Goal: Information Seeking & Learning: Learn about a topic

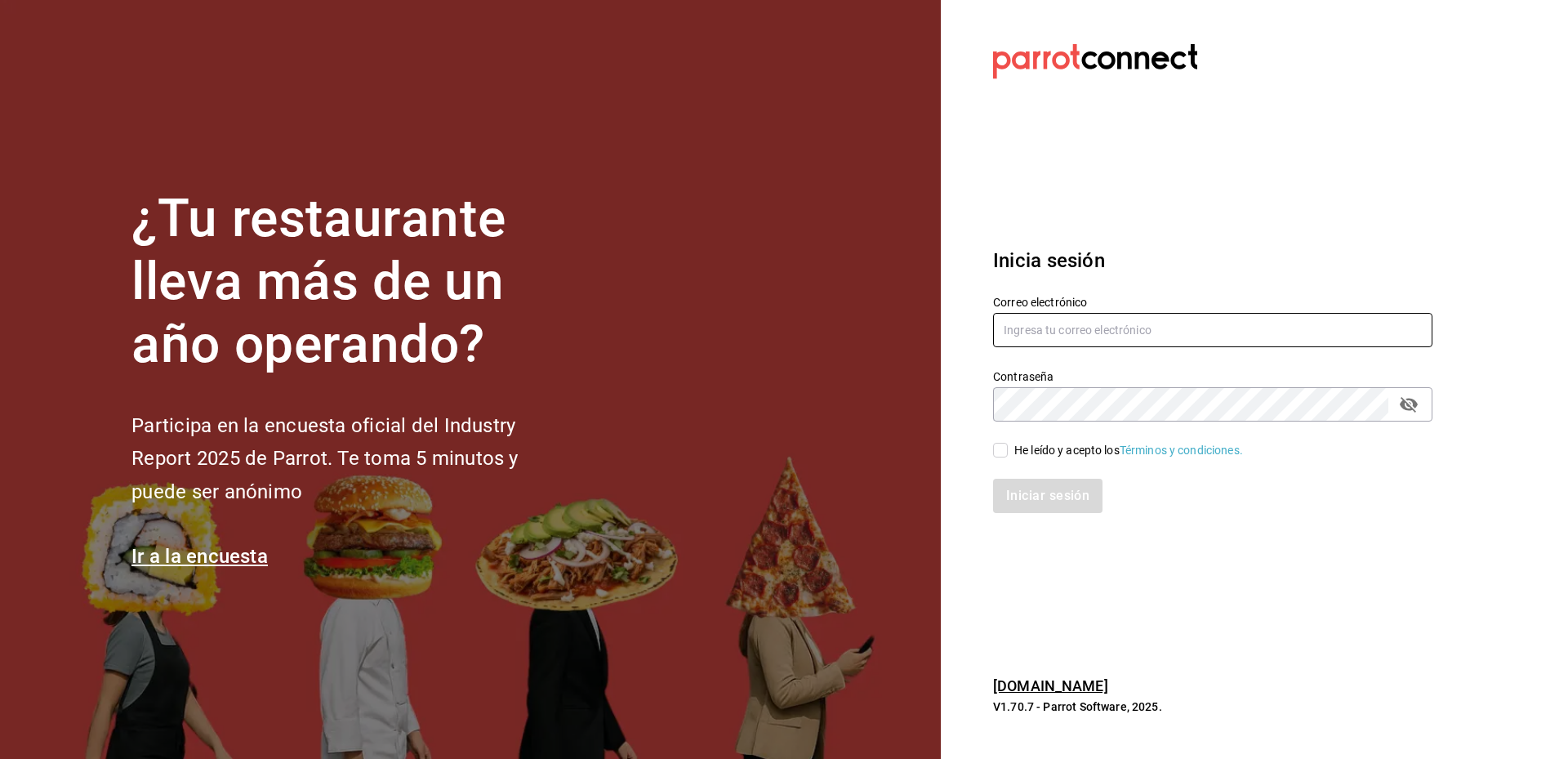
click at [1244, 334] on input "text" at bounding box center [1212, 330] width 439 height 34
type input "[EMAIL_ADDRESS][DOMAIN_NAME]"
click at [1000, 446] on input "He leído y acepto los Términos y condiciones." at bounding box center [1000, 450] width 15 height 15
checkbox input "true"
click at [1053, 502] on button "Iniciar sesión" at bounding box center [1049, 496] width 111 height 34
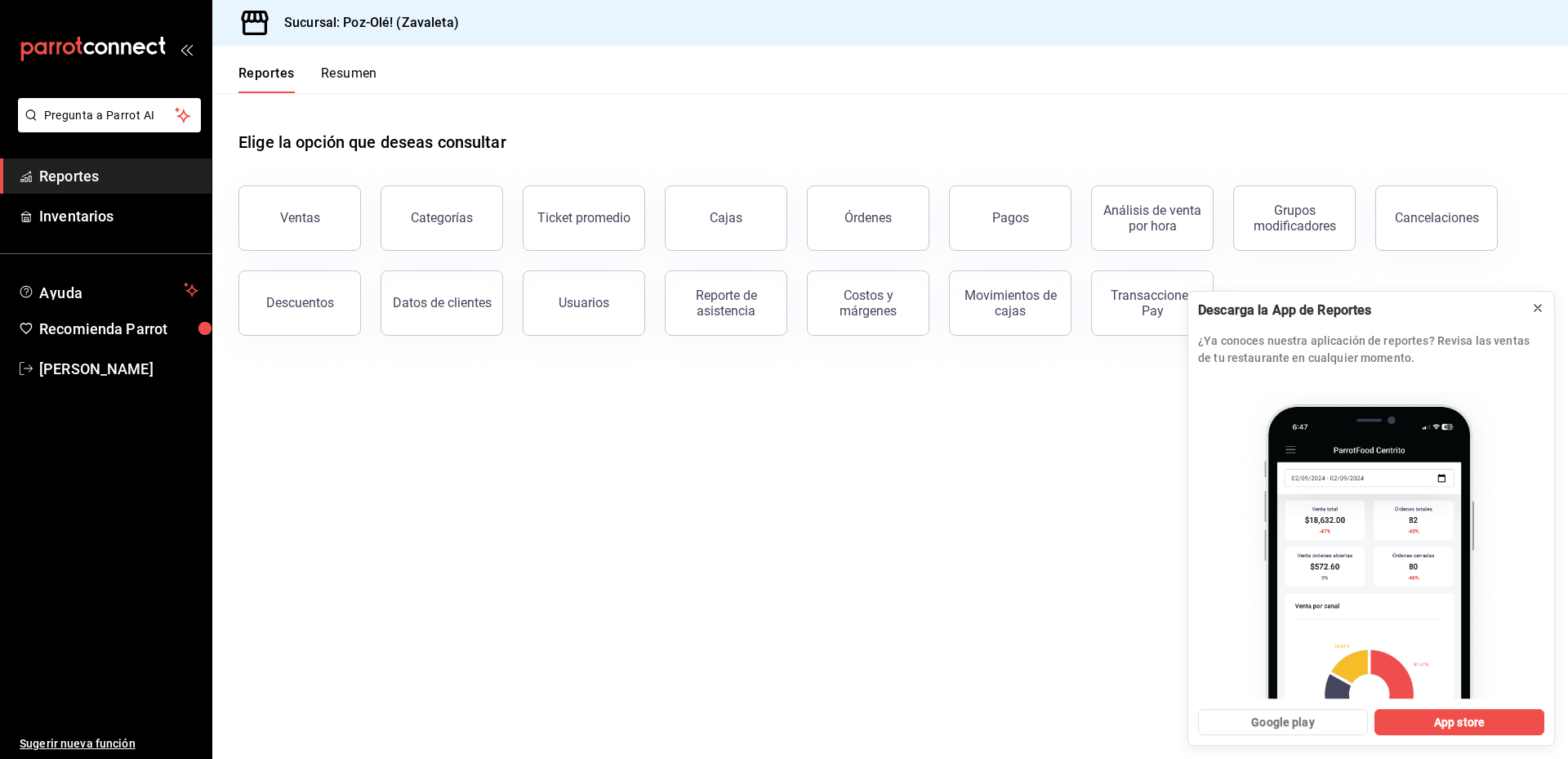
click at [1543, 308] on icon at bounding box center [1538, 308] width 13 height 13
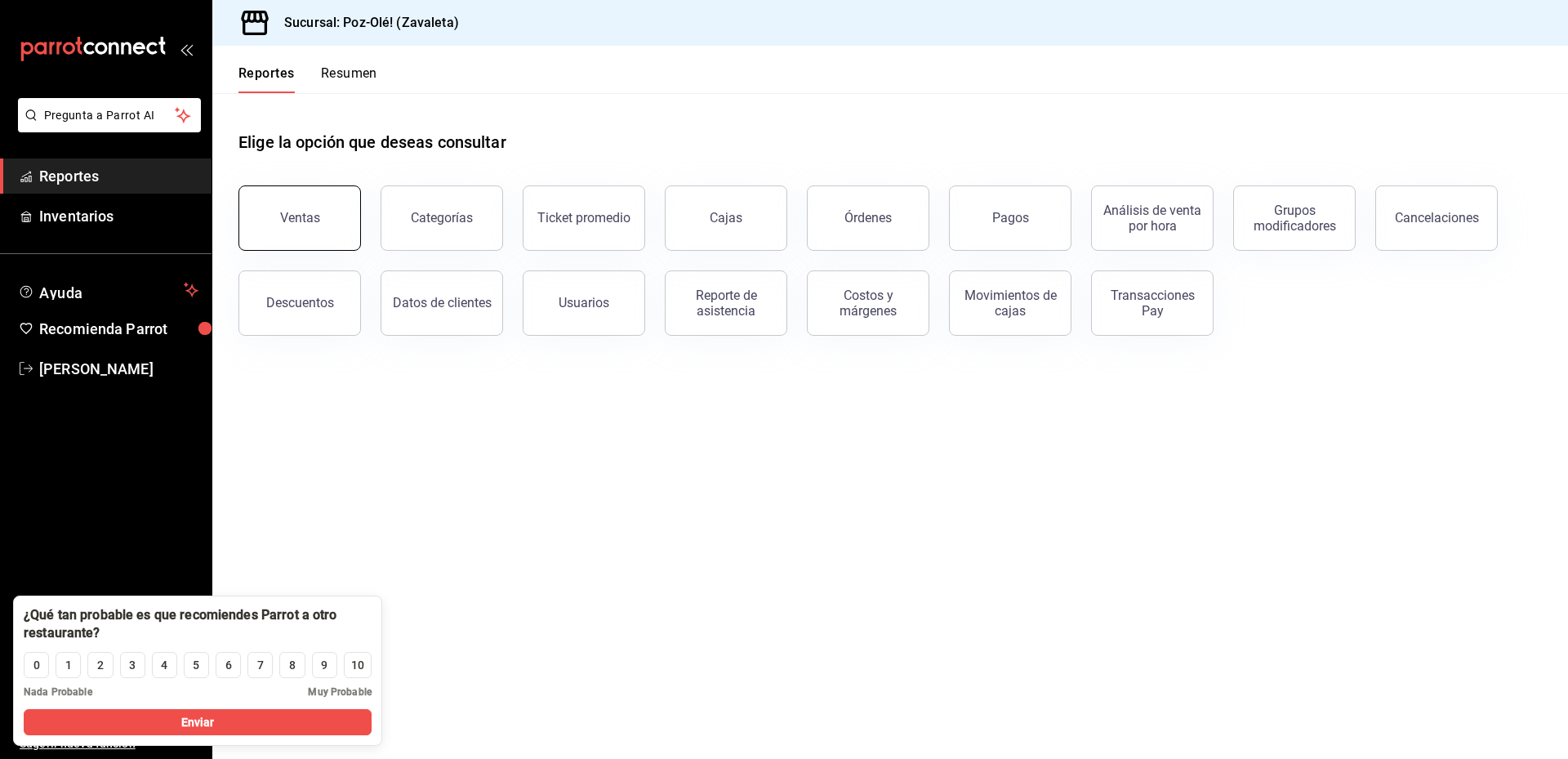
click at [314, 220] on div "Ventas" at bounding box center [300, 217] width 40 height 16
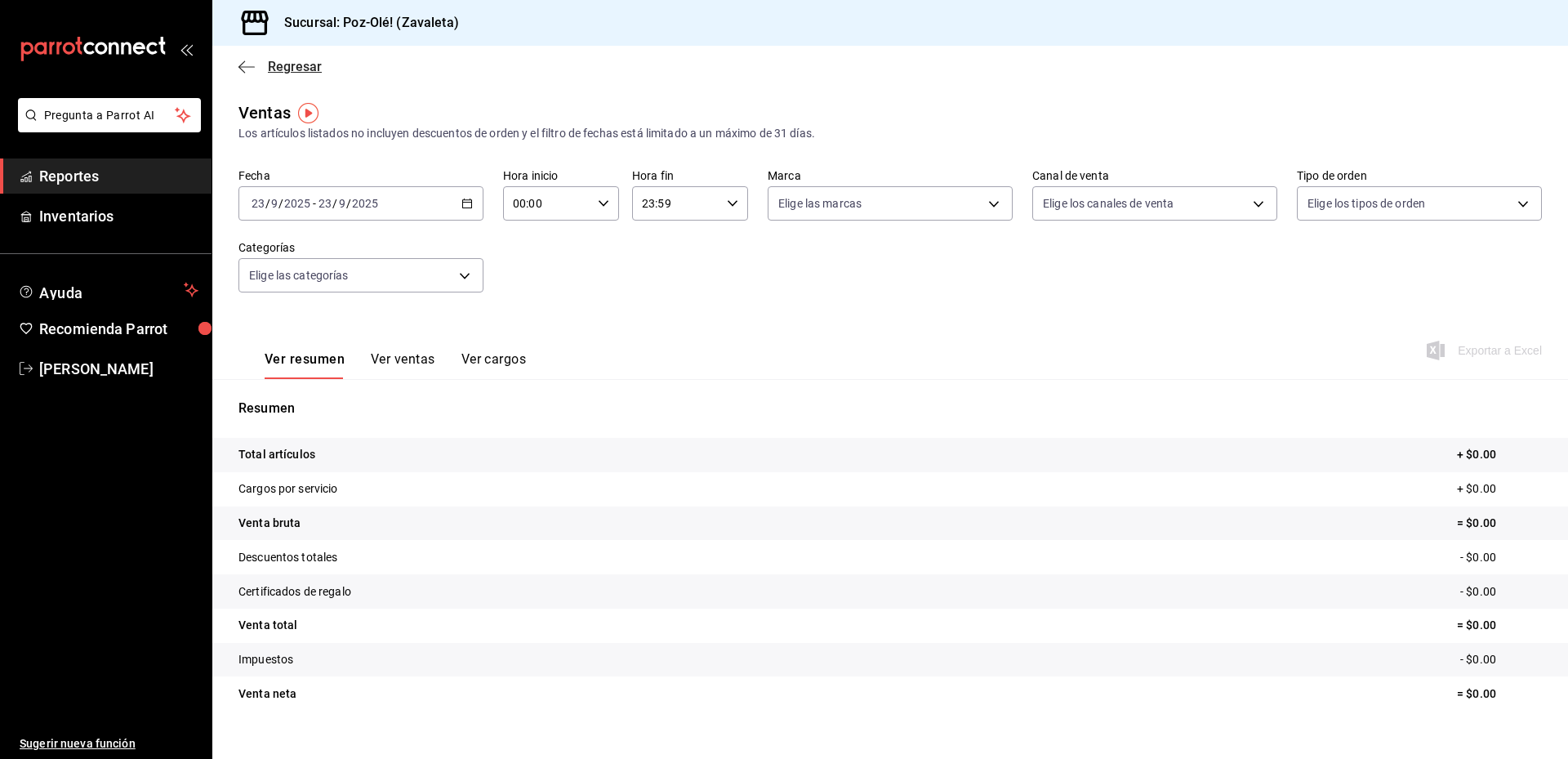
click at [244, 69] on icon "button" at bounding box center [247, 67] width 16 height 15
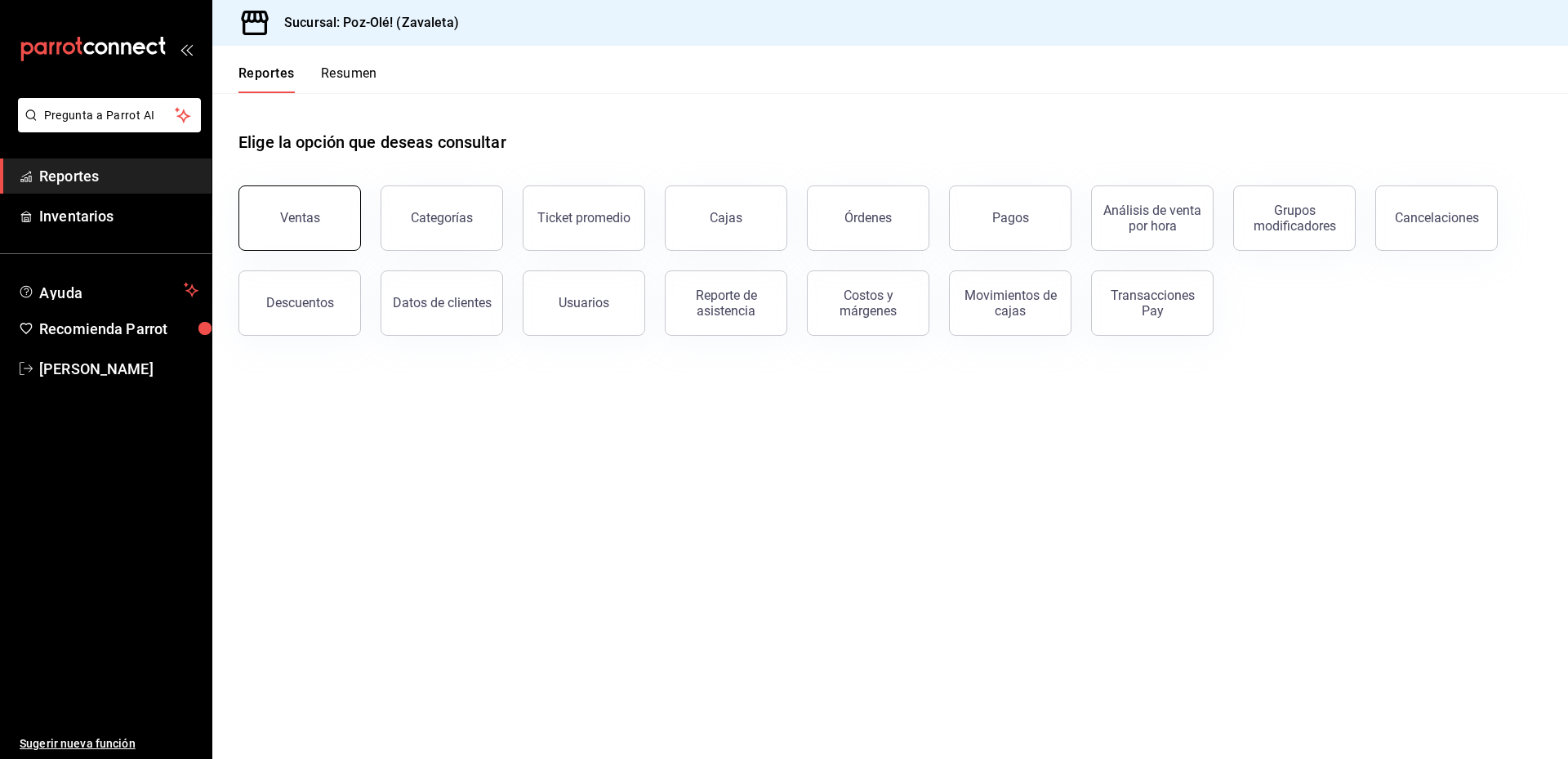
click at [316, 219] on div "Ventas" at bounding box center [300, 217] width 40 height 16
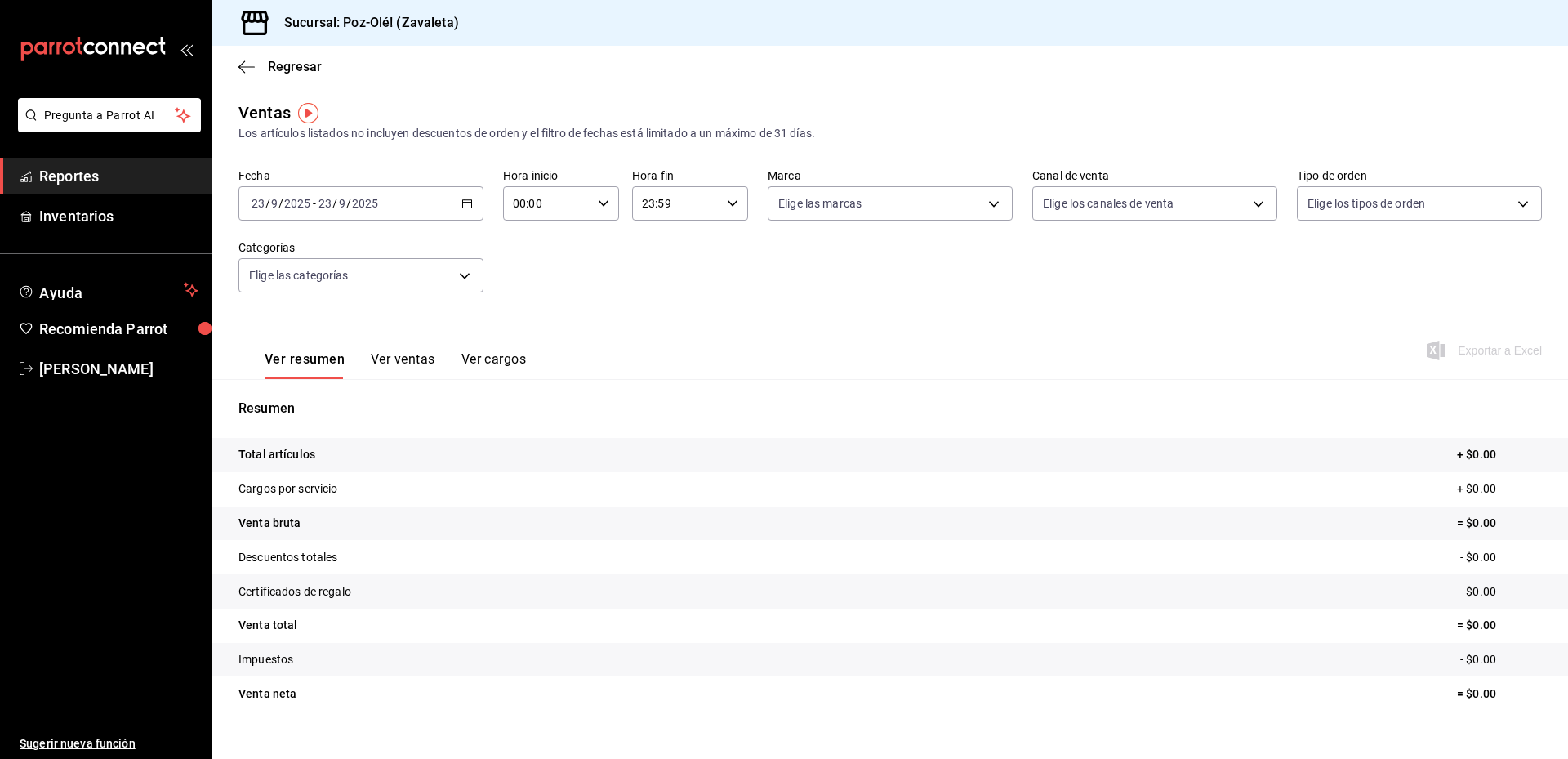
click at [436, 208] on div "[DATE] [DATE] - [DATE] [DATE]" at bounding box center [360, 203] width 245 height 34
click at [312, 398] on span "Rango de fechas" at bounding box center [315, 399] width 126 height 17
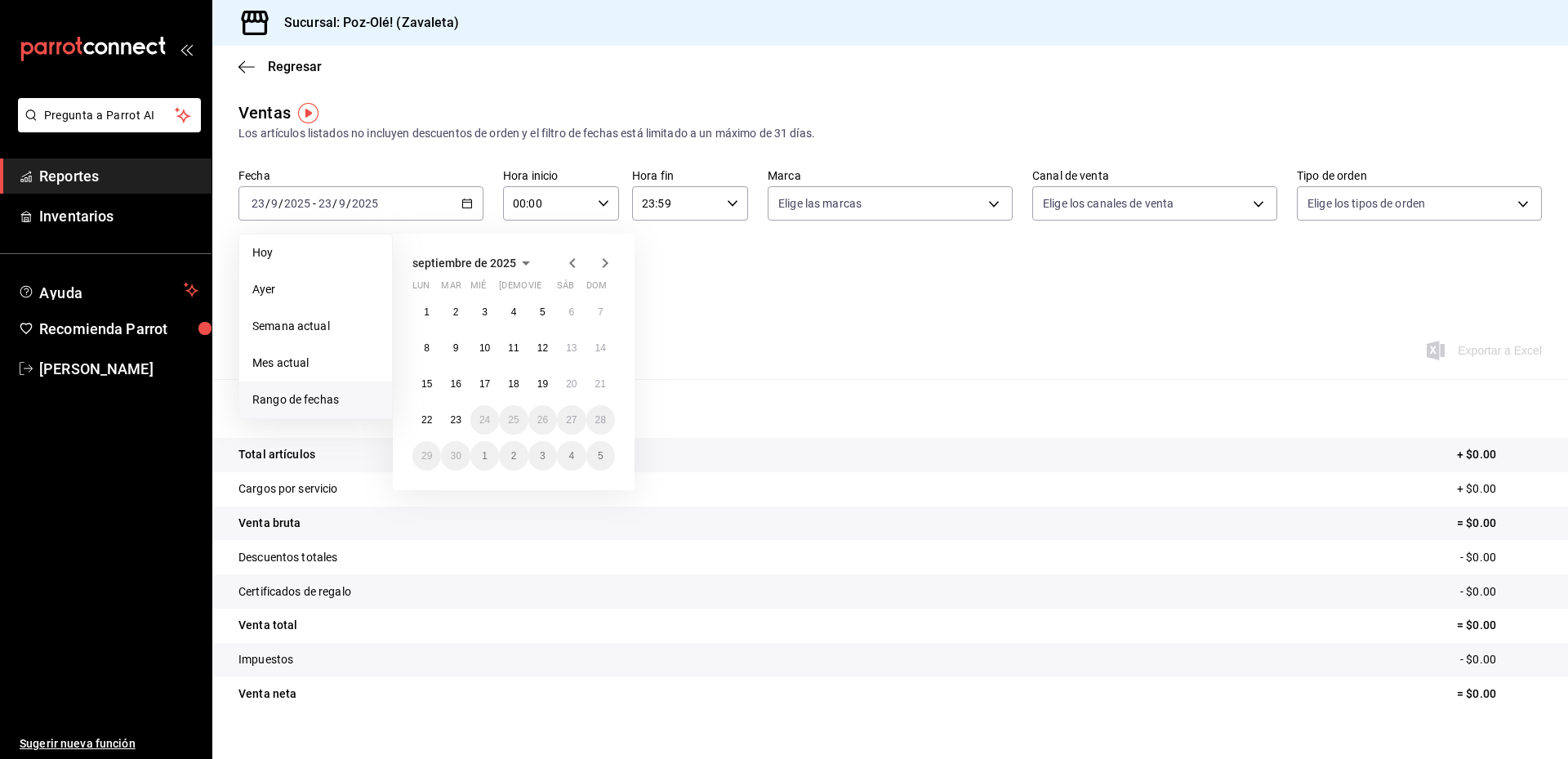
click at [578, 259] on icon "button" at bounding box center [573, 263] width 20 height 20
click at [456, 317] on abbr "1" at bounding box center [455, 319] width 6 height 11
click at [610, 269] on icon "button" at bounding box center [605, 266] width 20 height 20
click at [605, 263] on icon "button" at bounding box center [605, 263] width 20 height 20
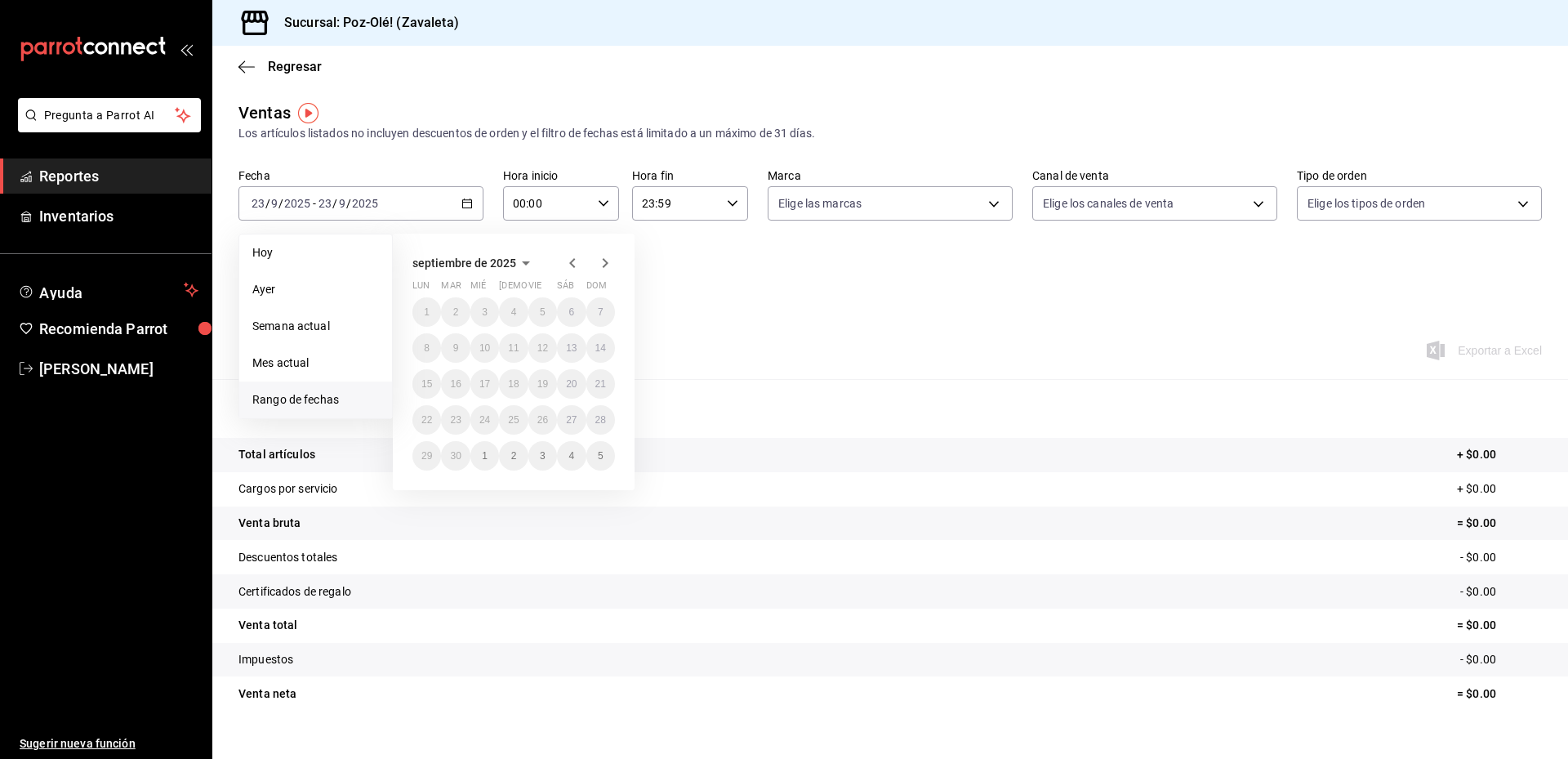
click at [575, 270] on icon "button" at bounding box center [573, 263] width 20 height 20
click at [306, 399] on span "Rango de fechas" at bounding box center [315, 399] width 126 height 17
click at [613, 263] on icon "button" at bounding box center [605, 266] width 20 height 20
click at [613, 263] on icon "button" at bounding box center [605, 263] width 20 height 20
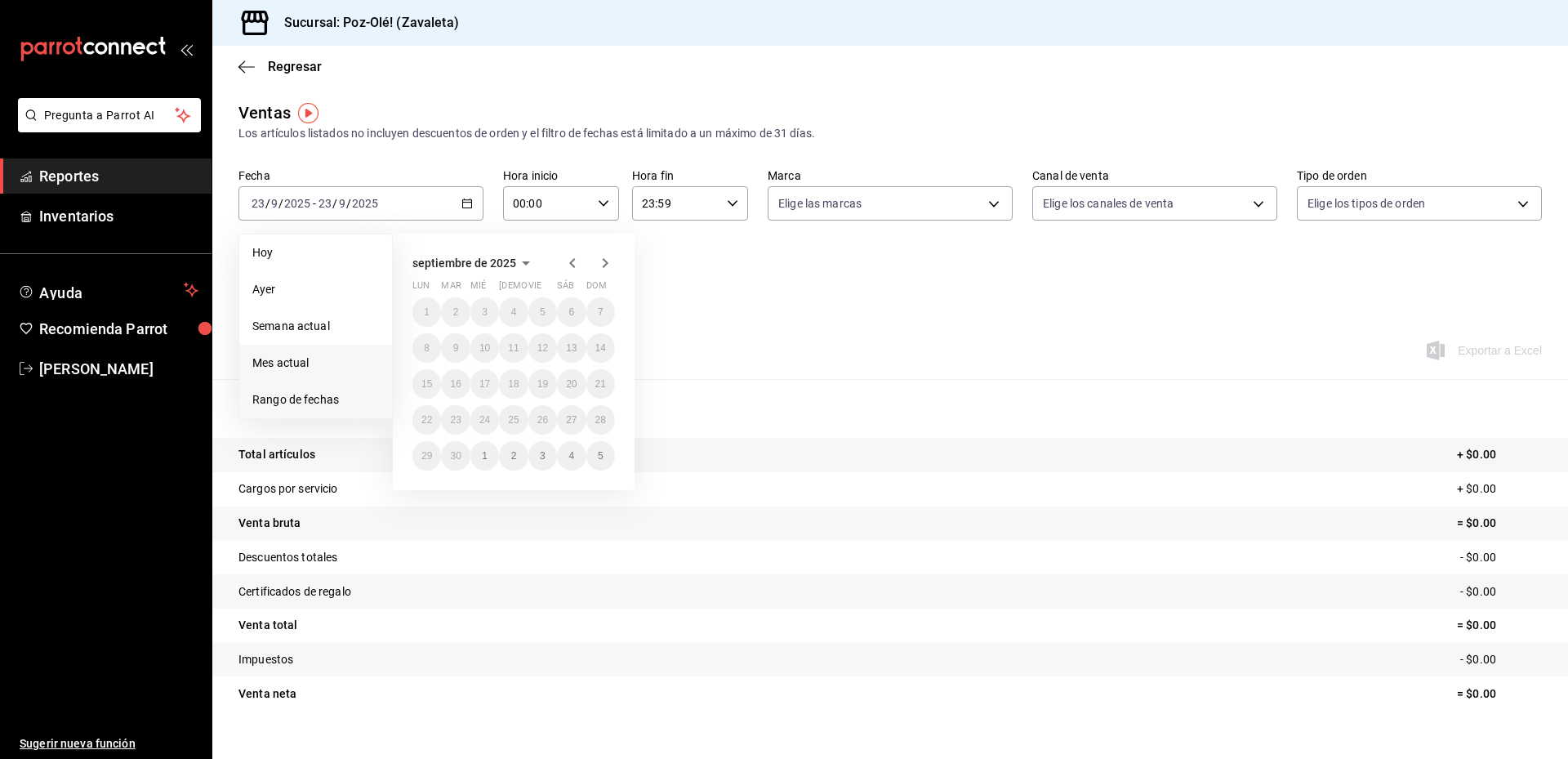
click at [322, 369] on span "Mes actual" at bounding box center [315, 363] width 126 height 17
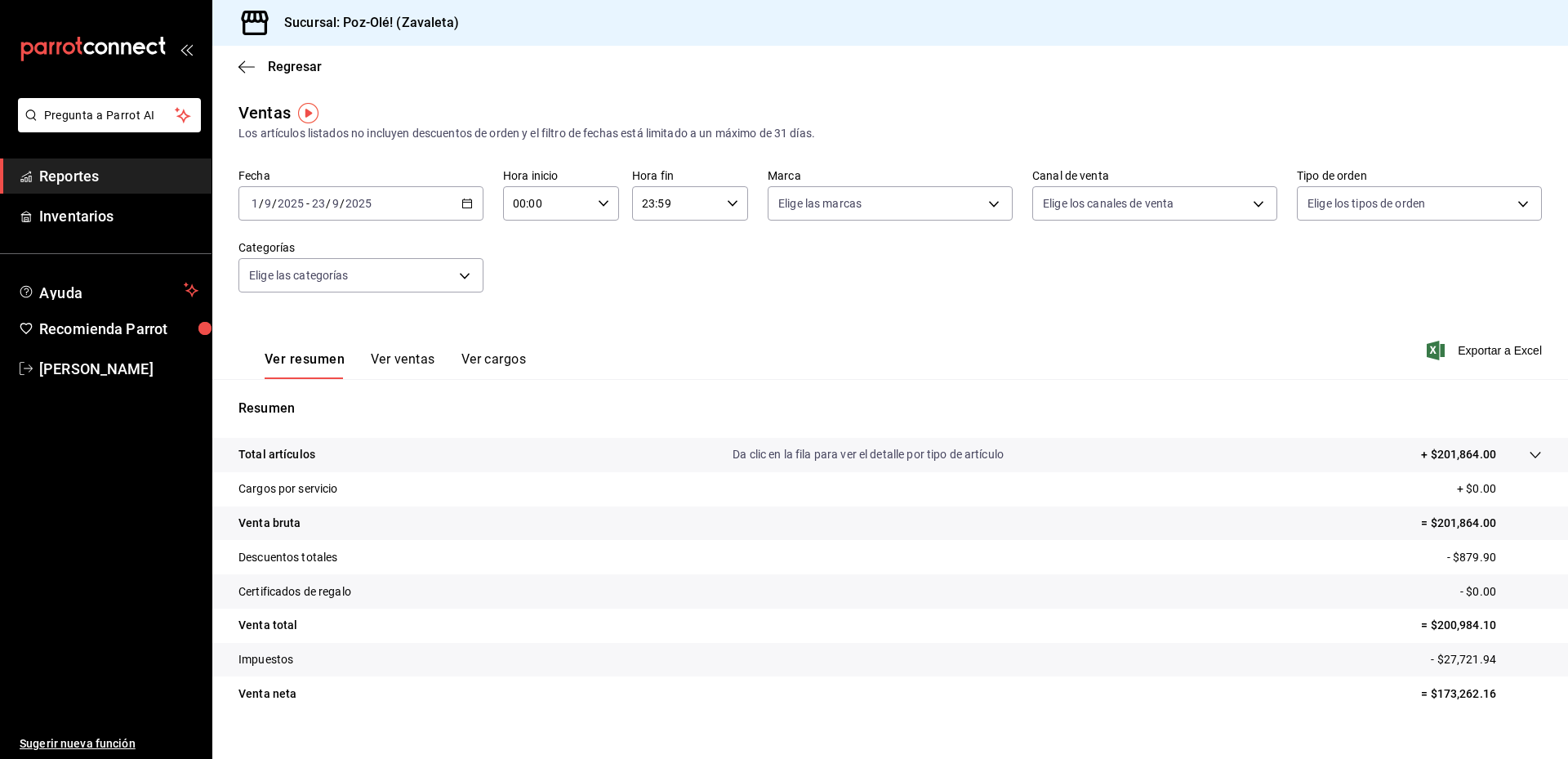
click at [444, 203] on div "[DATE] [DATE] - [DATE] [DATE]" at bounding box center [360, 203] width 245 height 34
click at [292, 405] on span "Rango de fechas" at bounding box center [315, 399] width 126 height 17
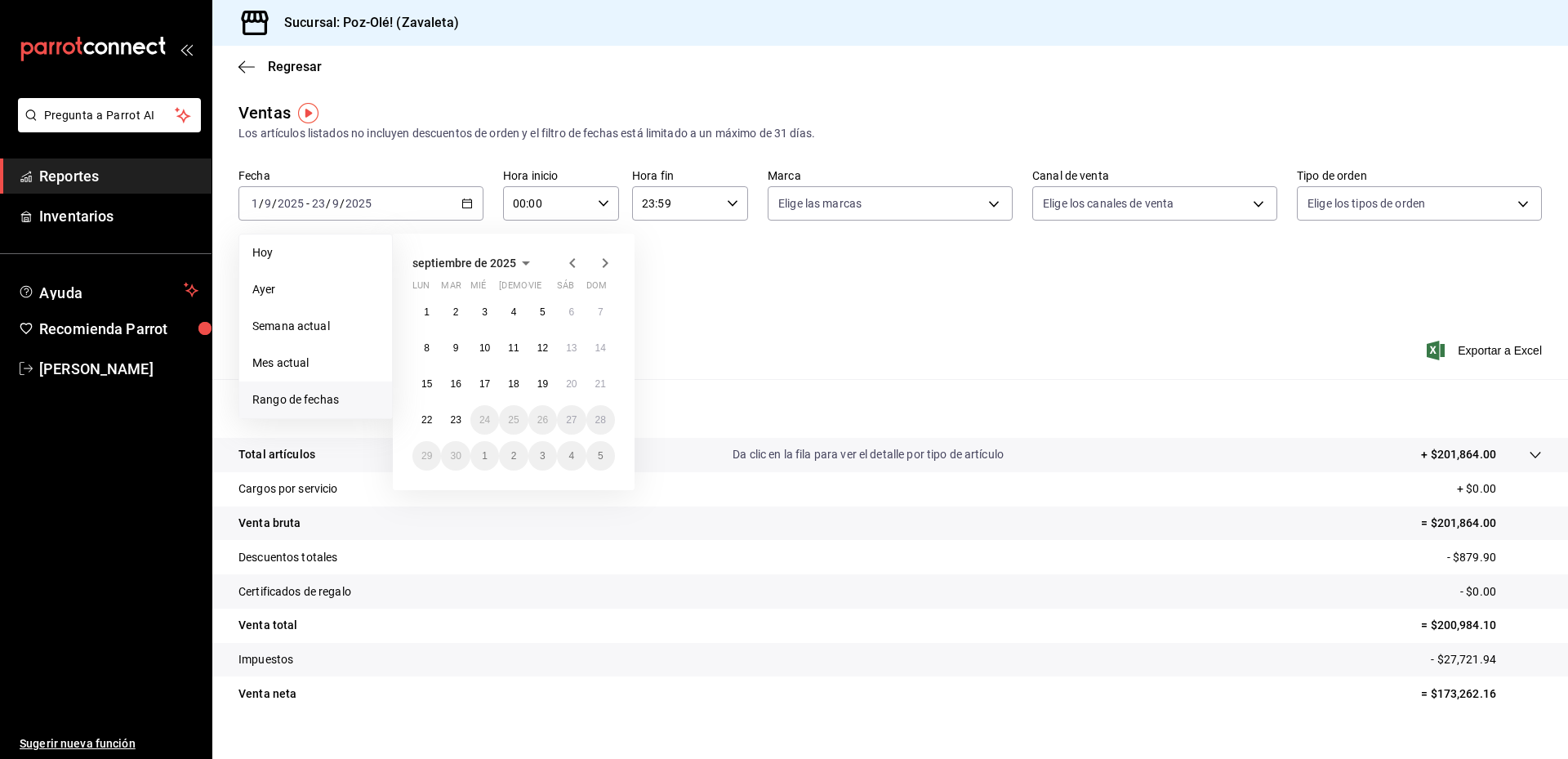
click at [575, 263] on icon "button" at bounding box center [573, 263] width 20 height 20
click at [542, 311] on abbr "1" at bounding box center [542, 312] width 6 height 11
click at [575, 457] on abbr "30" at bounding box center [571, 456] width 11 height 11
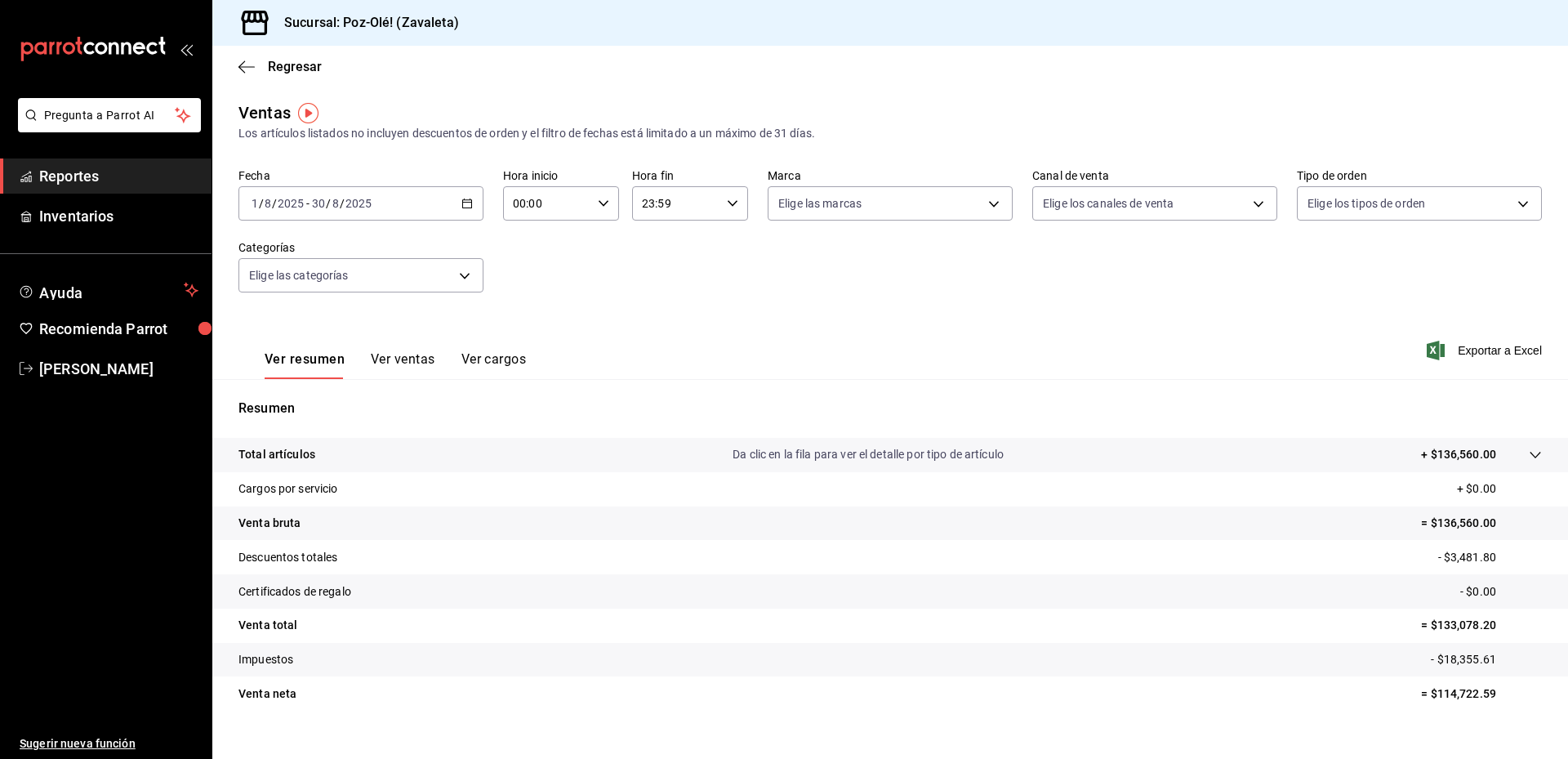
click at [430, 199] on div "[DATE] [DATE] - [DATE] [DATE]" at bounding box center [360, 203] width 245 height 34
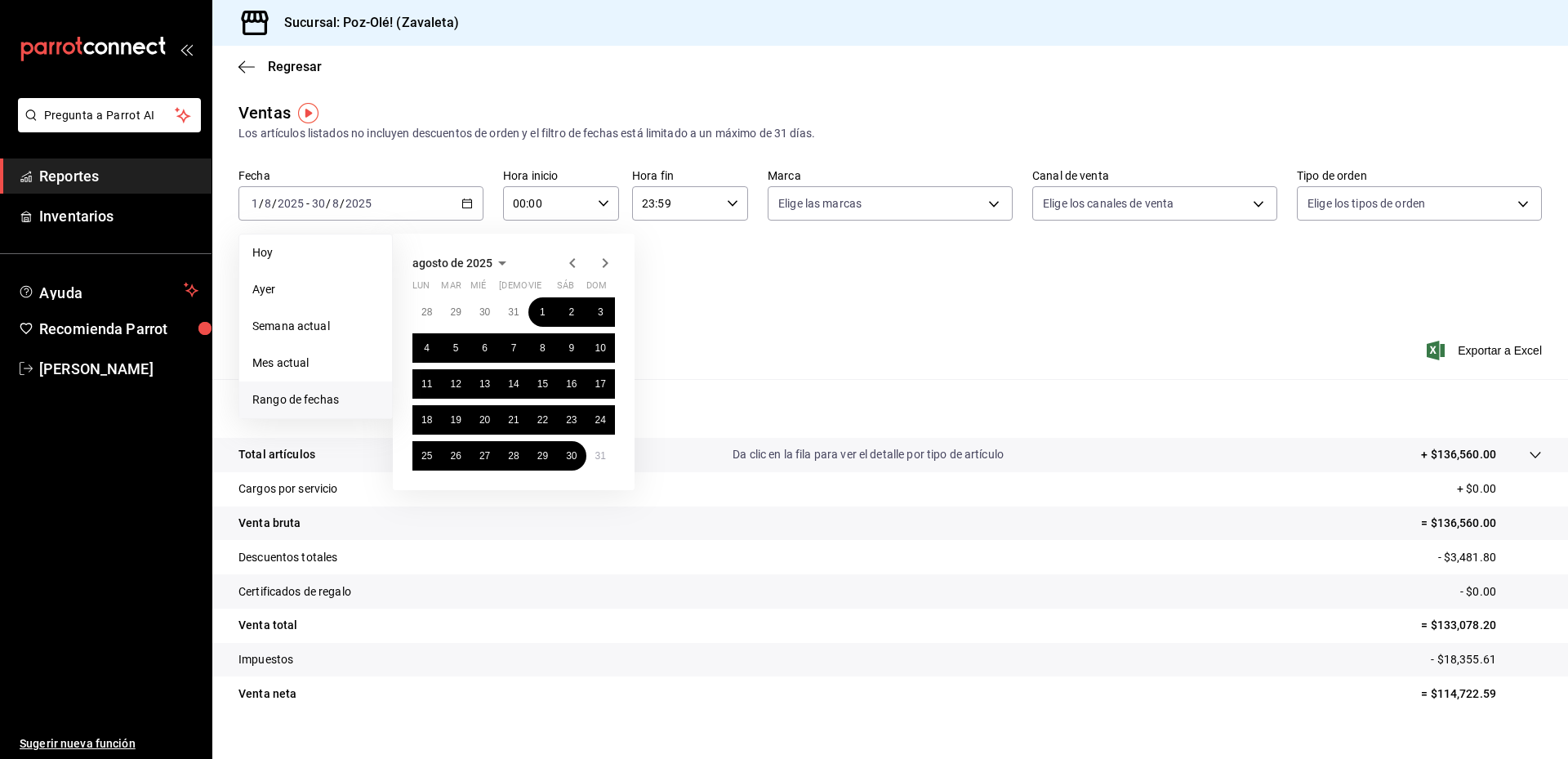
click at [573, 265] on icon "button" at bounding box center [572, 263] width 6 height 10
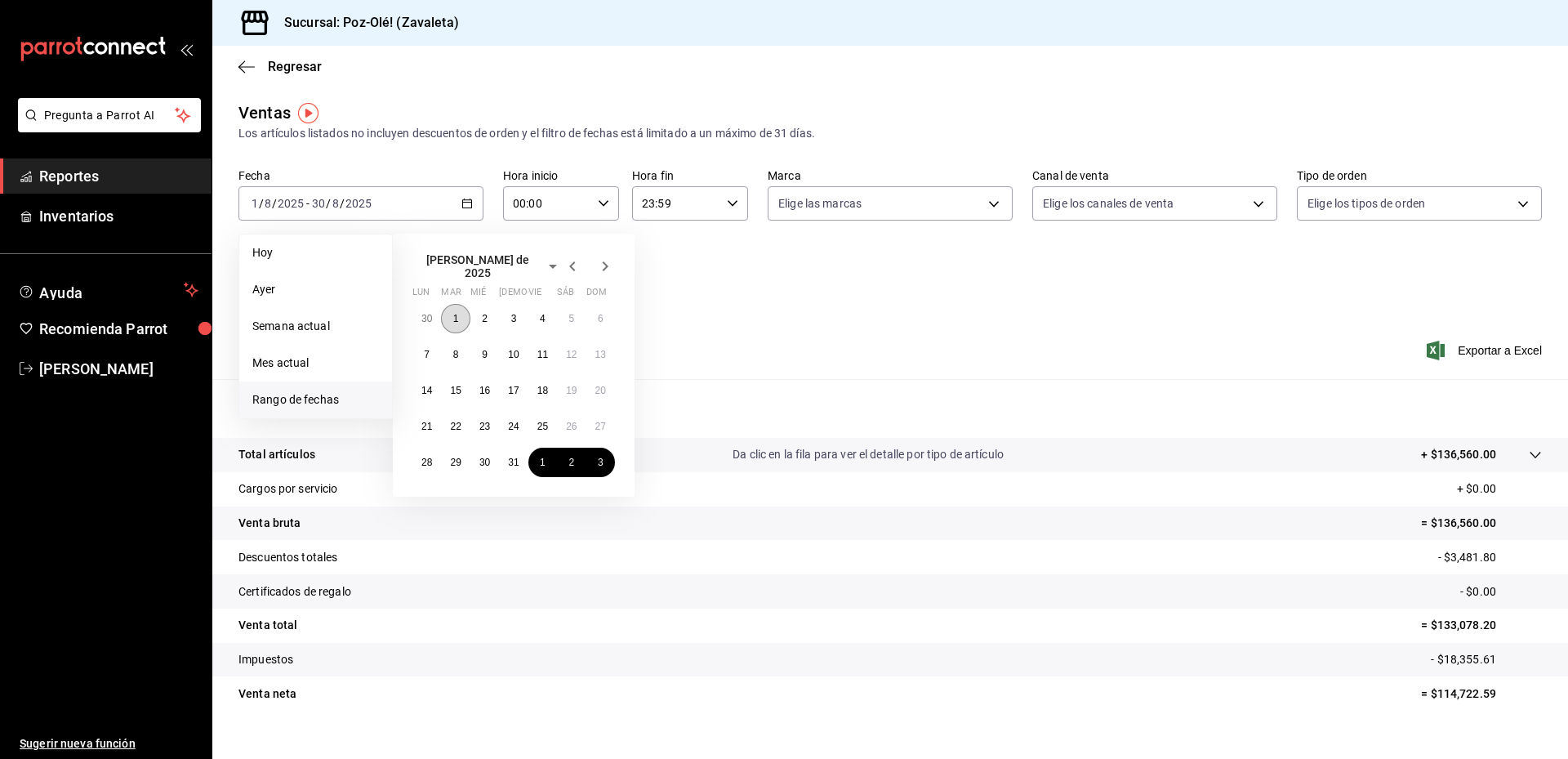
click at [458, 313] on abbr "1" at bounding box center [455, 319] width 6 height 11
click at [514, 459] on abbr "31" at bounding box center [513, 462] width 11 height 11
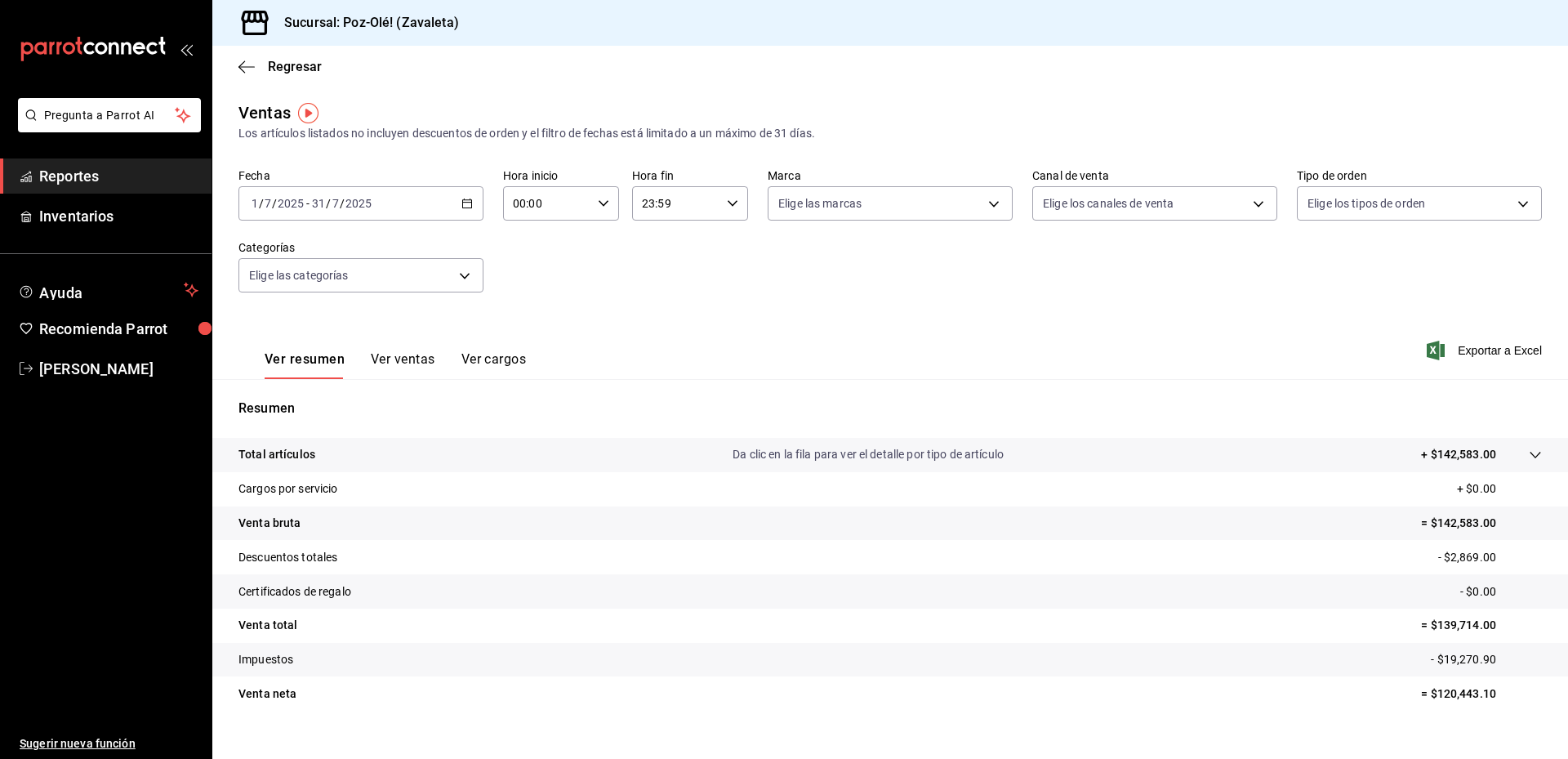
click at [342, 202] on span "/" at bounding box center [342, 203] width 5 height 13
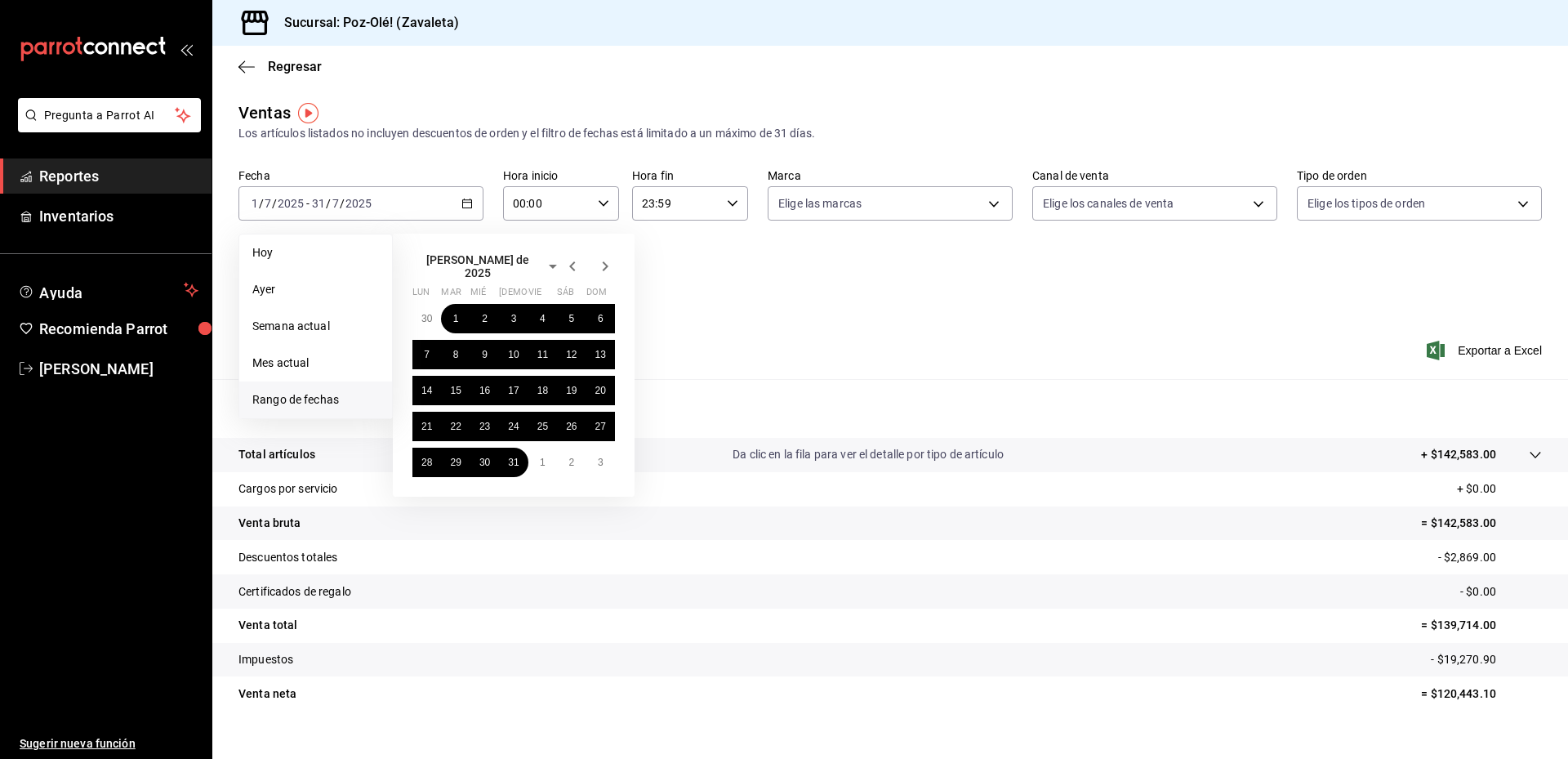
click at [576, 261] on icon "button" at bounding box center [573, 266] width 20 height 20
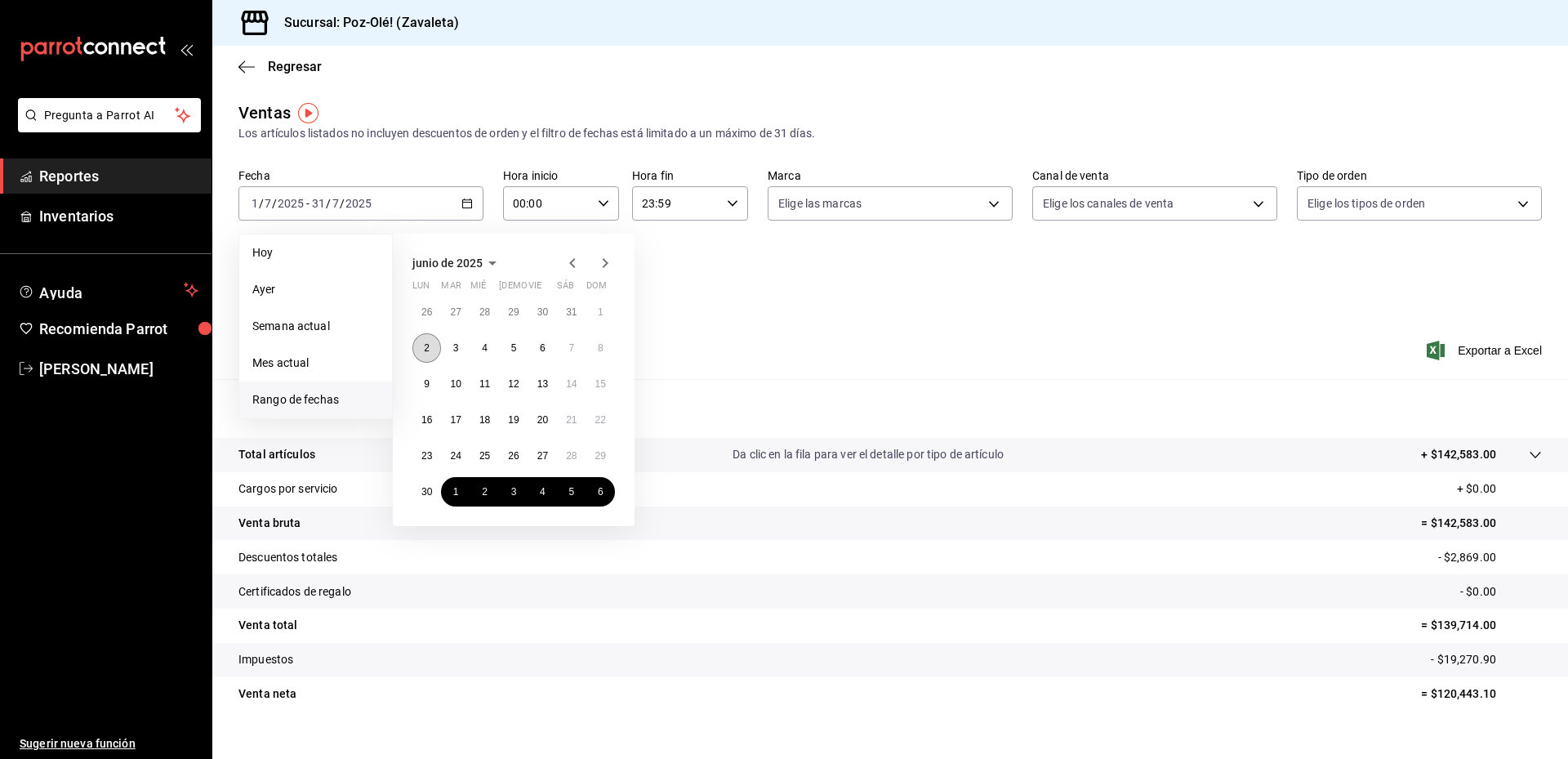
click at [425, 346] on abbr "2" at bounding box center [426, 348] width 6 height 11
click at [428, 493] on abbr "30" at bounding box center [426, 492] width 11 height 11
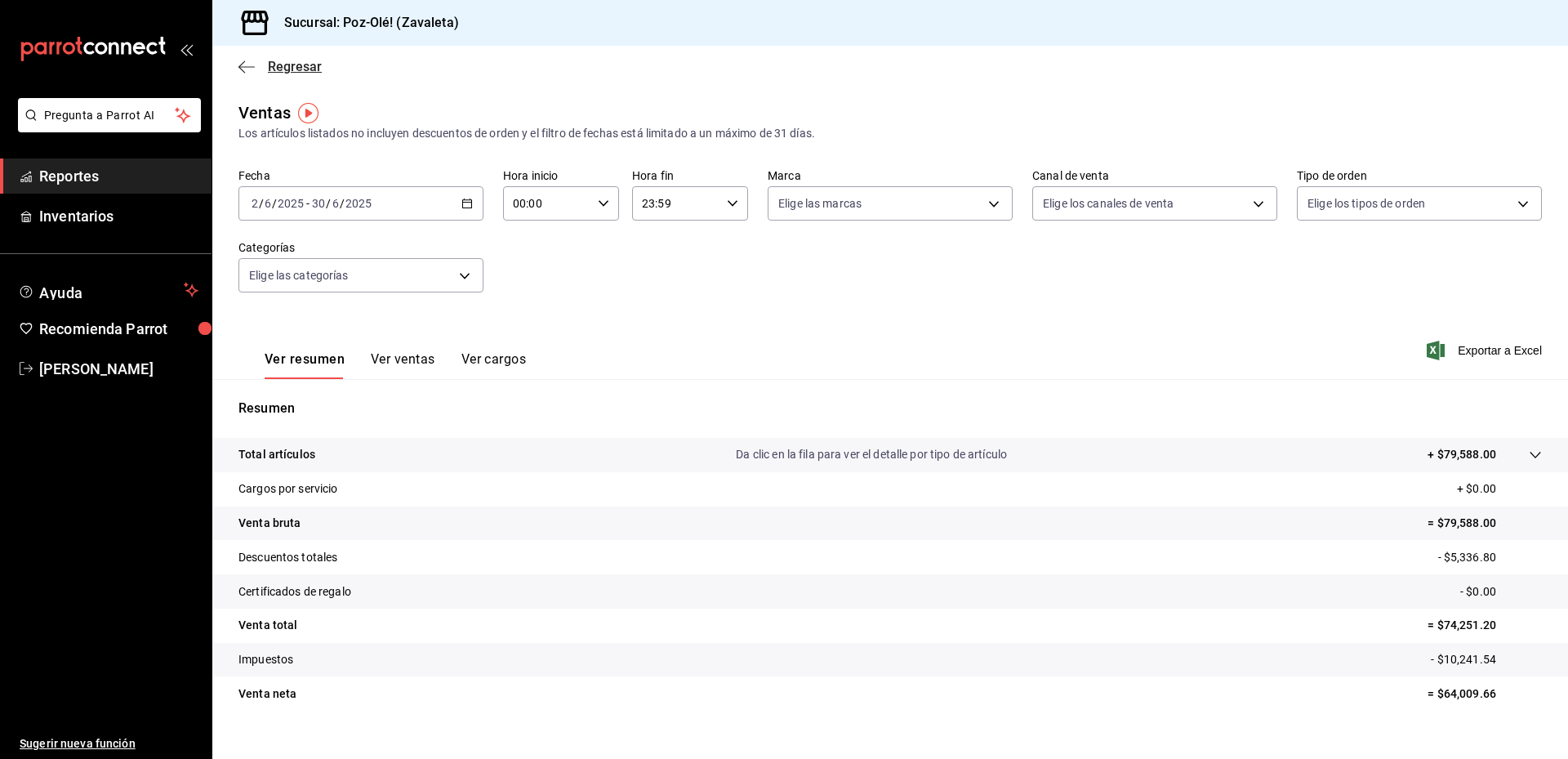
click at [242, 67] on icon "button" at bounding box center [247, 67] width 16 height 15
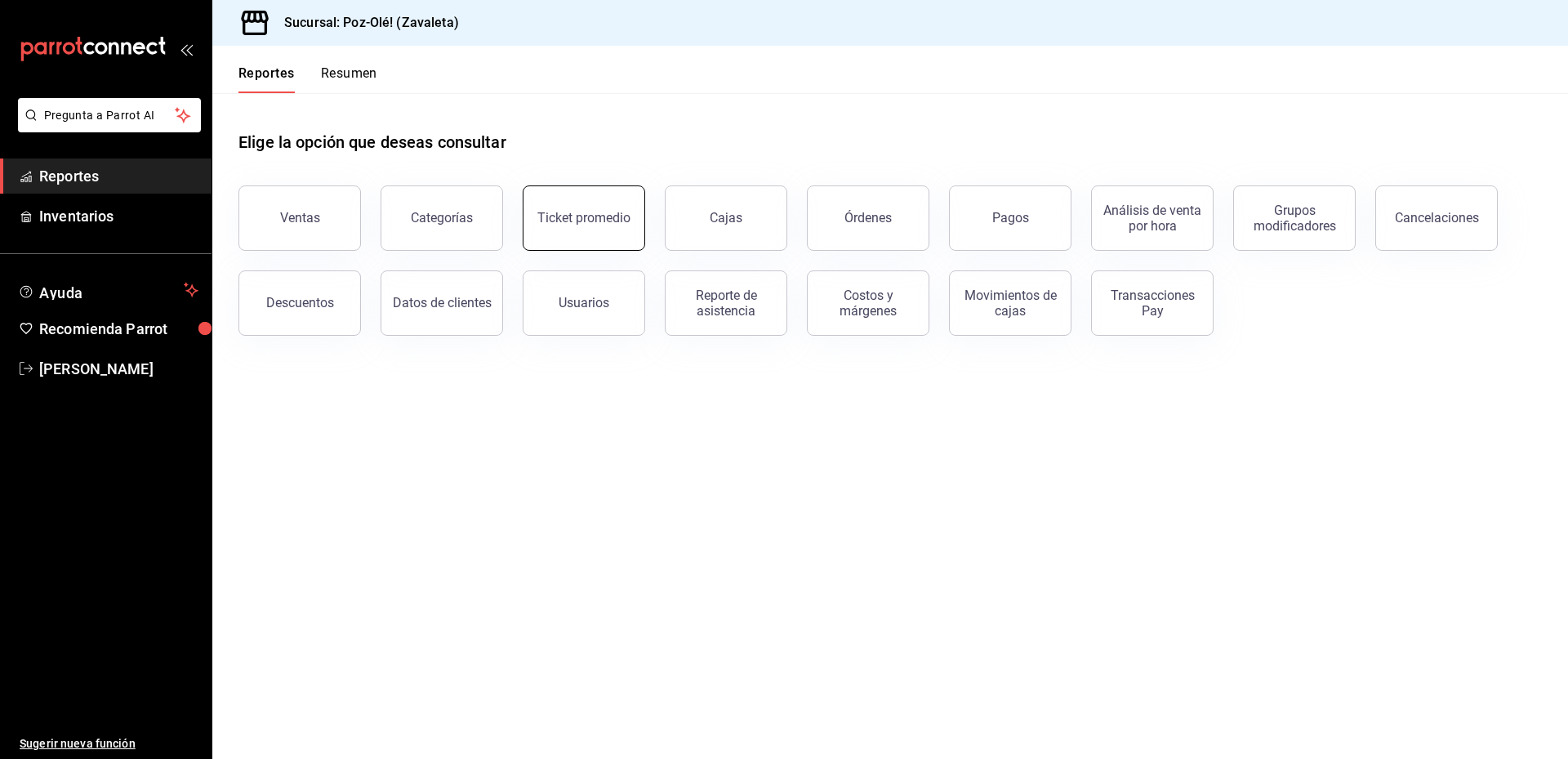
click at [626, 218] on button "Ticket promedio" at bounding box center [584, 218] width 123 height 66
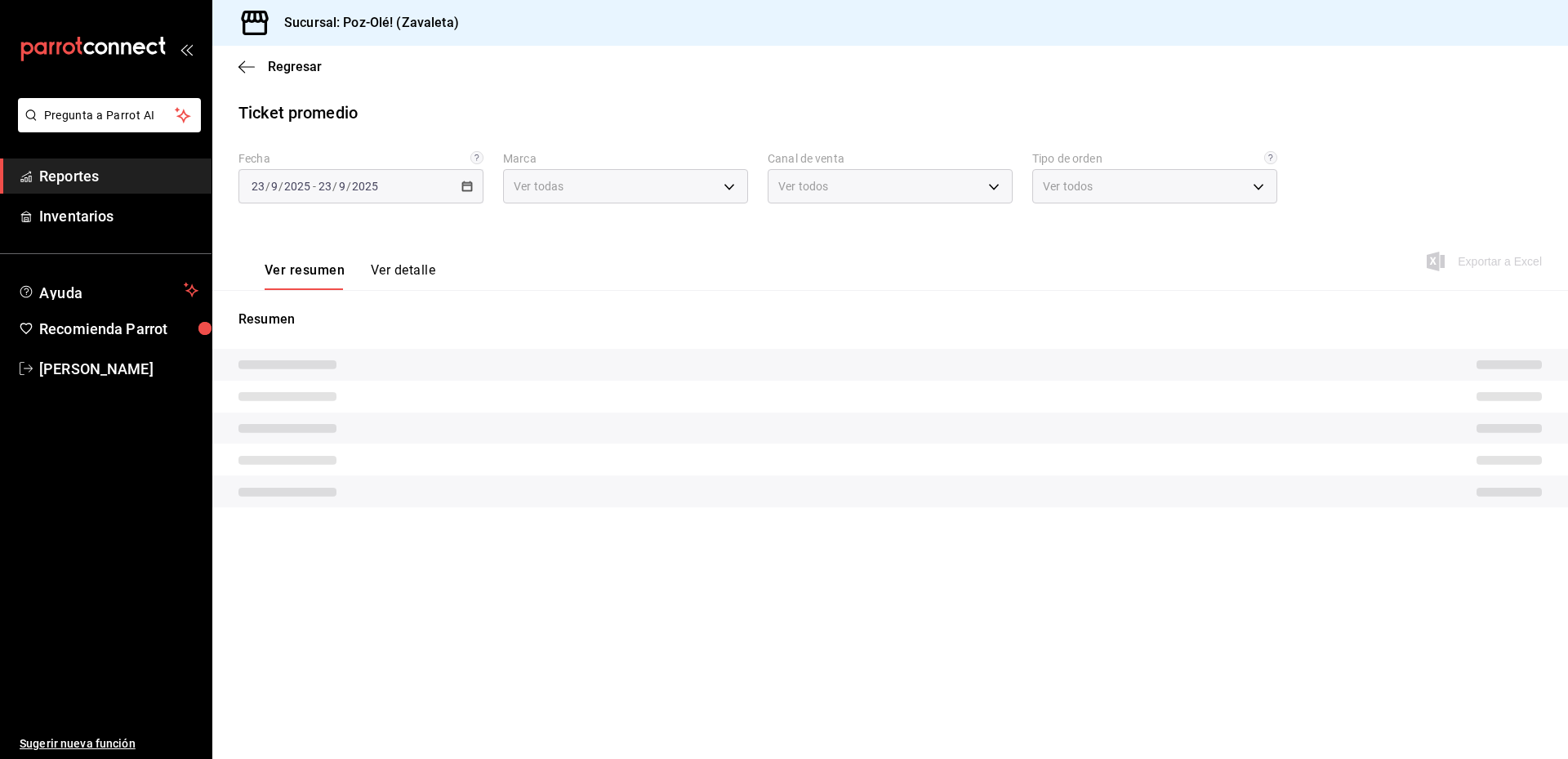
type input "ebfab3e1-b584-4934-ab78-0290ff10e3ad"
type input "PARROT,UBER_EATS,RAPPI,DIDI_FOOD,ONLINE"
type input "9d1d3e46-3cb0-4a5d-9273-2ee3be3d53d1,ce655c1f-315e-466f-bb44-c00414013f3e,8813d…"
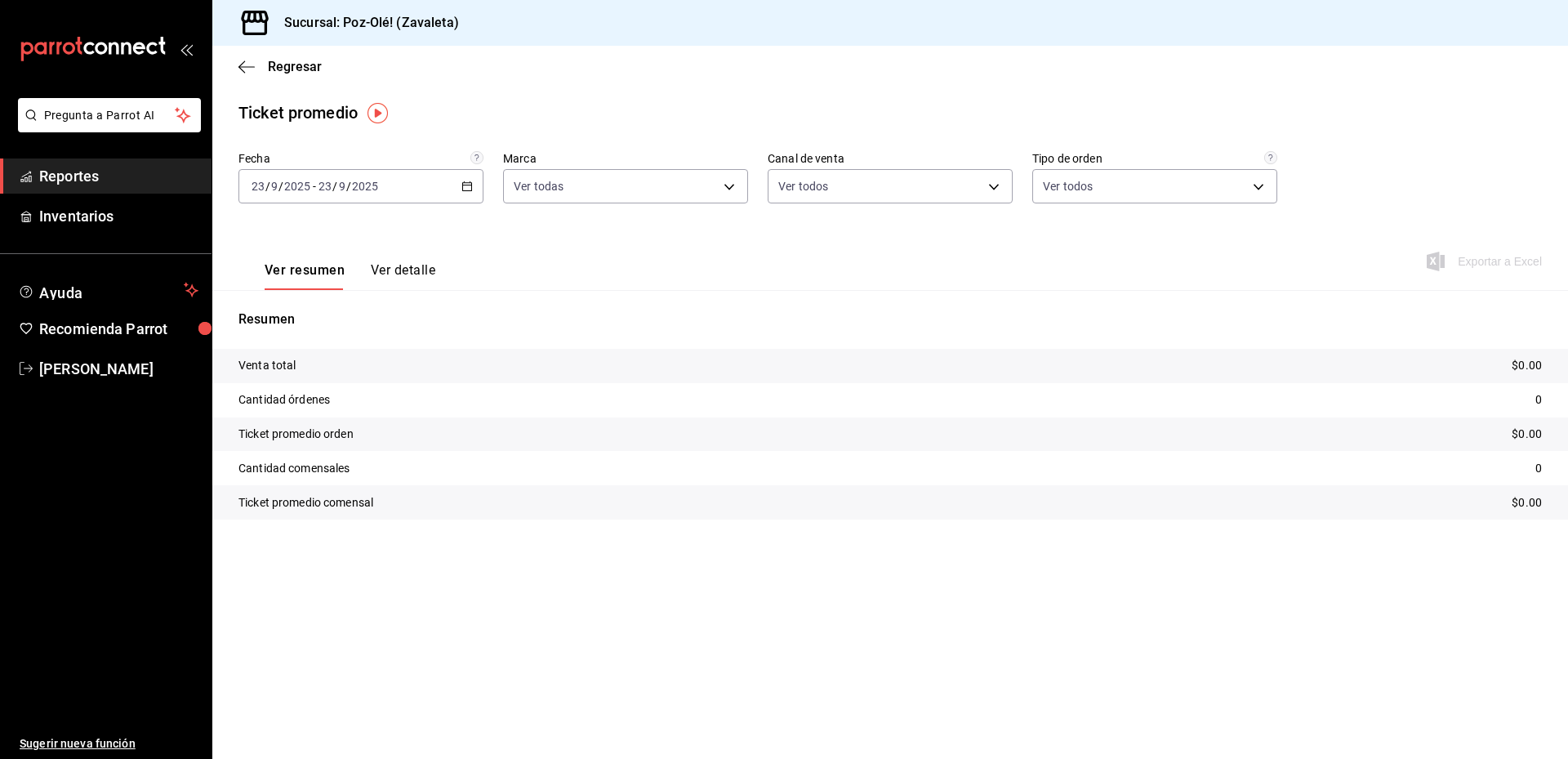
click at [436, 185] on div "[DATE] [DATE] - [DATE] [DATE]" at bounding box center [360, 186] width 245 height 34
click at [297, 345] on span "Mes actual" at bounding box center [315, 346] width 126 height 17
click at [721, 430] on tr "Ticket promedio orden $428.54" at bounding box center [890, 434] width 1356 height 34
click at [1160, 494] on tr "Ticket promedio comensal $212.46" at bounding box center [890, 502] width 1356 height 34
click at [241, 65] on icon "button" at bounding box center [242, 66] width 7 height 12
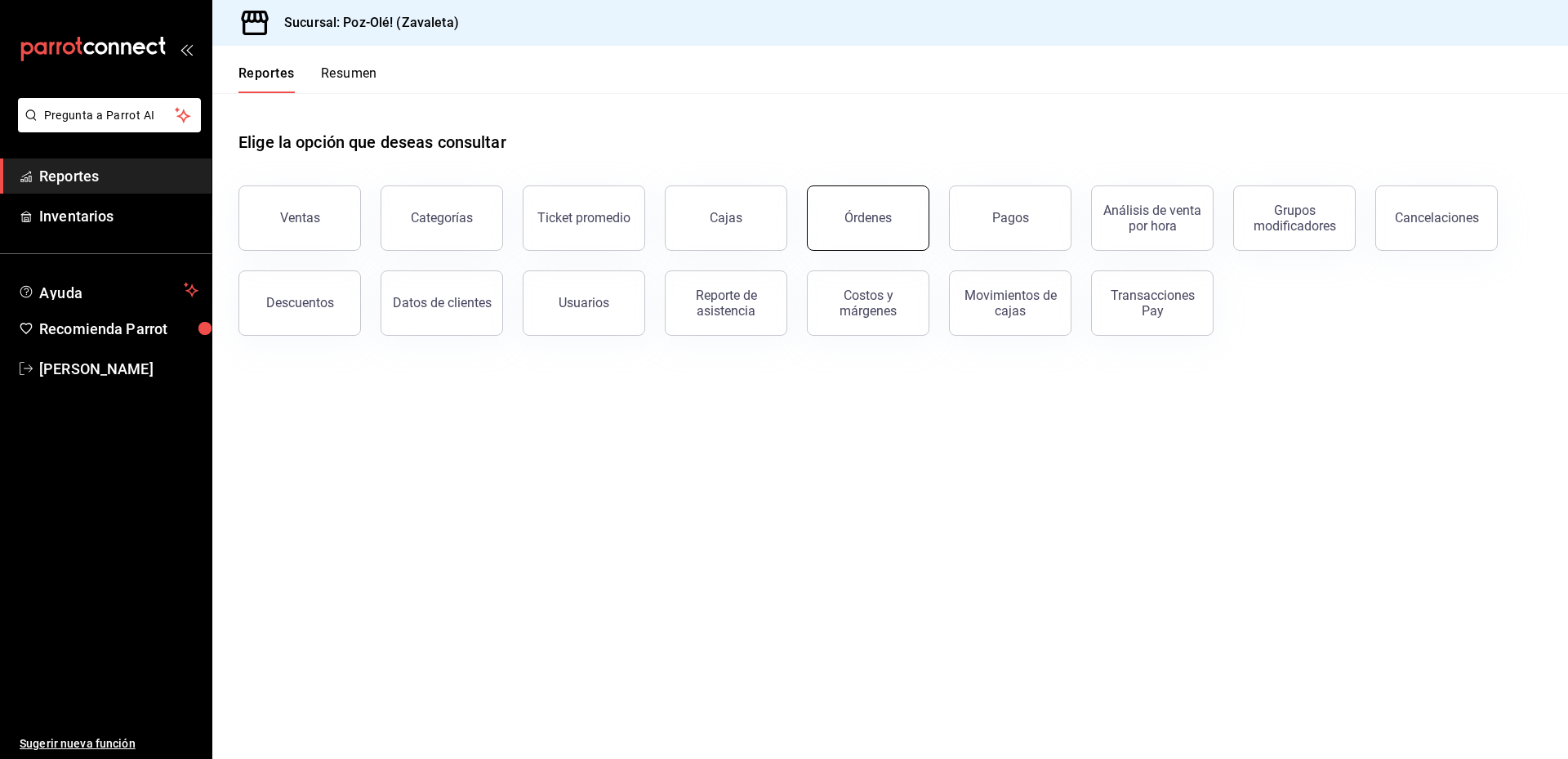
click at [885, 224] on div "Órdenes" at bounding box center [868, 217] width 48 height 16
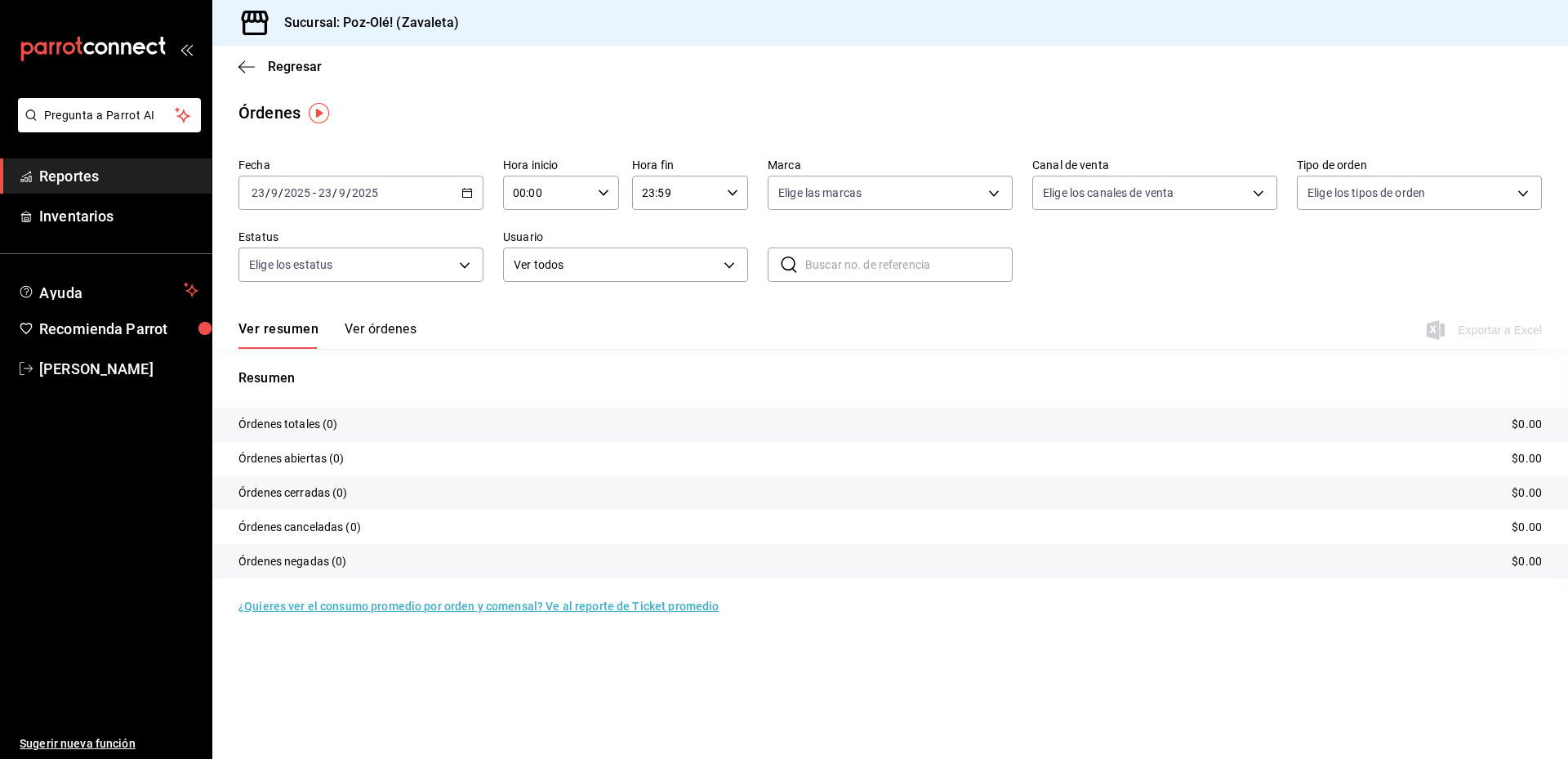
click at [417, 196] on div "[DATE] [DATE] - [DATE] [DATE]" at bounding box center [360, 193] width 245 height 34
click at [319, 352] on span "Mes actual" at bounding box center [315, 352] width 126 height 17
click at [237, 70] on div "Regresar" at bounding box center [890, 66] width 1356 height 42
click at [249, 69] on icon "button" at bounding box center [247, 67] width 16 height 15
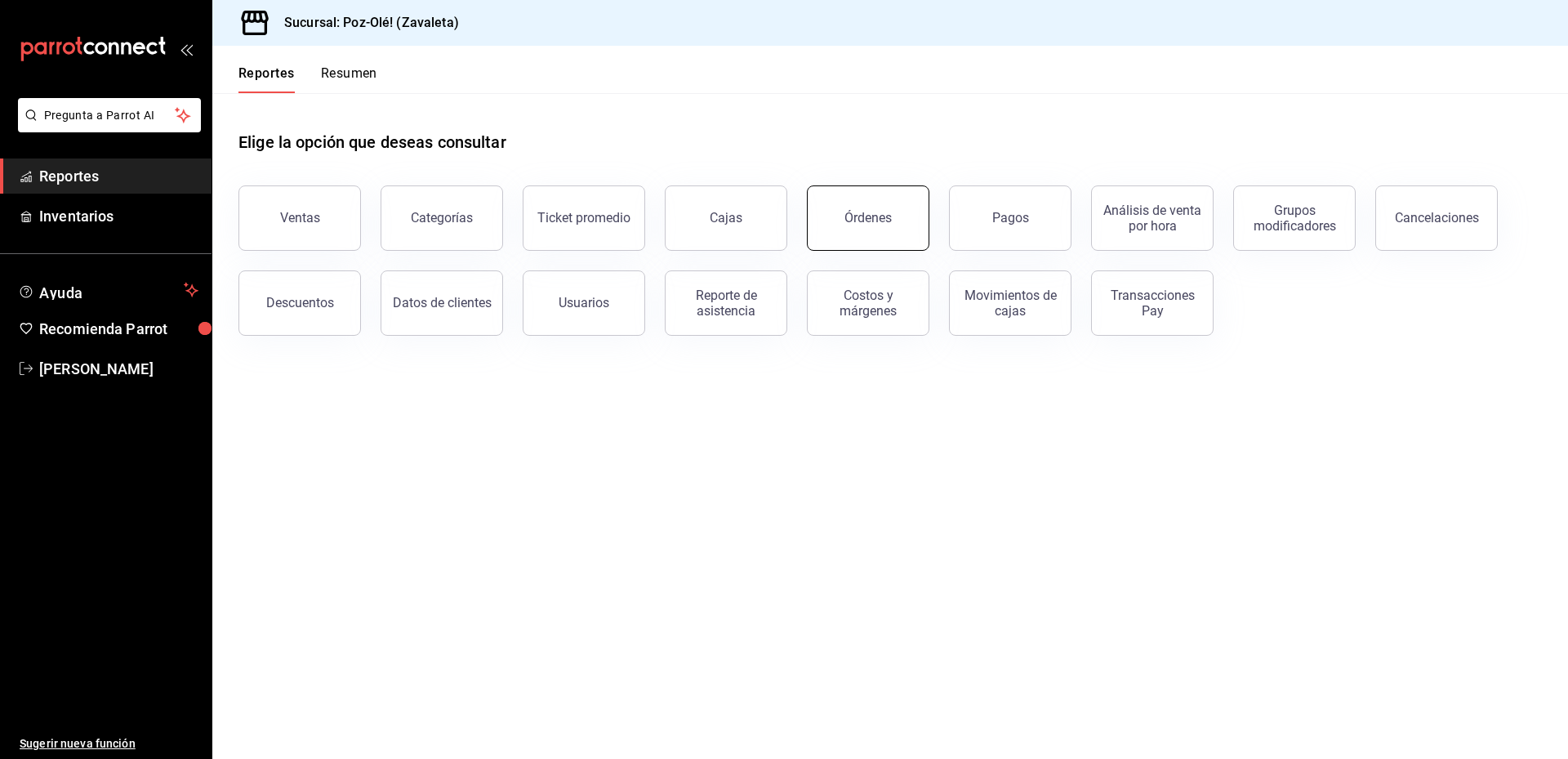
click at [890, 217] on button "Órdenes" at bounding box center [868, 218] width 123 height 66
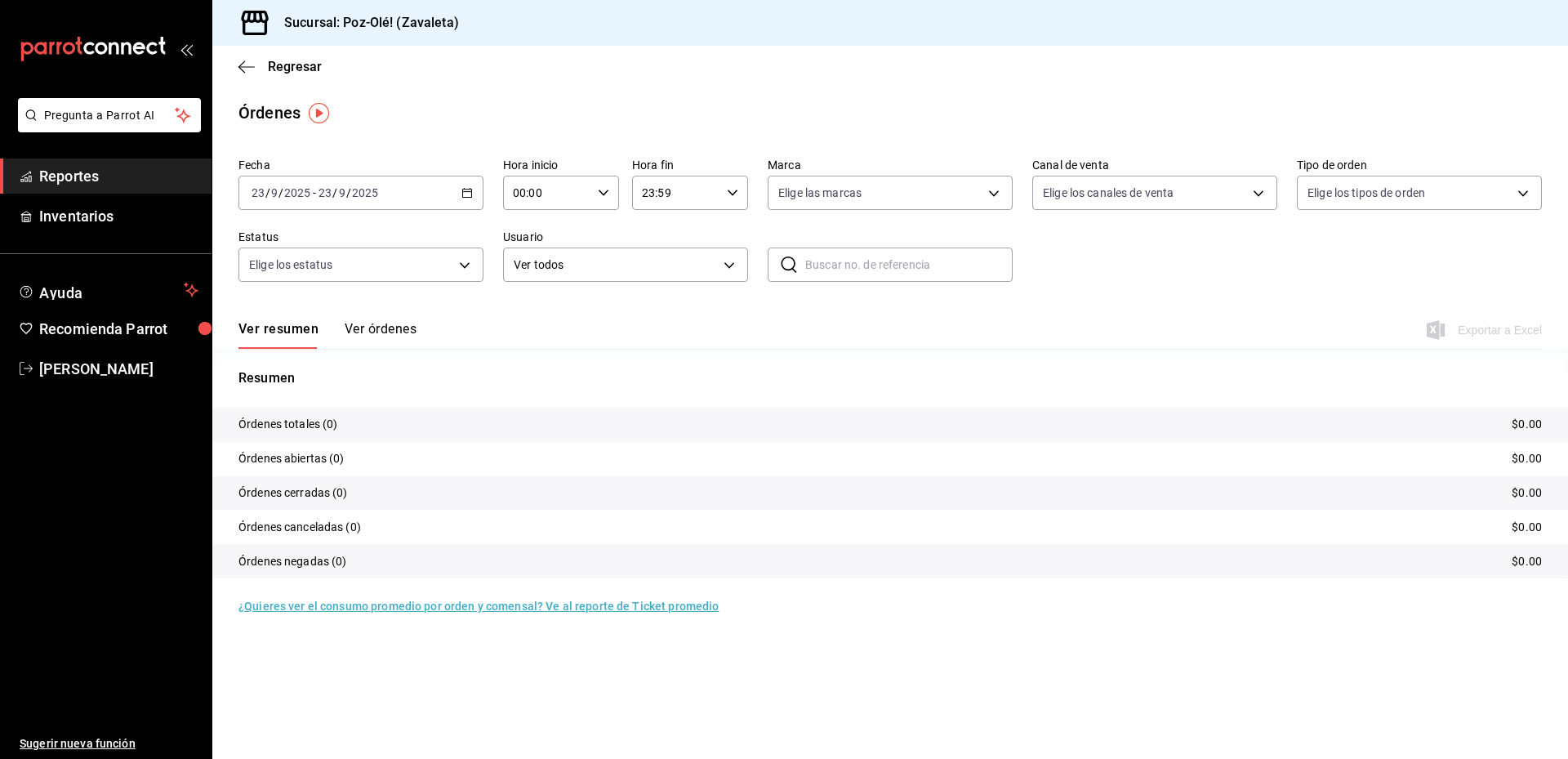
click at [358, 189] on input "2025" at bounding box center [365, 193] width 28 height 13
click at [346, 358] on span "Mes actual" at bounding box center [315, 352] width 126 height 17
click at [831, 192] on body "Pregunta a Parrot AI Reportes Inventarios Ayuda Recomienda Parrot [PERSON_NAME]…" at bounding box center [784, 380] width 1568 height 759
click at [877, 124] on div at bounding box center [784, 380] width 1568 height 759
click at [1210, 193] on body "Pregunta a Parrot AI Reportes Inventarios Ayuda Recomienda Parrot [PERSON_NAME]…" at bounding box center [784, 380] width 1568 height 759
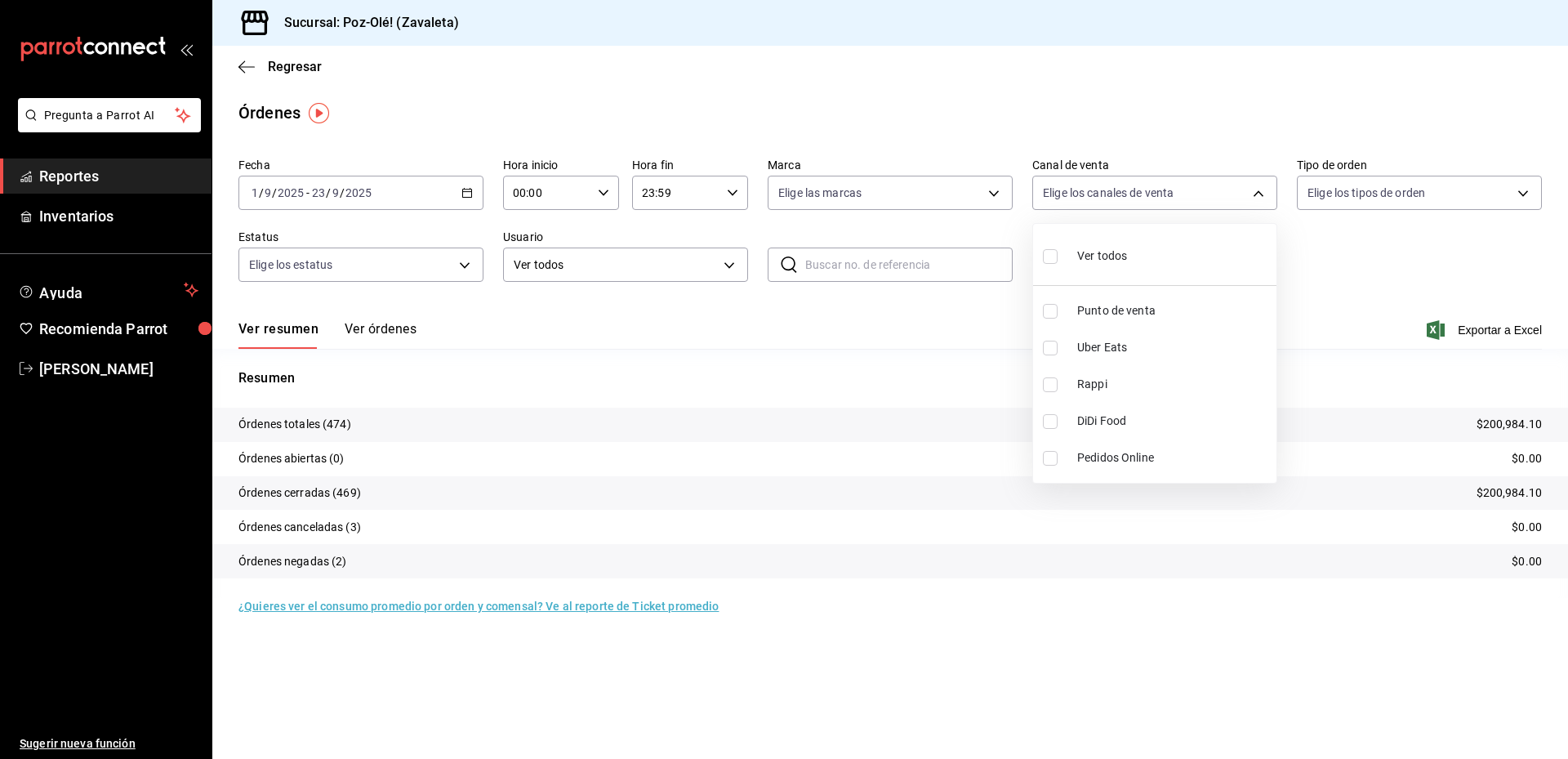
click at [1052, 355] on input "checkbox" at bounding box center [1050, 348] width 15 height 15
checkbox input "true"
type input "UBER_EATS"
click at [1050, 389] on input "checkbox" at bounding box center [1050, 384] width 15 height 15
checkbox input "true"
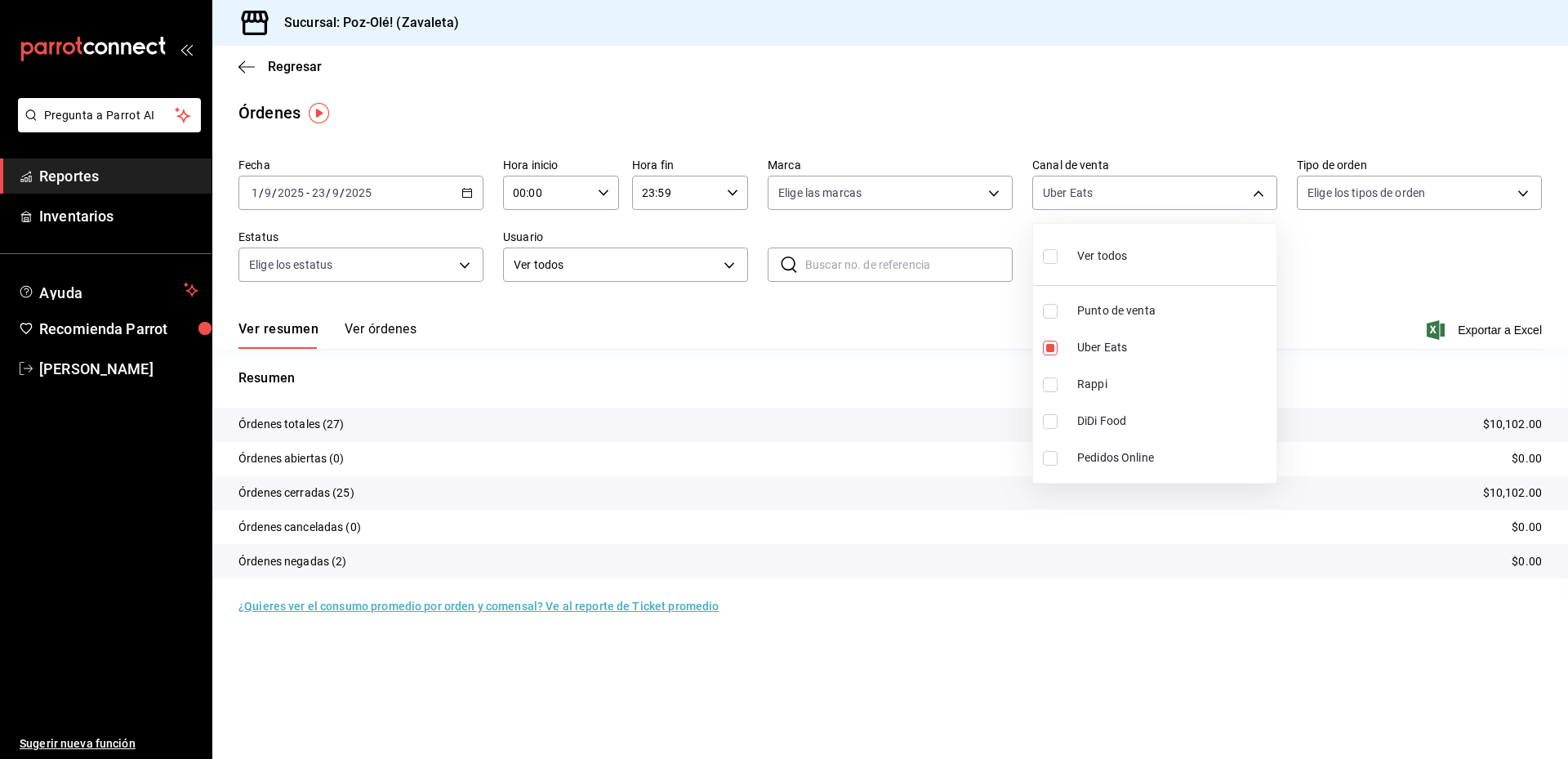
type input "UBER_EATS,RAPPI"
click at [1054, 424] on input "checkbox" at bounding box center [1050, 421] width 15 height 15
checkbox input "true"
click at [1052, 467] on li "Pedidos Online" at bounding box center [1154, 457] width 243 height 37
type input "UBER_EATS,RAPPI,DIDI_FOOD,ONLINE"
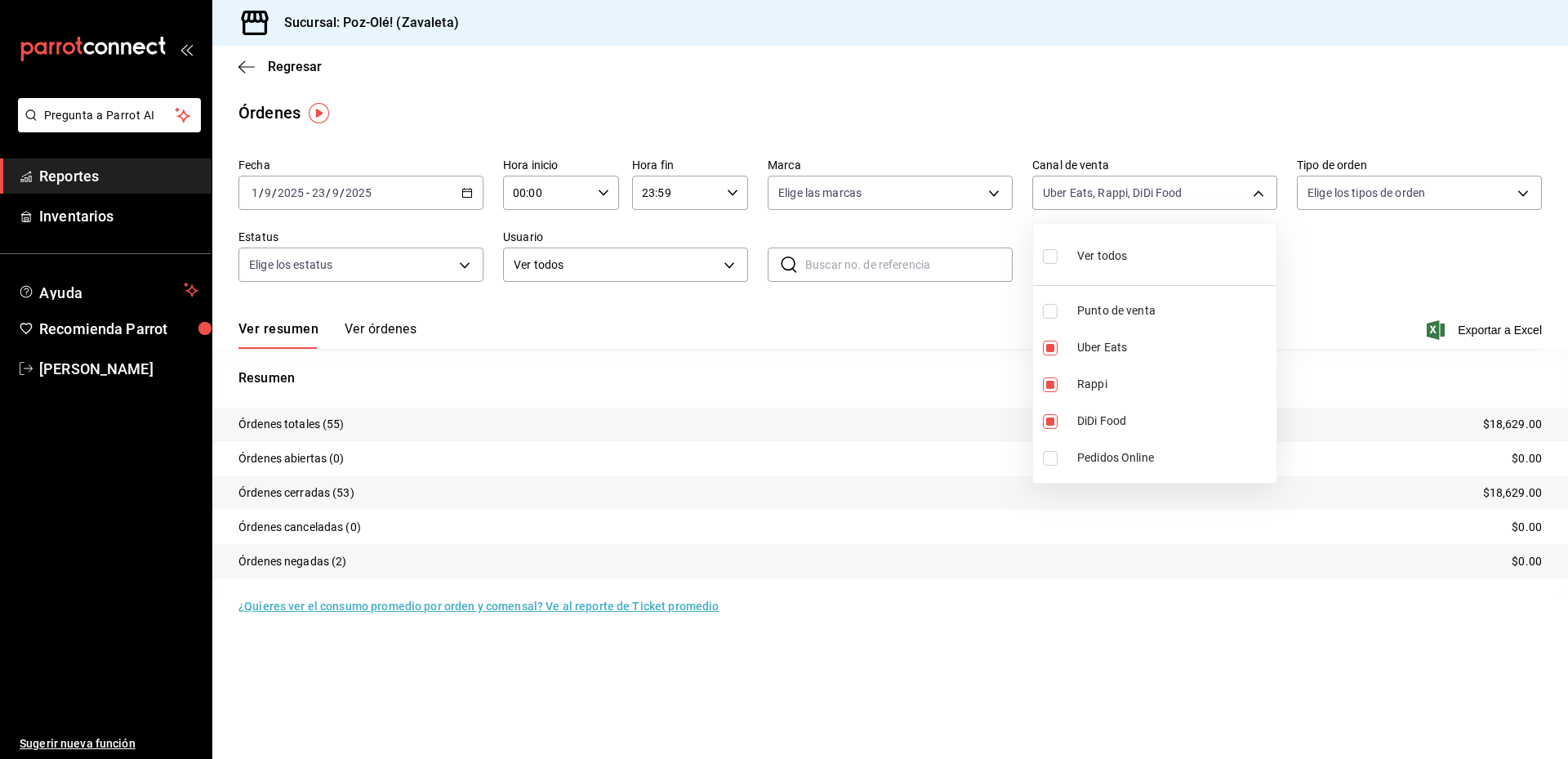
checkbox input "true"
click at [1052, 347] on input "checkbox" at bounding box center [1050, 348] width 15 height 15
checkbox input "false"
type input "RAPPI,DIDI_FOOD,ONLINE"
click at [1046, 389] on input "checkbox" at bounding box center [1050, 384] width 15 height 15
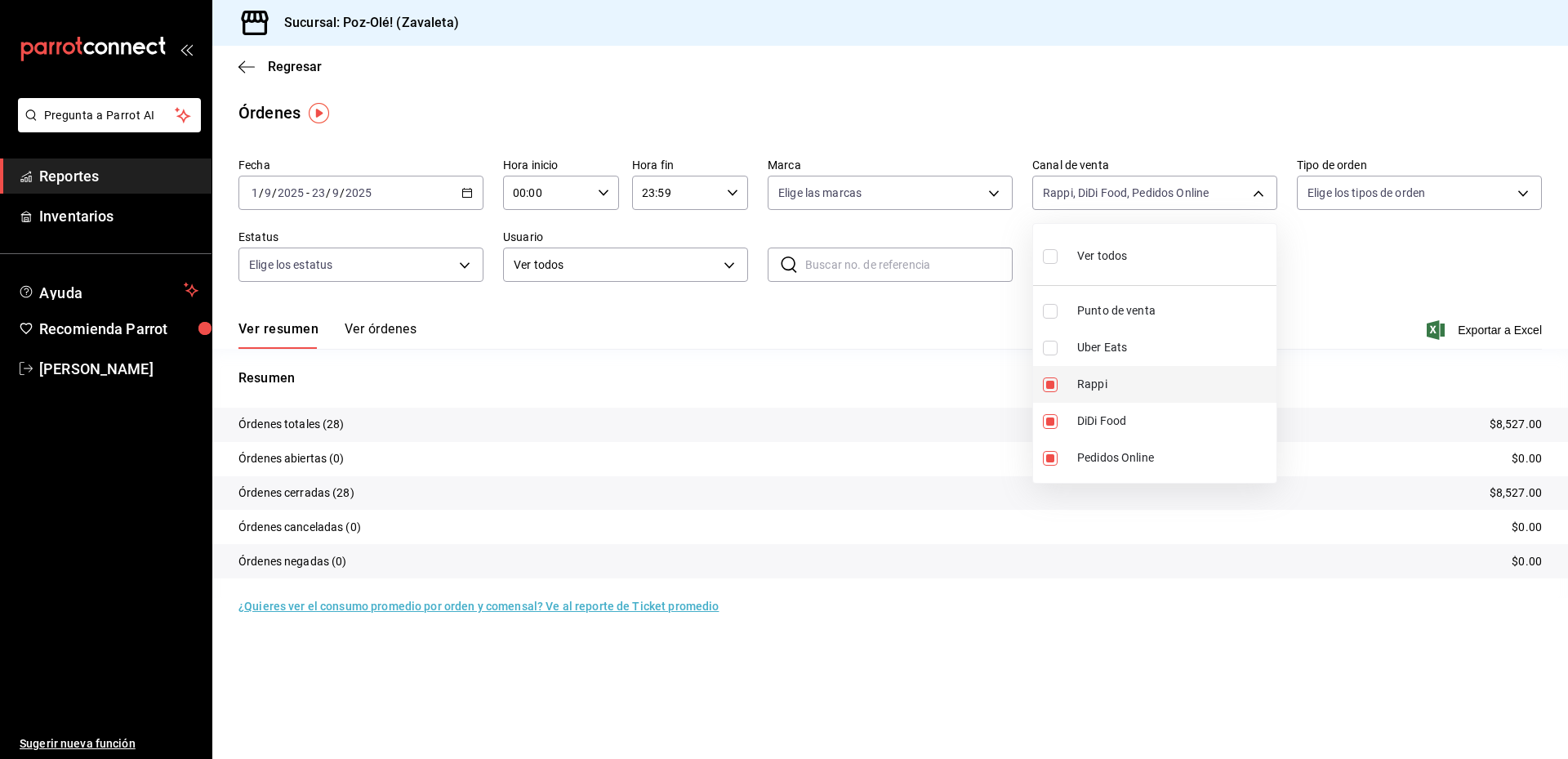
checkbox input "false"
type input "DIDI_FOOD,ONLINE"
click at [1054, 422] on input "checkbox" at bounding box center [1050, 421] width 15 height 15
checkbox input "false"
type input "ONLINE"
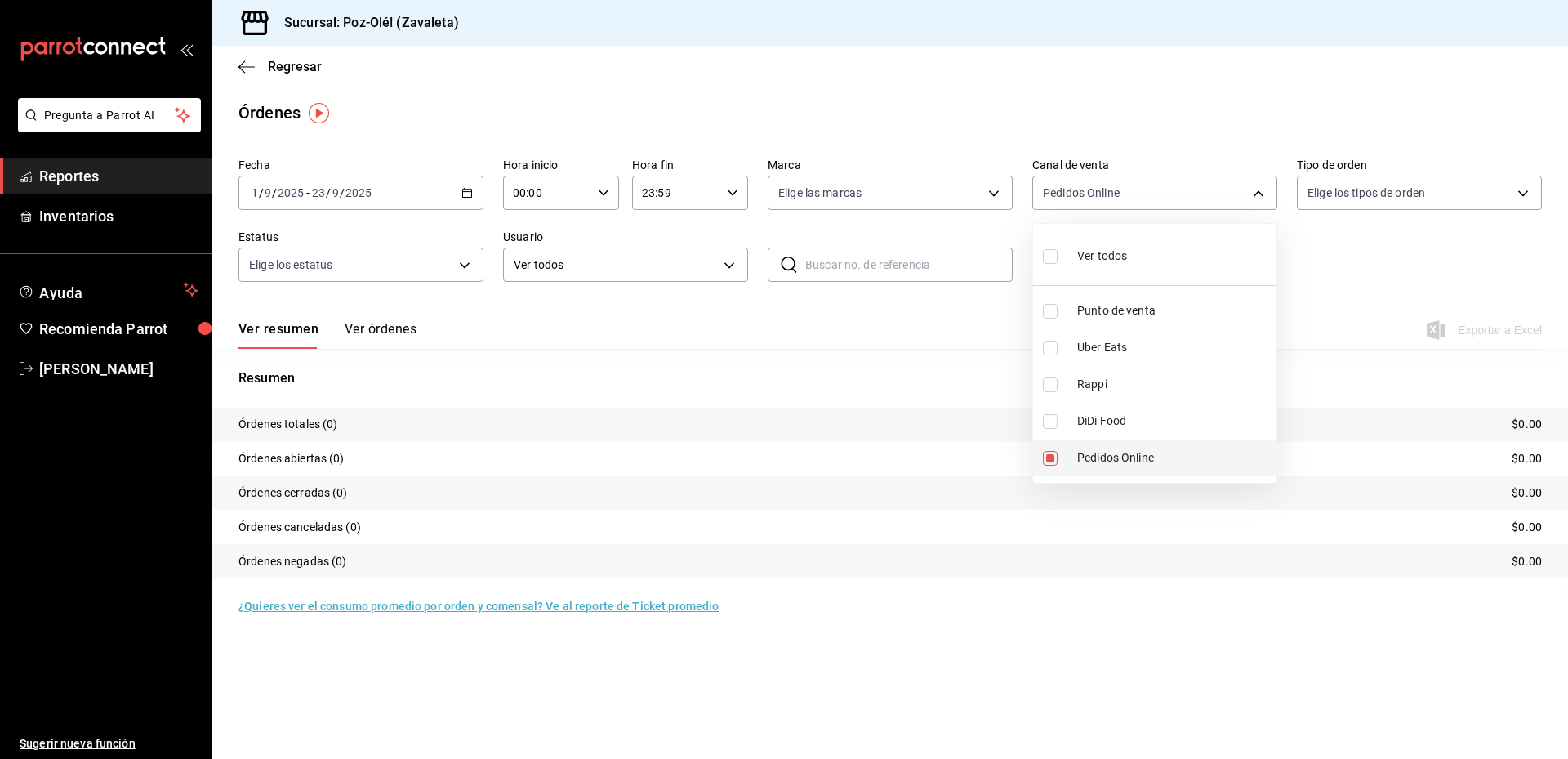
click at [1054, 459] on input "checkbox" at bounding box center [1050, 458] width 15 height 15
checkbox input "false"
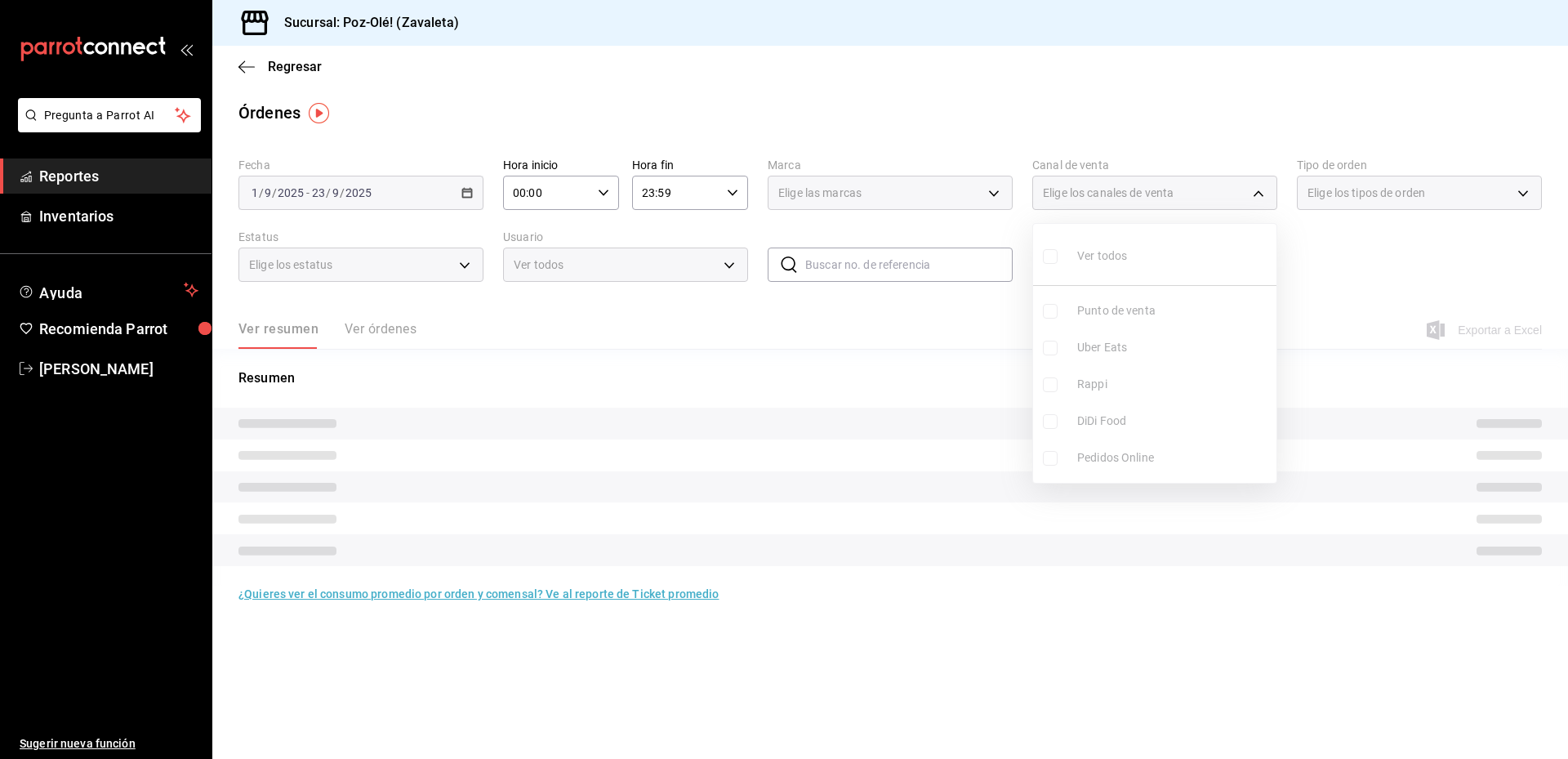
click at [1054, 311] on ul "Ver todos Punto de venta Uber Eats Rappi DiDi Food Pedidos Online" at bounding box center [1154, 353] width 243 height 259
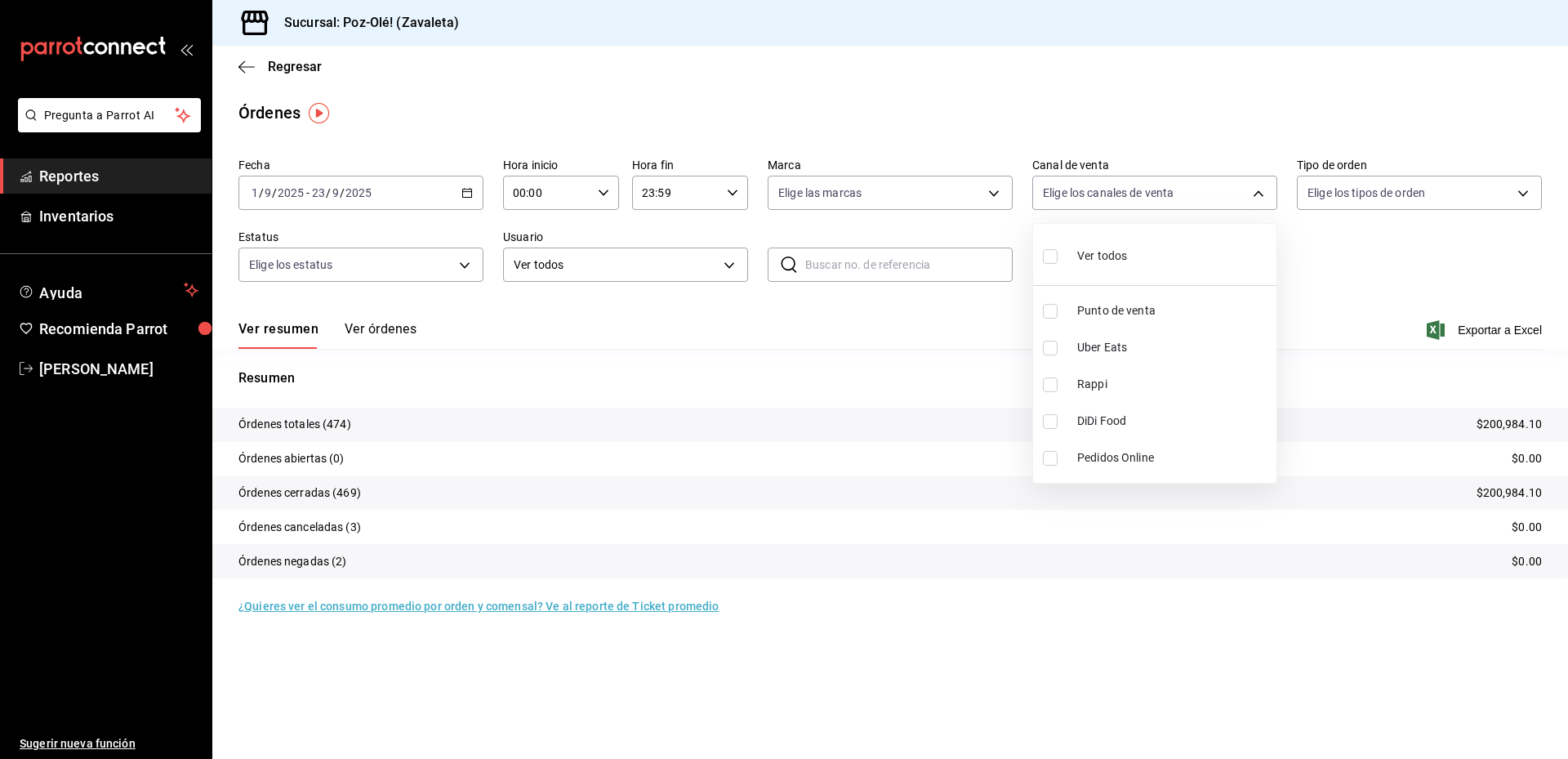
click at [1054, 310] on input "checkbox" at bounding box center [1050, 311] width 15 height 15
checkbox input "true"
type input "PARROT"
click at [949, 311] on div at bounding box center [784, 380] width 1568 height 759
click at [244, 66] on icon "button" at bounding box center [247, 66] width 16 height 1
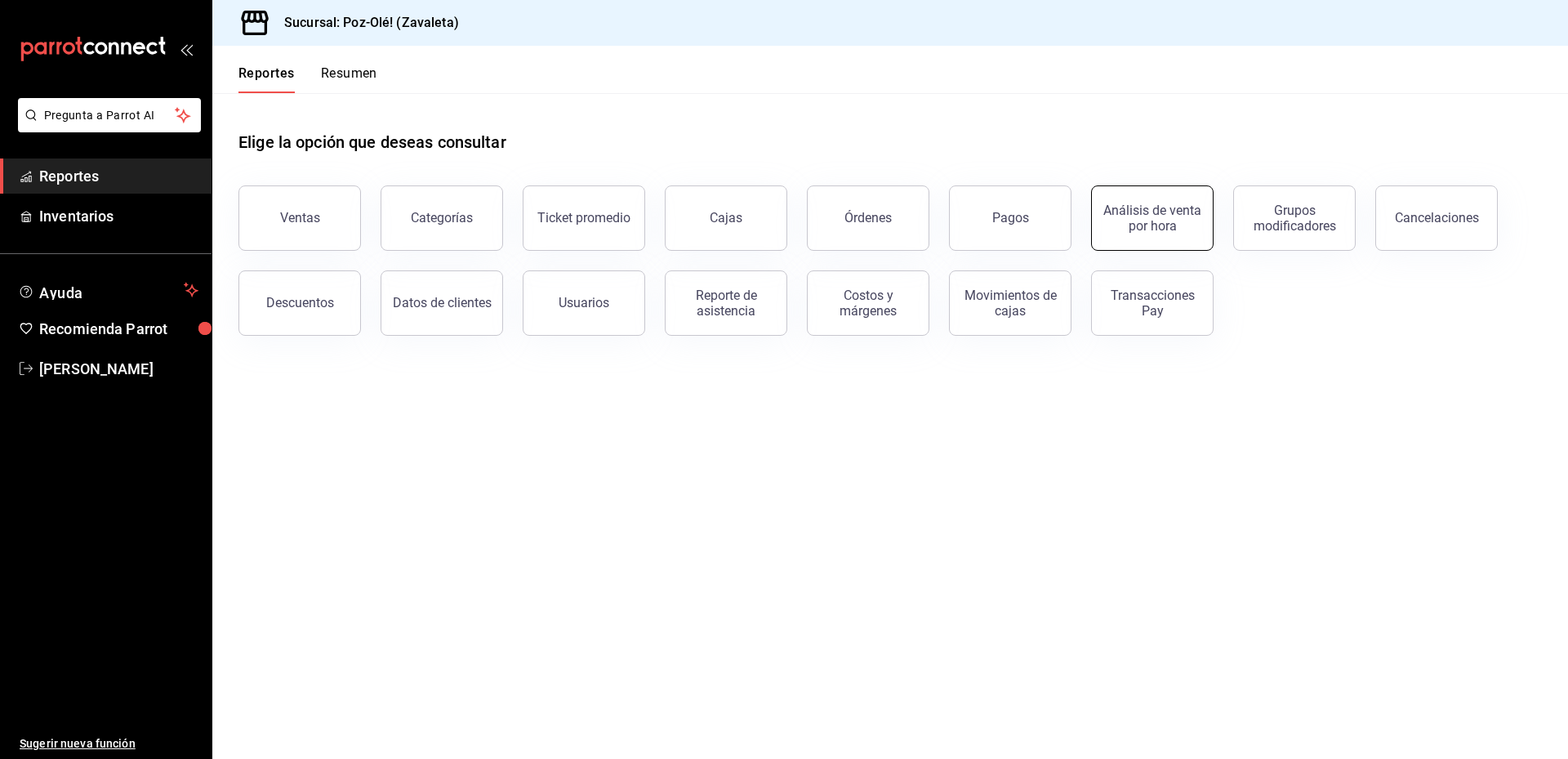
click at [1153, 228] on div "Análisis de venta por hora" at bounding box center [1153, 218] width 102 height 31
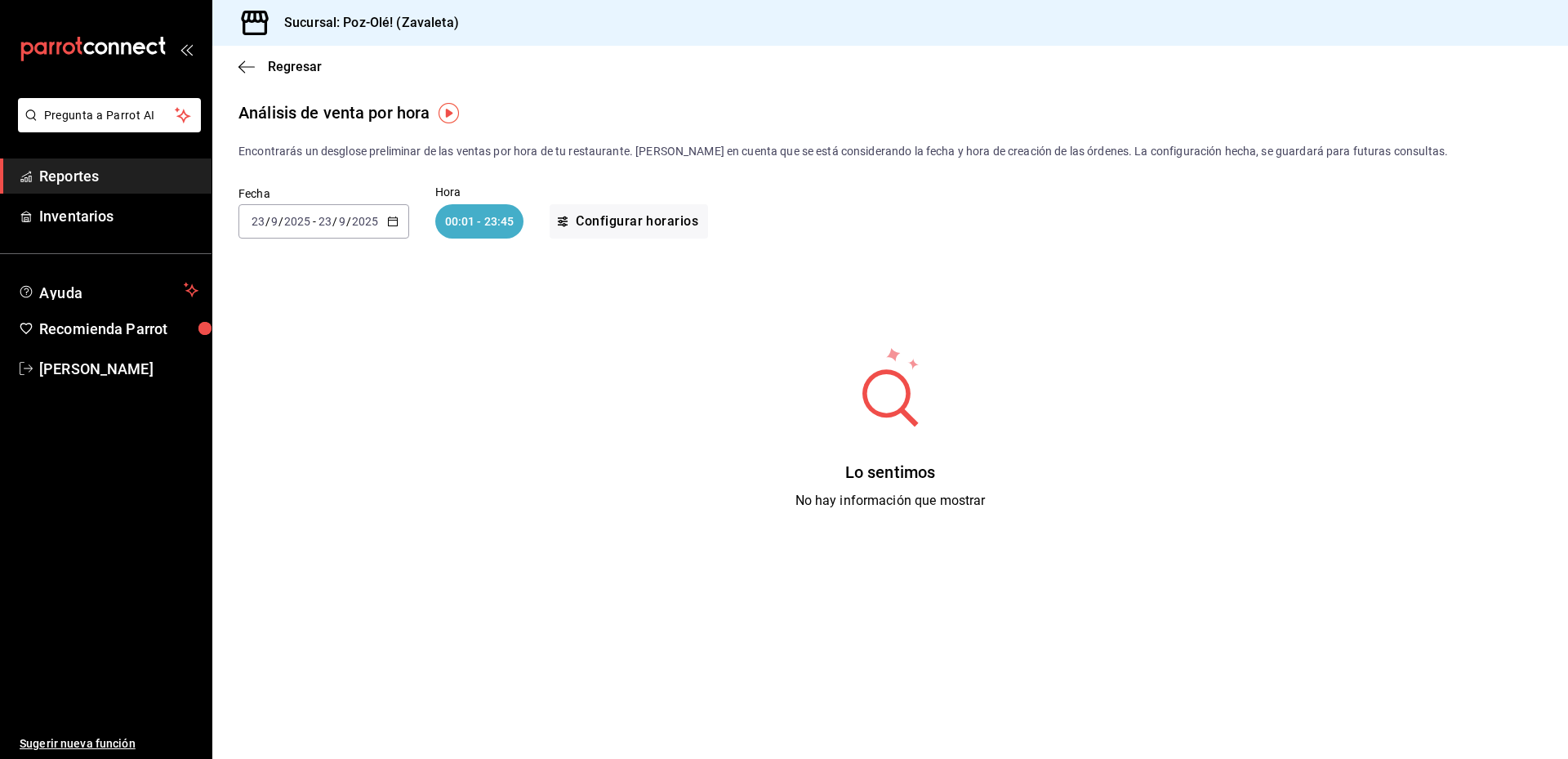
click at [298, 224] on input "2025" at bounding box center [297, 221] width 28 height 13
click at [292, 386] on span "Mes actual" at bounding box center [315, 380] width 126 height 17
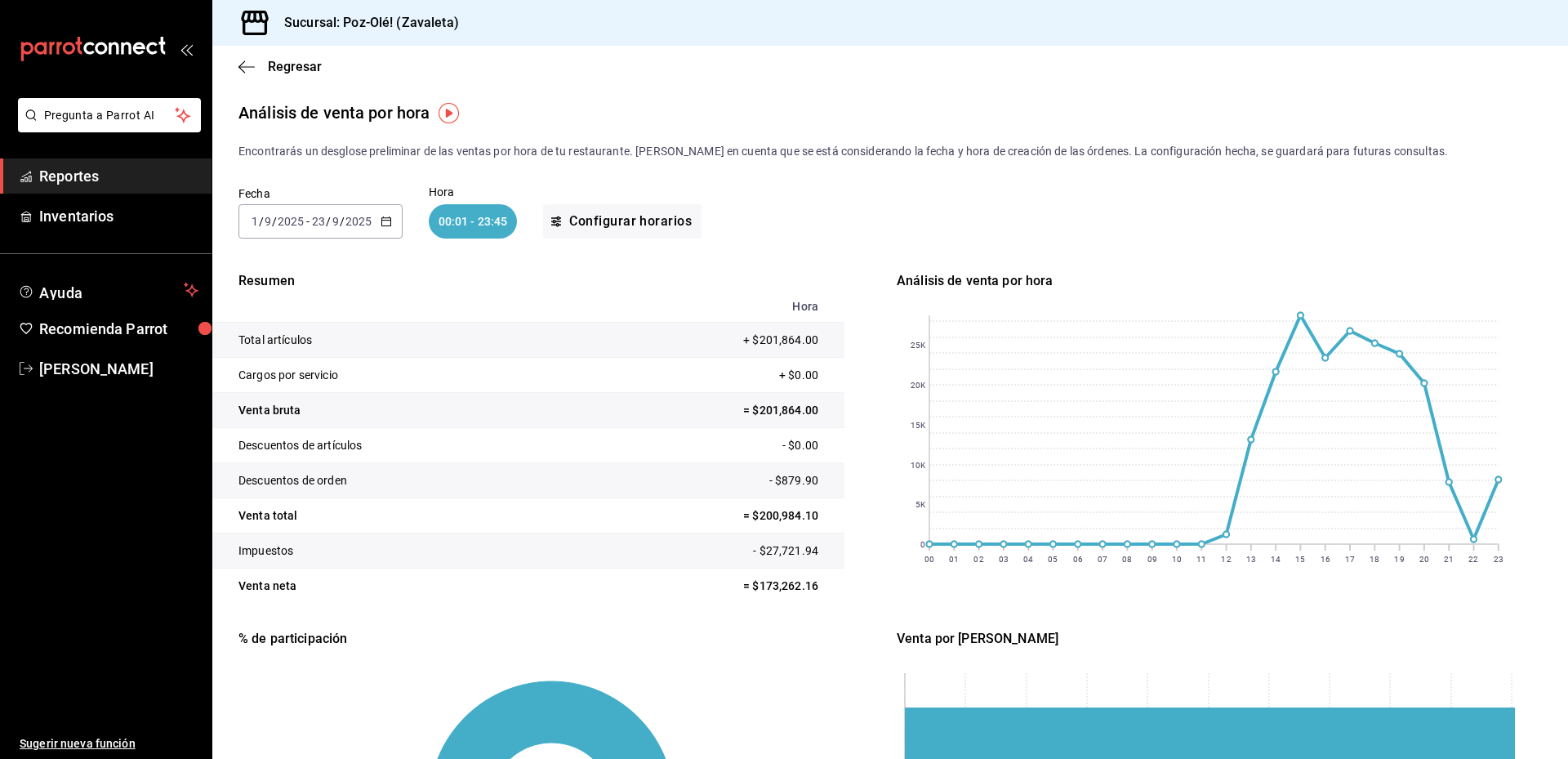
click at [347, 222] on input "2025" at bounding box center [359, 221] width 28 height 13
click at [319, 455] on span "Rango de fechas" at bounding box center [315, 454] width 126 height 17
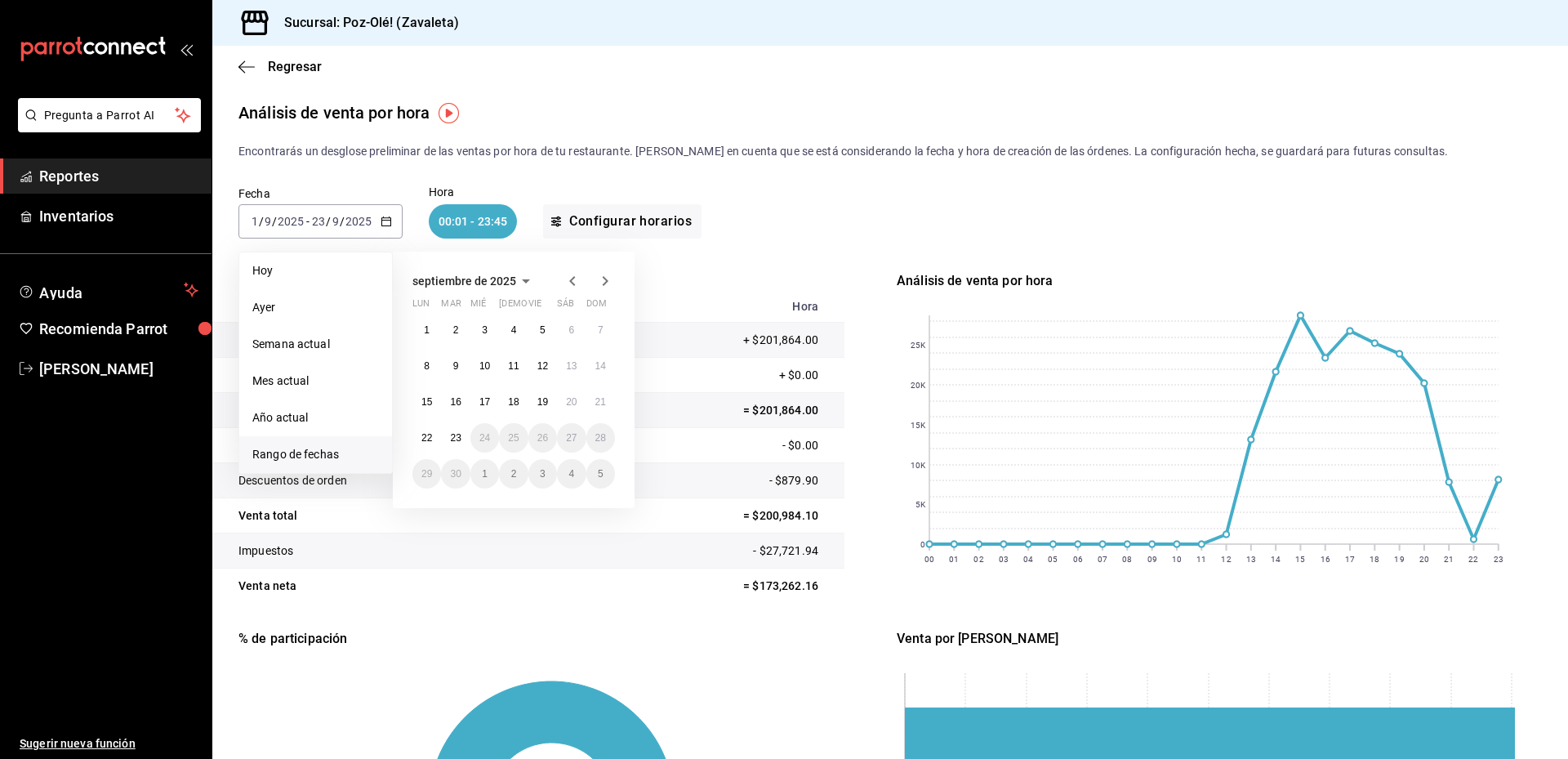
click at [573, 278] on icon "button" at bounding box center [572, 281] width 6 height 10
click at [546, 334] on button "1" at bounding box center [542, 330] width 29 height 30
click at [546, 476] on abbr "29" at bounding box center [542, 474] width 11 height 11
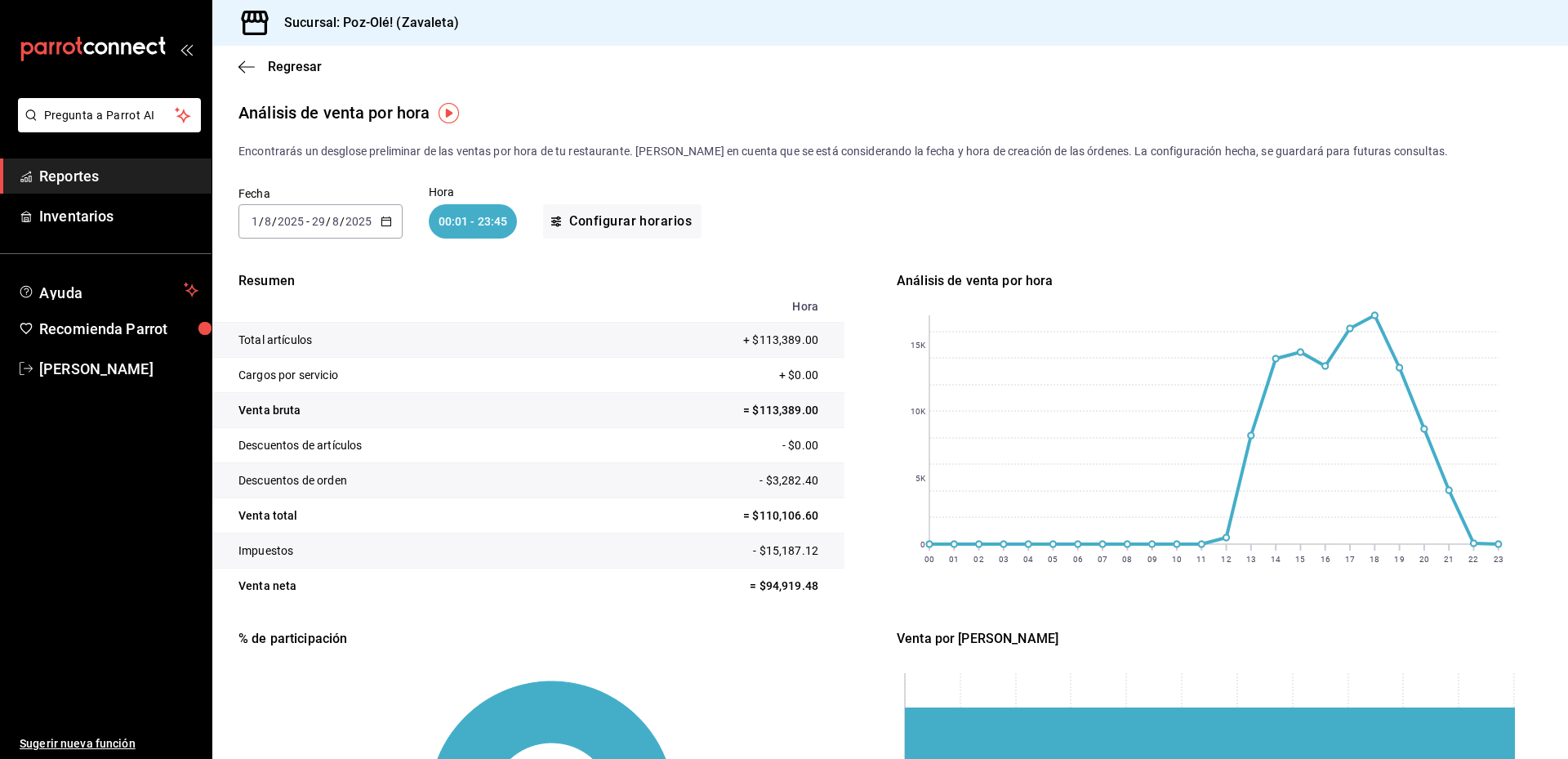
click at [341, 225] on span "/" at bounding box center [342, 221] width 5 height 13
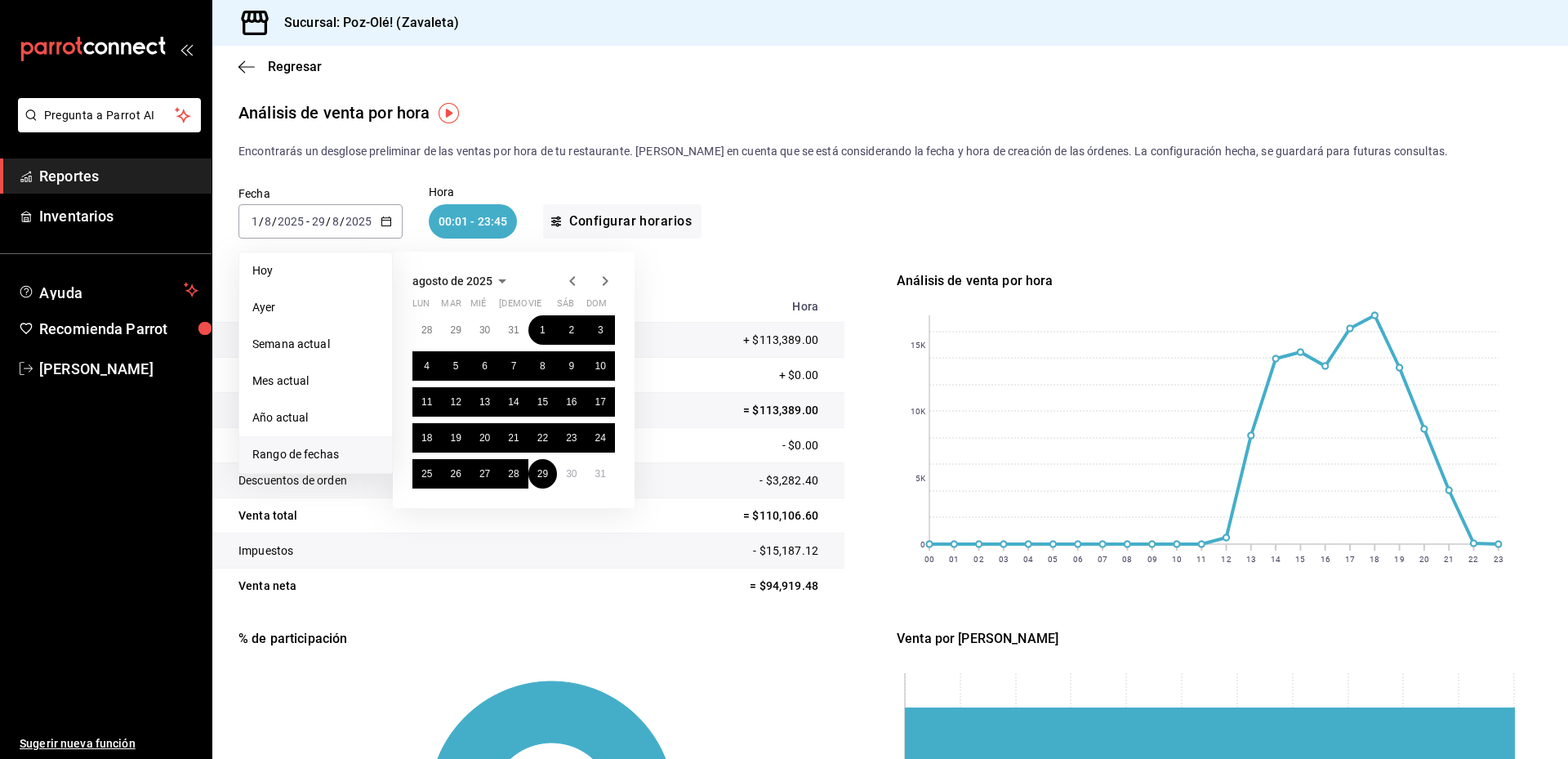
click at [582, 282] on icon "button" at bounding box center [573, 281] width 20 height 20
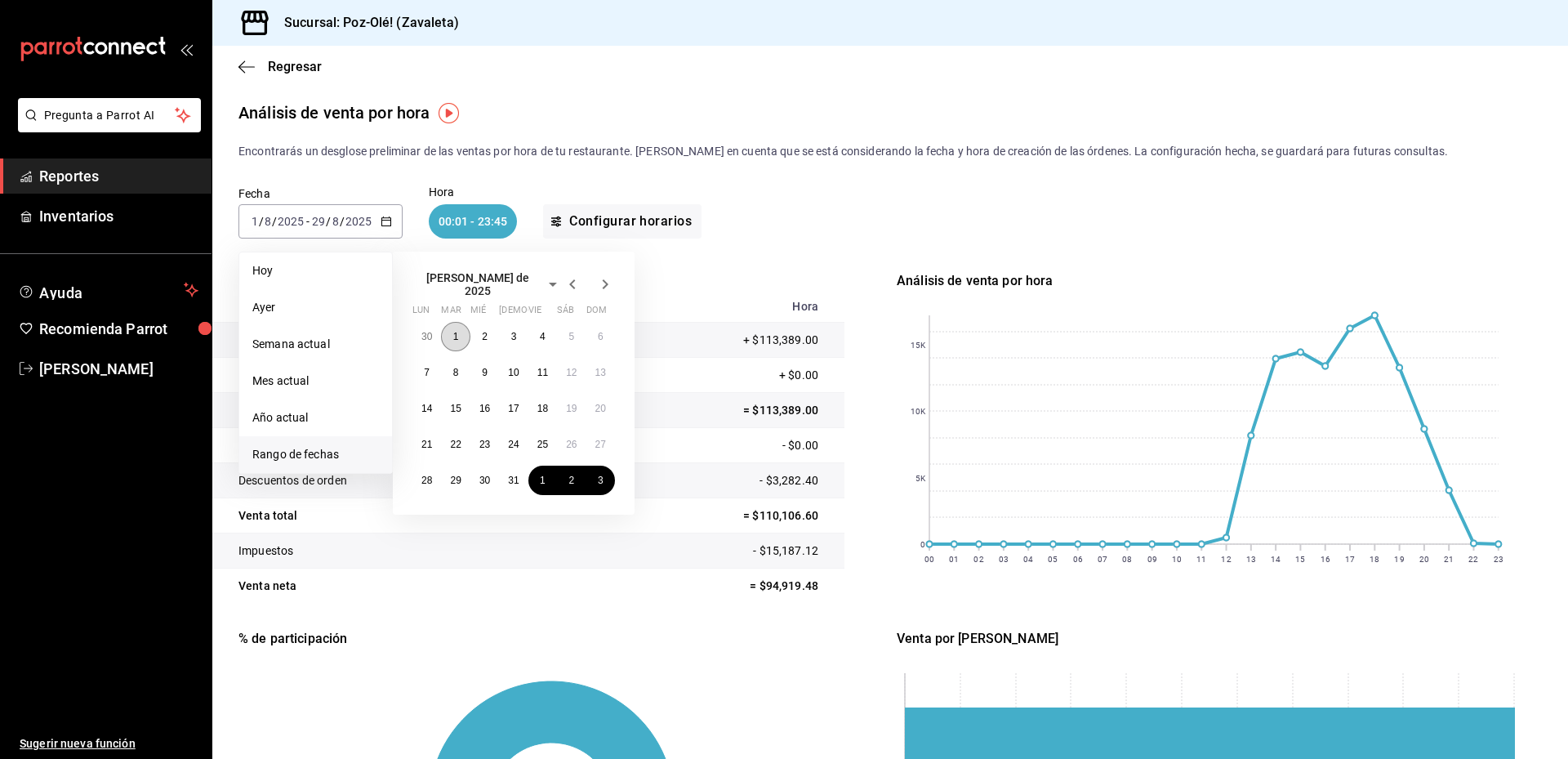
click at [450, 329] on button "1" at bounding box center [455, 337] width 29 height 30
click at [507, 474] on button "31" at bounding box center [513, 480] width 29 height 30
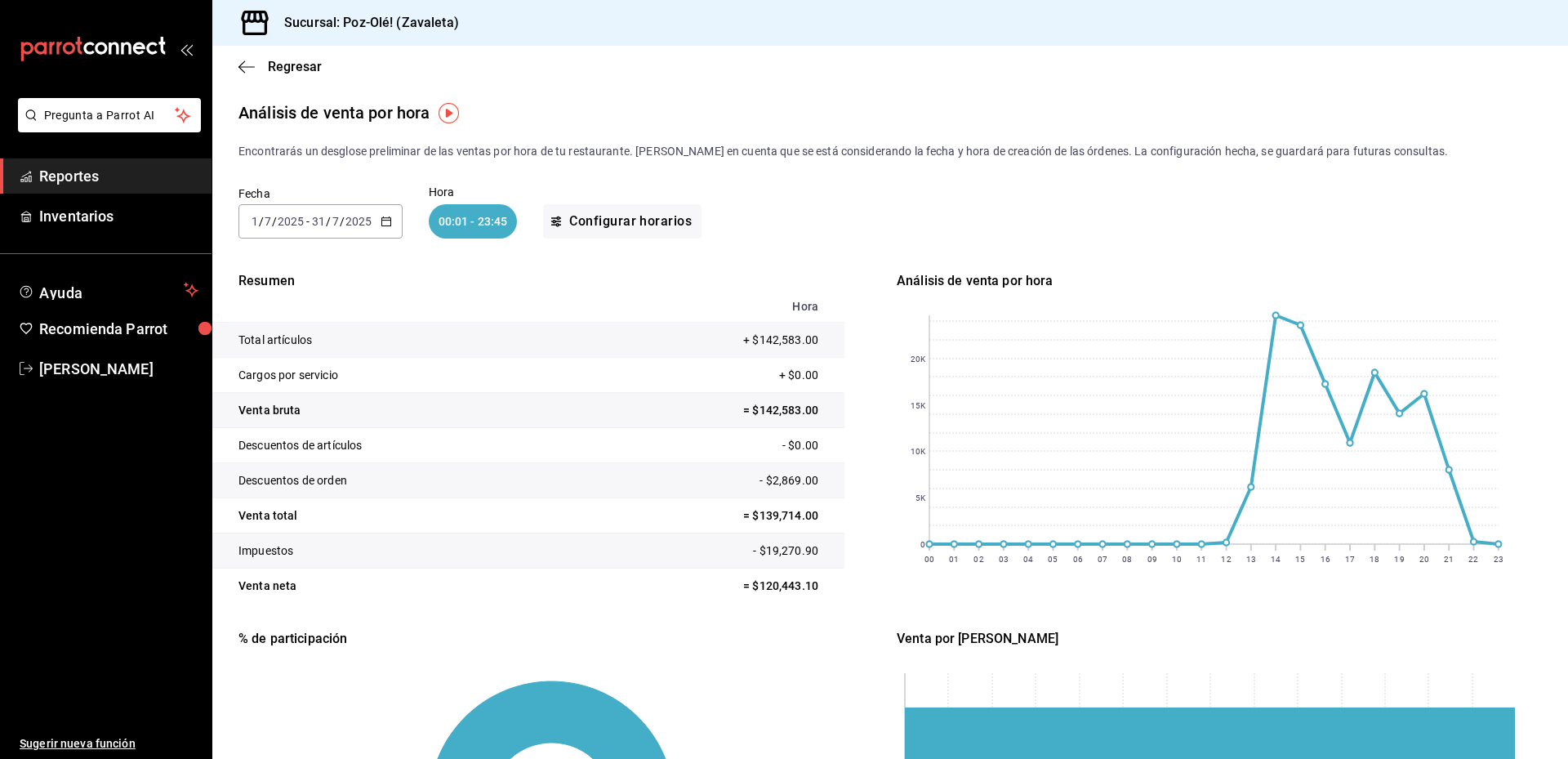
click at [1273, 313] on circle at bounding box center [1276, 316] width 6 height 6
click at [257, 66] on span "Regresar" at bounding box center [280, 66] width 84 height 16
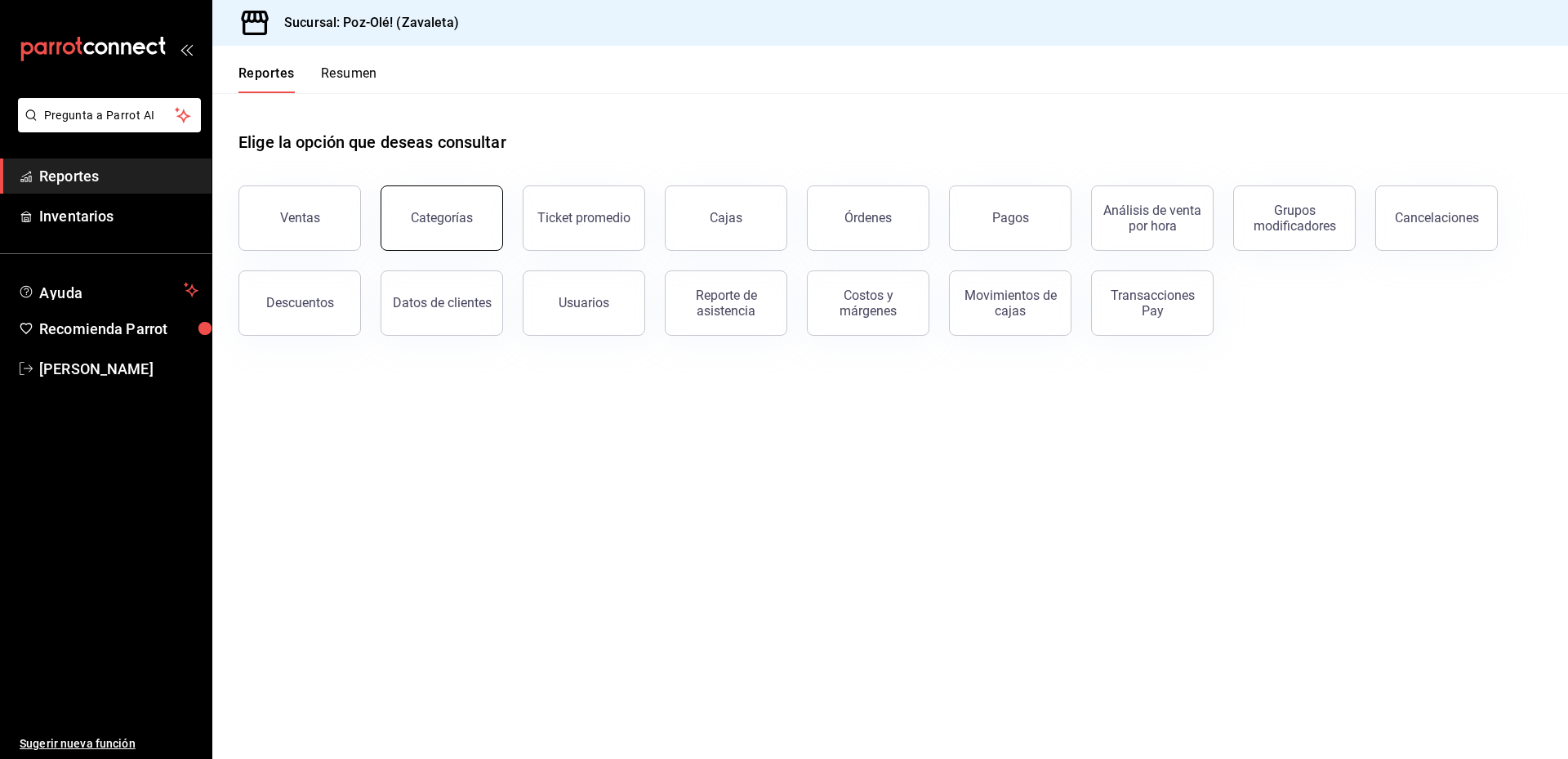
click at [458, 233] on button "Categorías" at bounding box center [442, 218] width 123 height 66
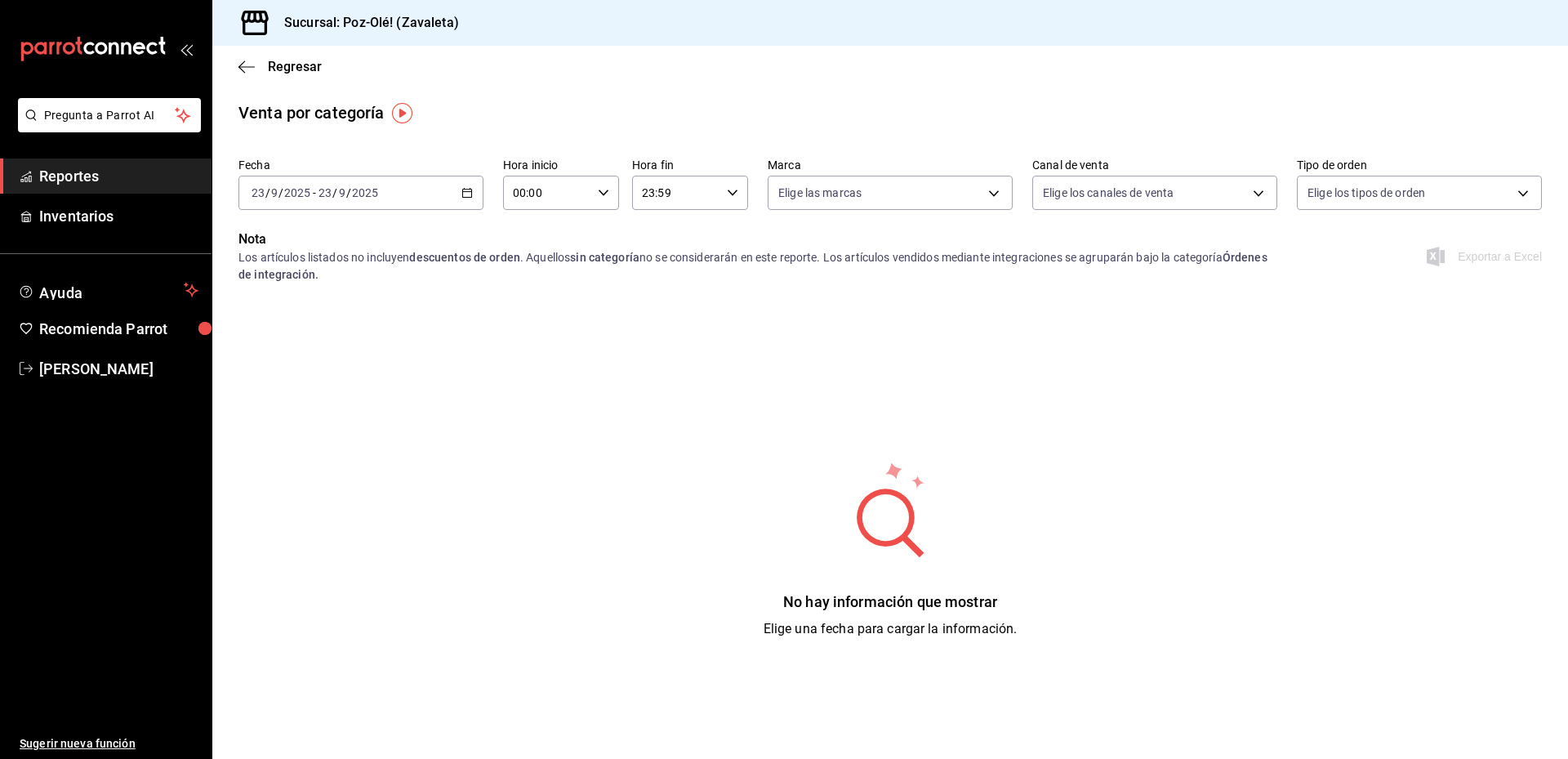
click at [420, 198] on div "[DATE] [DATE] - [DATE] [DATE]" at bounding box center [360, 193] width 245 height 34
click at [297, 352] on span "Mes actual" at bounding box center [315, 352] width 126 height 17
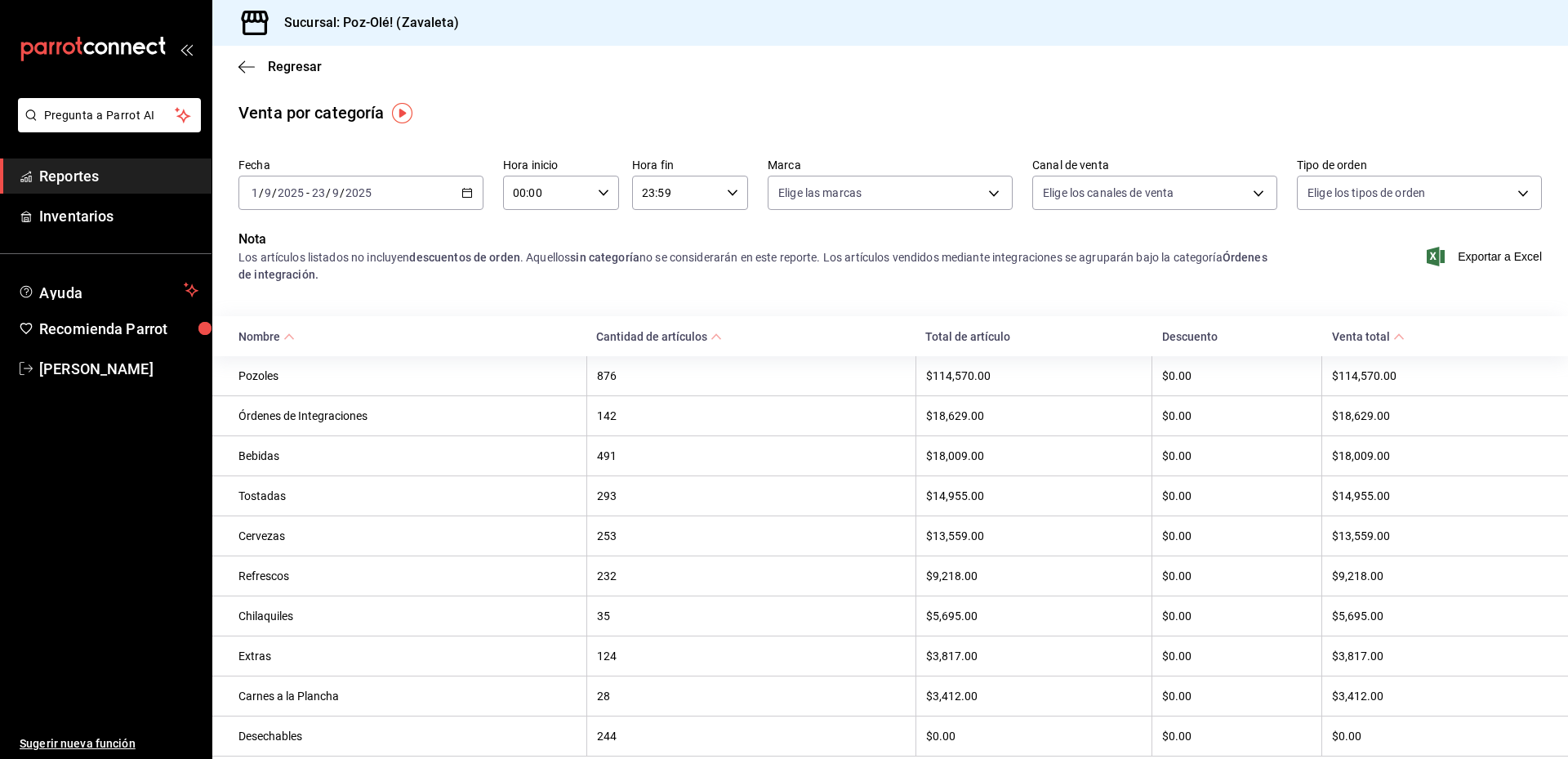
click at [589, 195] on div "00:00 Hora inicio" at bounding box center [561, 193] width 116 height 34
click at [589, 195] on div at bounding box center [784, 380] width 1568 height 759
click at [1497, 255] on span "Exportar a Excel" at bounding box center [1485, 257] width 112 height 20
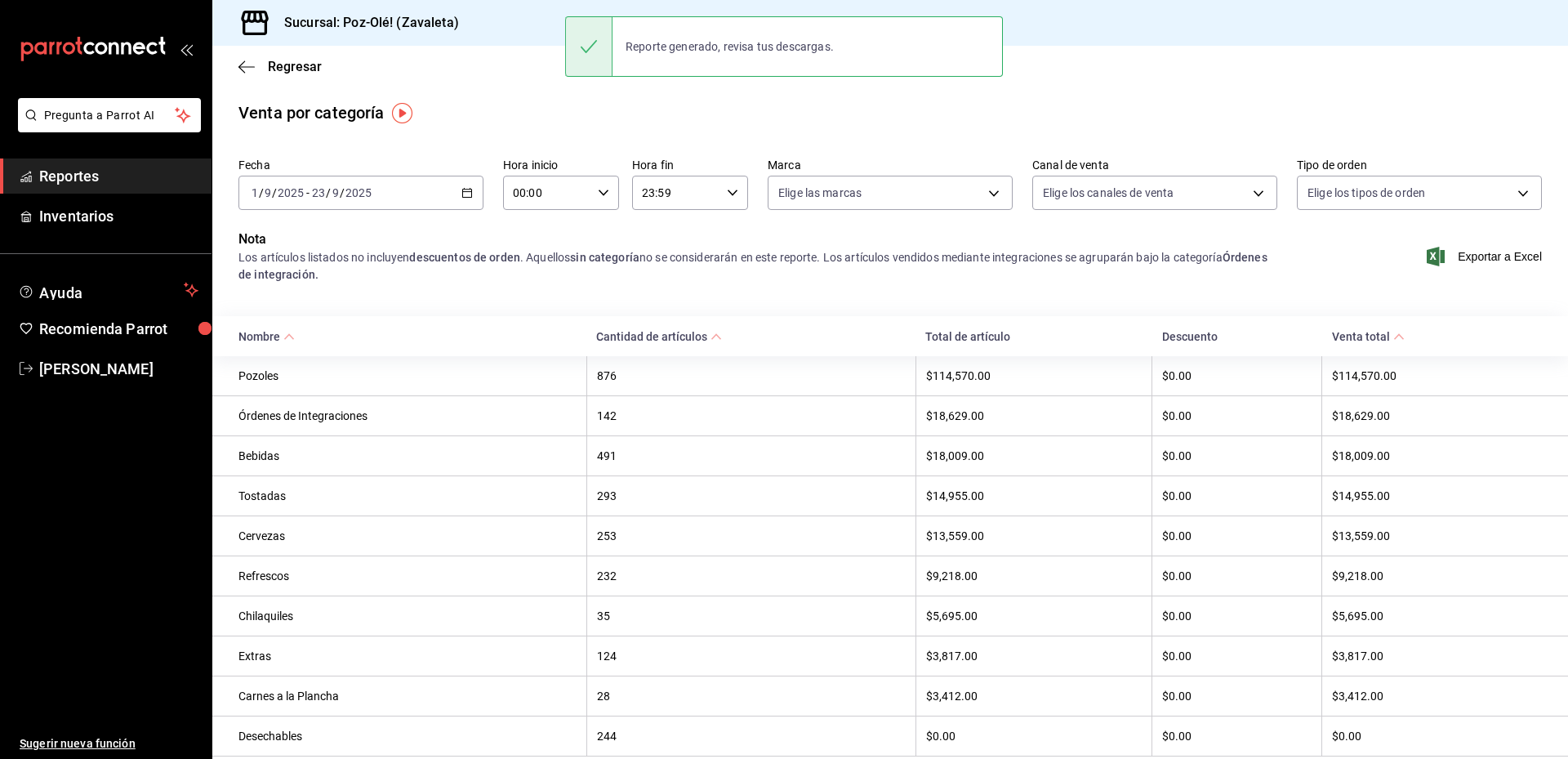
click at [326, 414] on div "Órdenes de Integraciones" at bounding box center [407, 416] width 338 height 13
drag, startPoint x: 326, startPoint y: 414, endPoint x: 220, endPoint y: 421, distance: 106.2
click at [220, 420] on th "Órdenes de Integraciones" at bounding box center [399, 416] width 374 height 40
click at [256, 417] on div "Órdenes de Integraciones" at bounding box center [407, 416] width 338 height 13
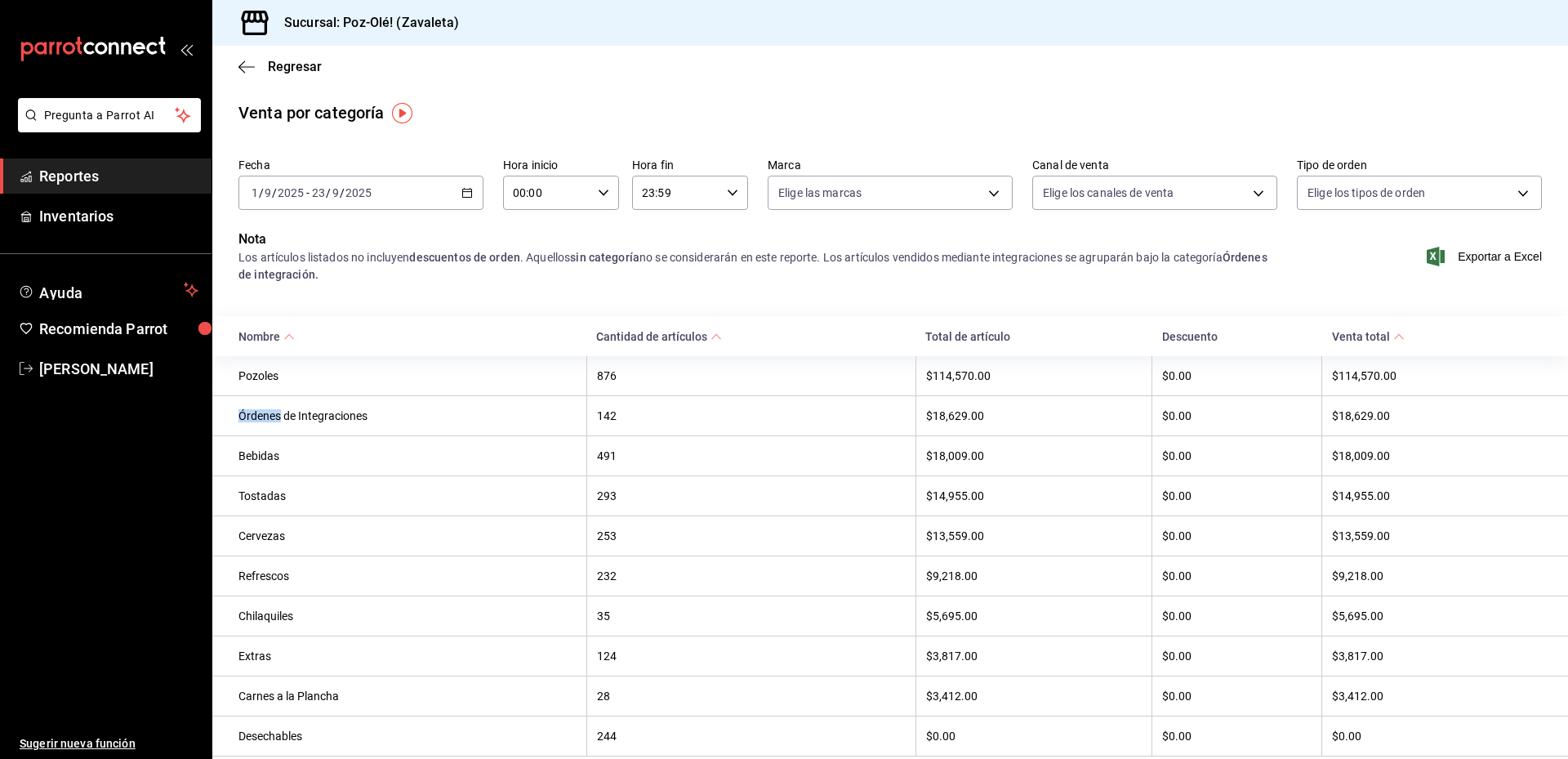
click at [256, 417] on div "Órdenes de Integraciones" at bounding box center [407, 416] width 338 height 13
click at [247, 60] on icon "button" at bounding box center [247, 67] width 16 height 15
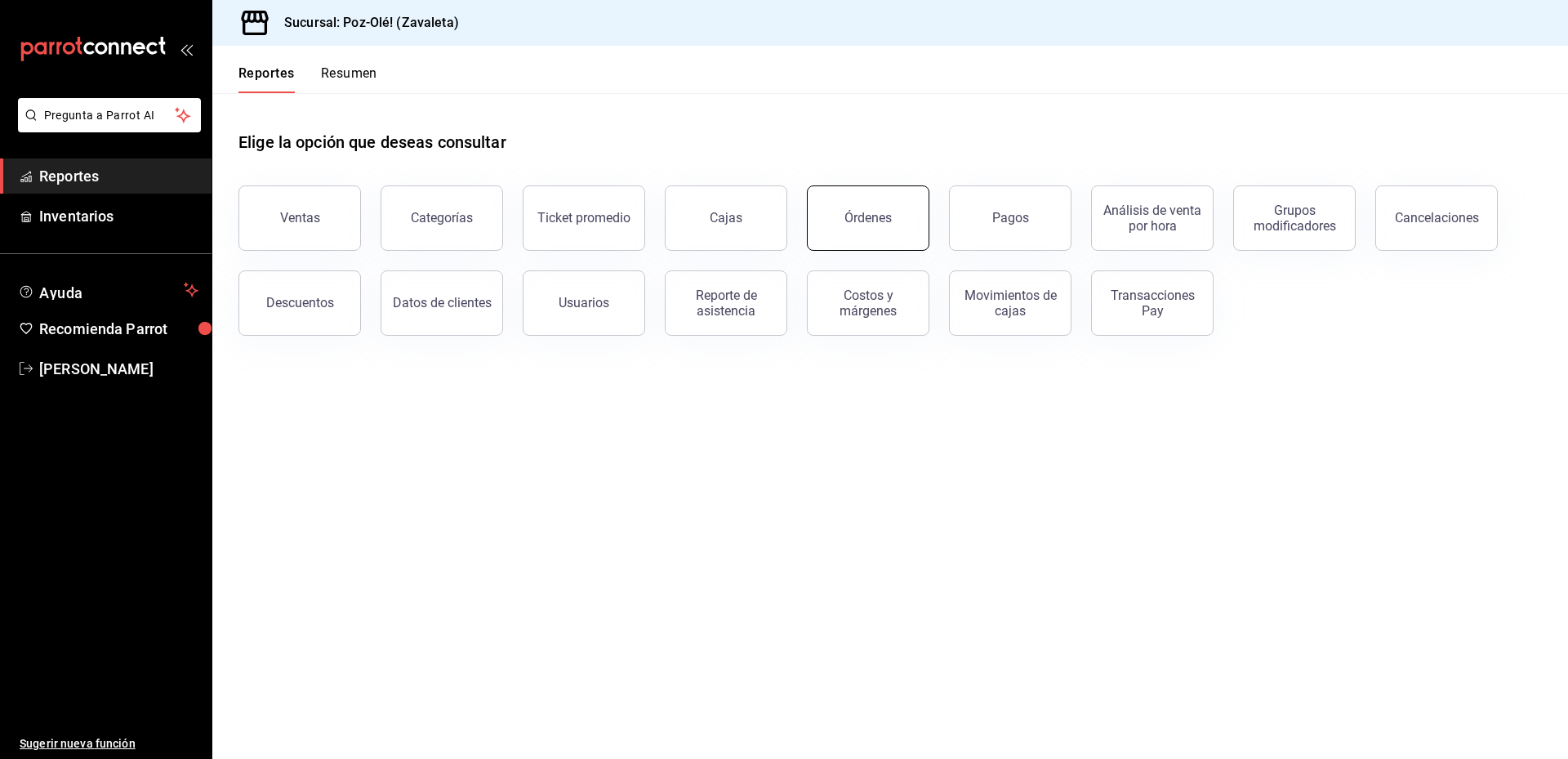
click at [849, 231] on button "Órdenes" at bounding box center [868, 218] width 123 height 66
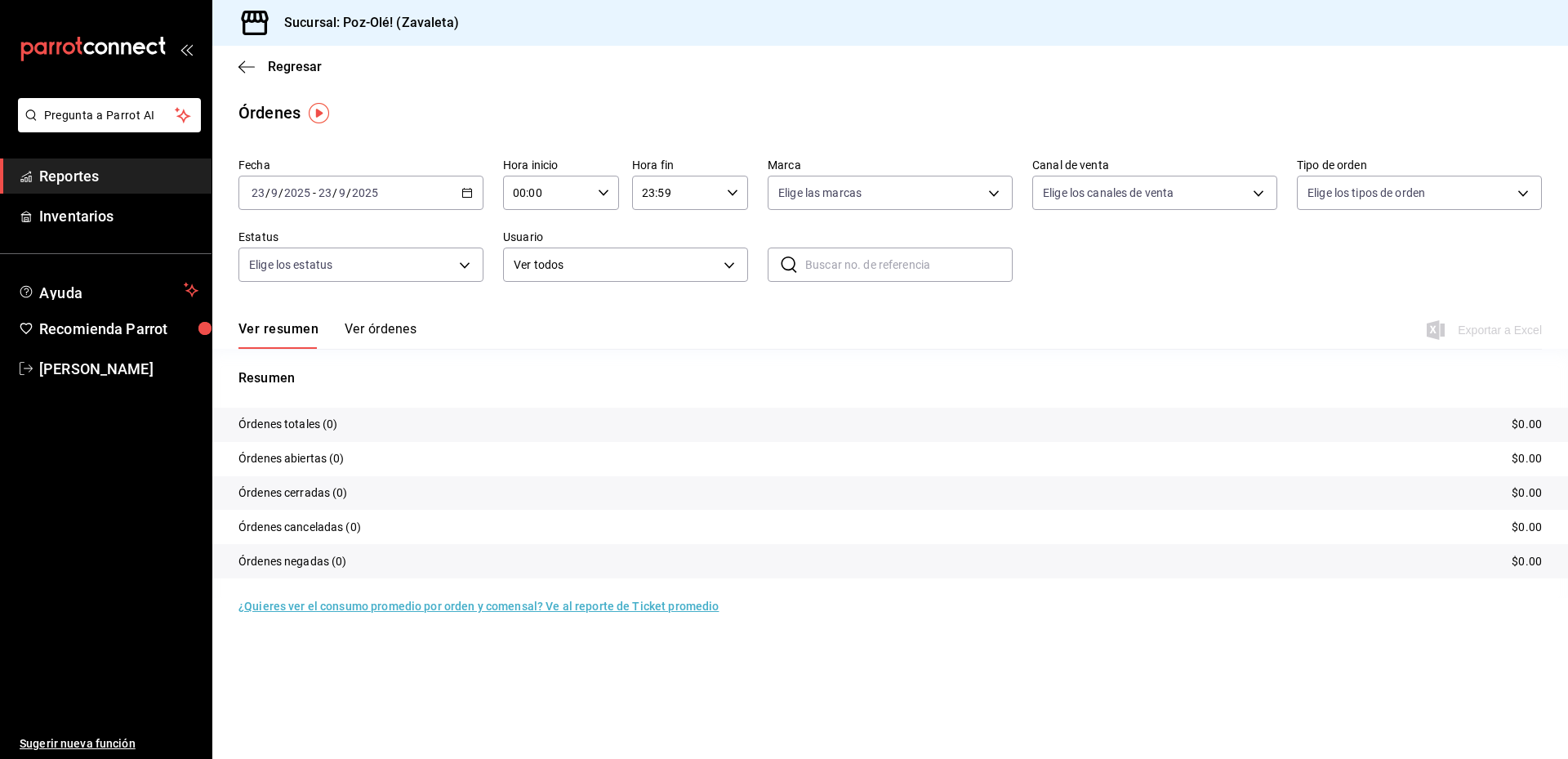
click at [250, 77] on div "Regresar" at bounding box center [890, 66] width 1356 height 42
click at [252, 67] on icon "button" at bounding box center [247, 67] width 16 height 15
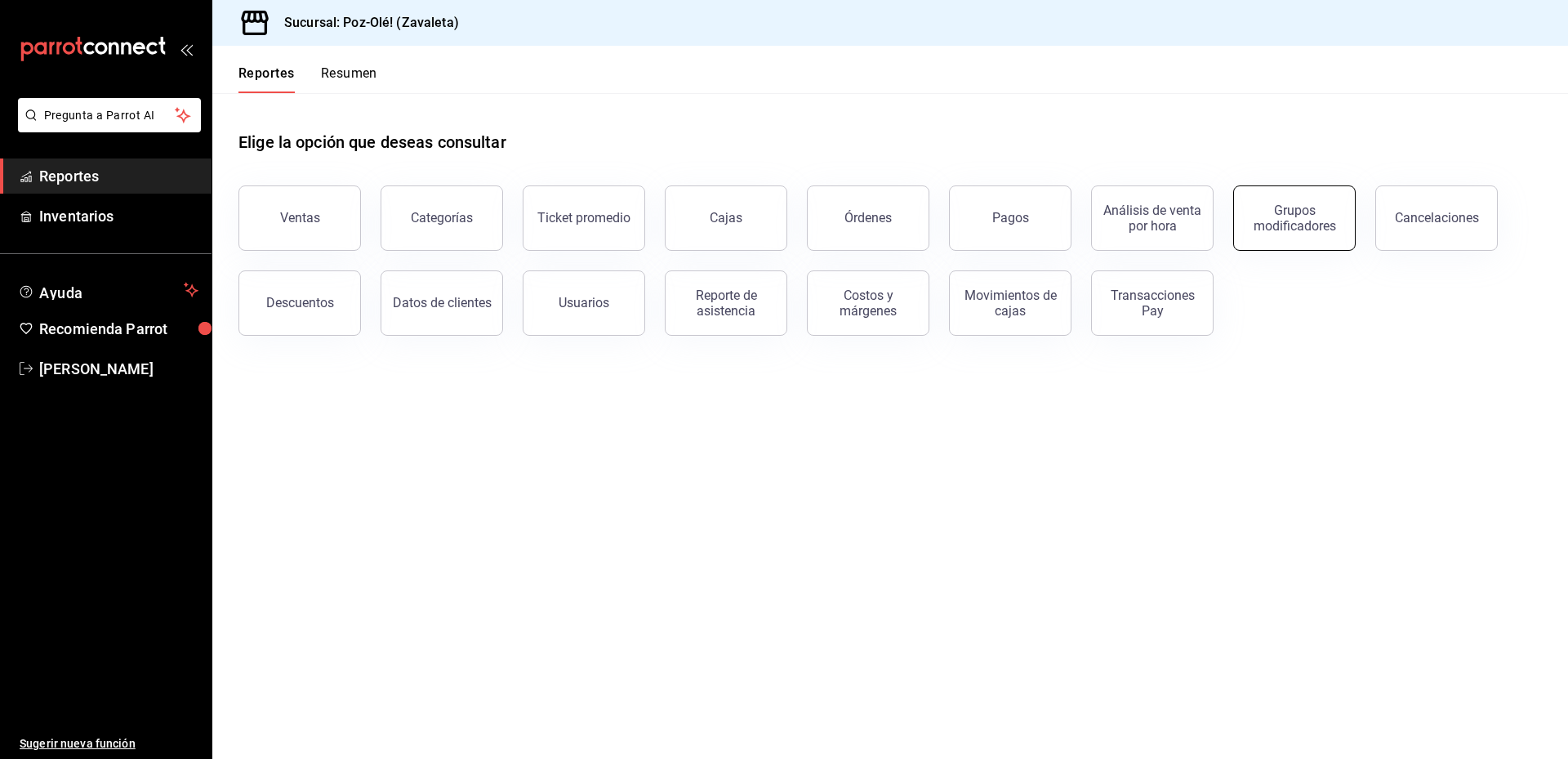
click at [1308, 229] on div "Grupos modificadores" at bounding box center [1294, 218] width 102 height 31
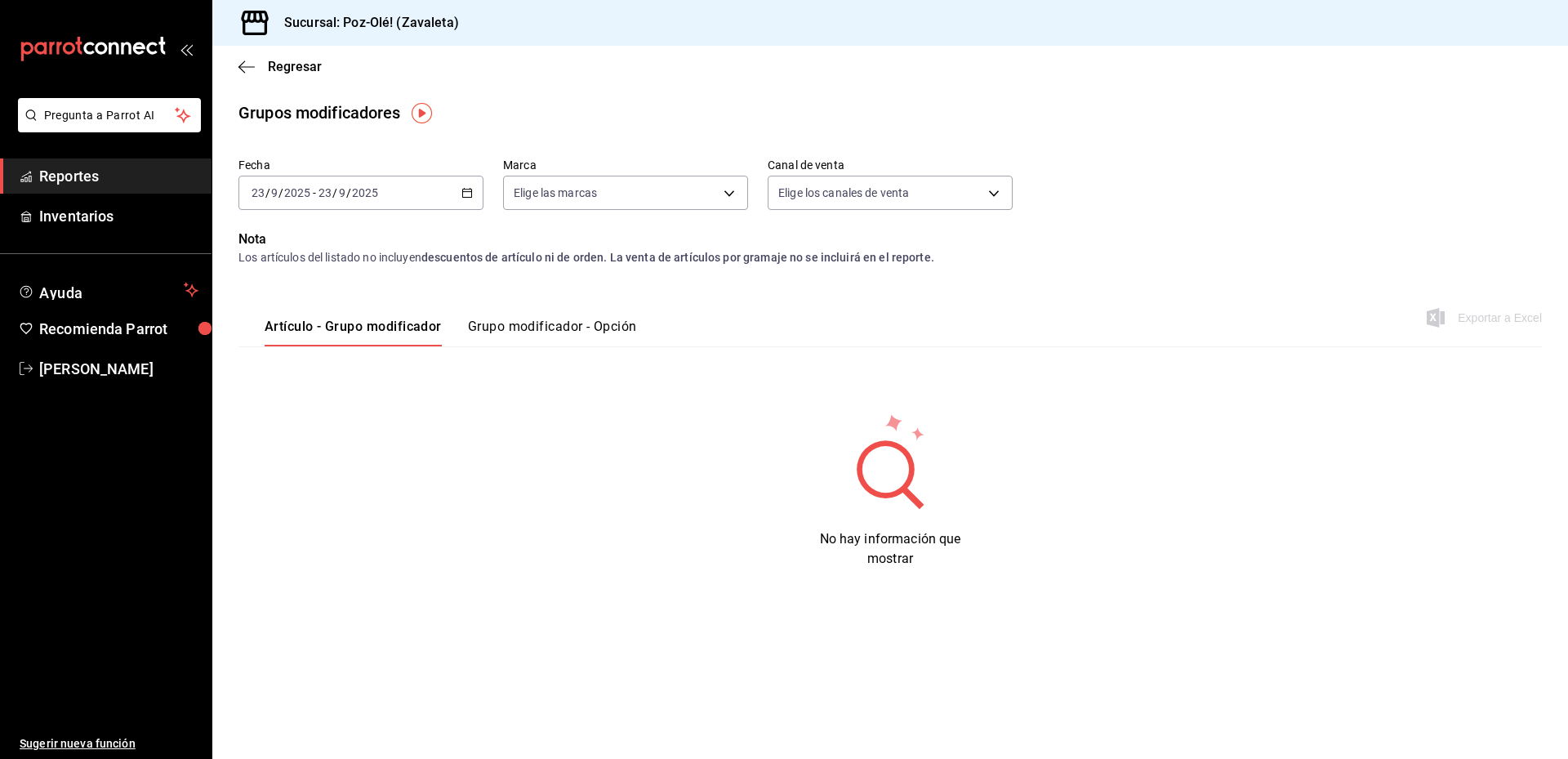
click at [291, 198] on input "2025" at bounding box center [297, 193] width 28 height 13
click at [293, 346] on span "Mes actual" at bounding box center [315, 352] width 126 height 17
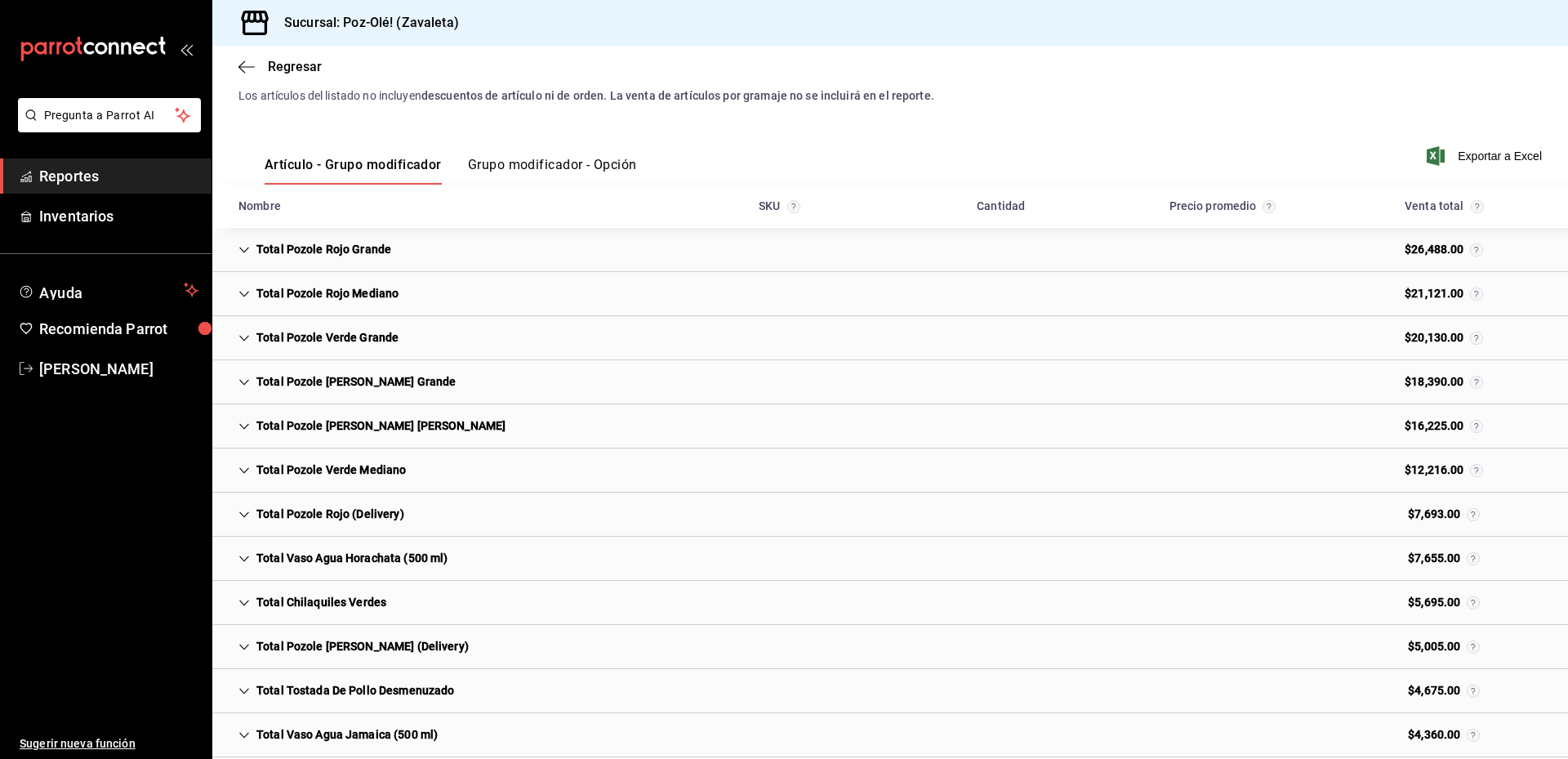
scroll to position [163, 0]
click at [245, 246] on icon "Cell" at bounding box center [244, 248] width 11 height 11
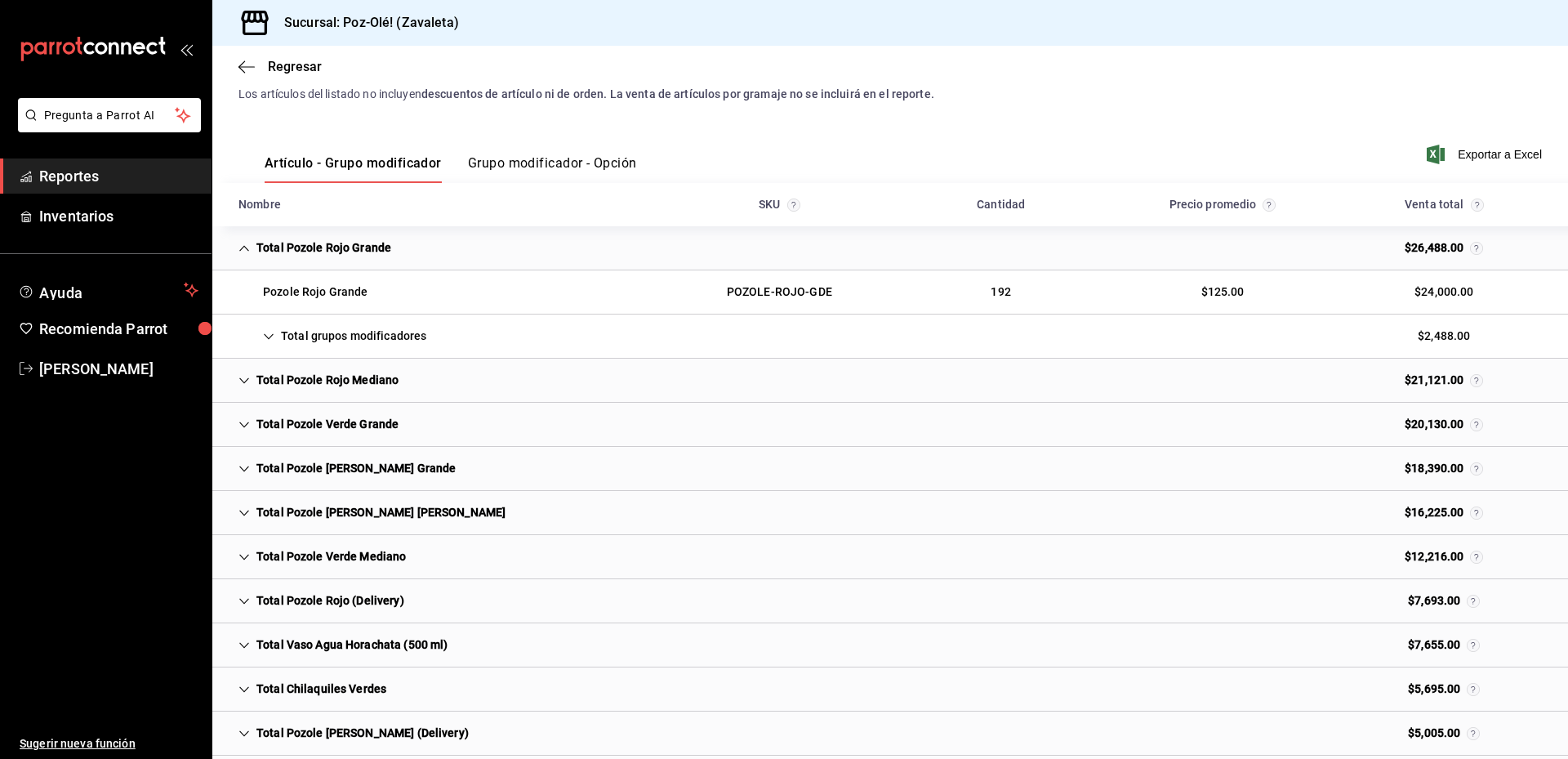
click at [265, 338] on icon "Cell" at bounding box center [269, 337] width 11 height 11
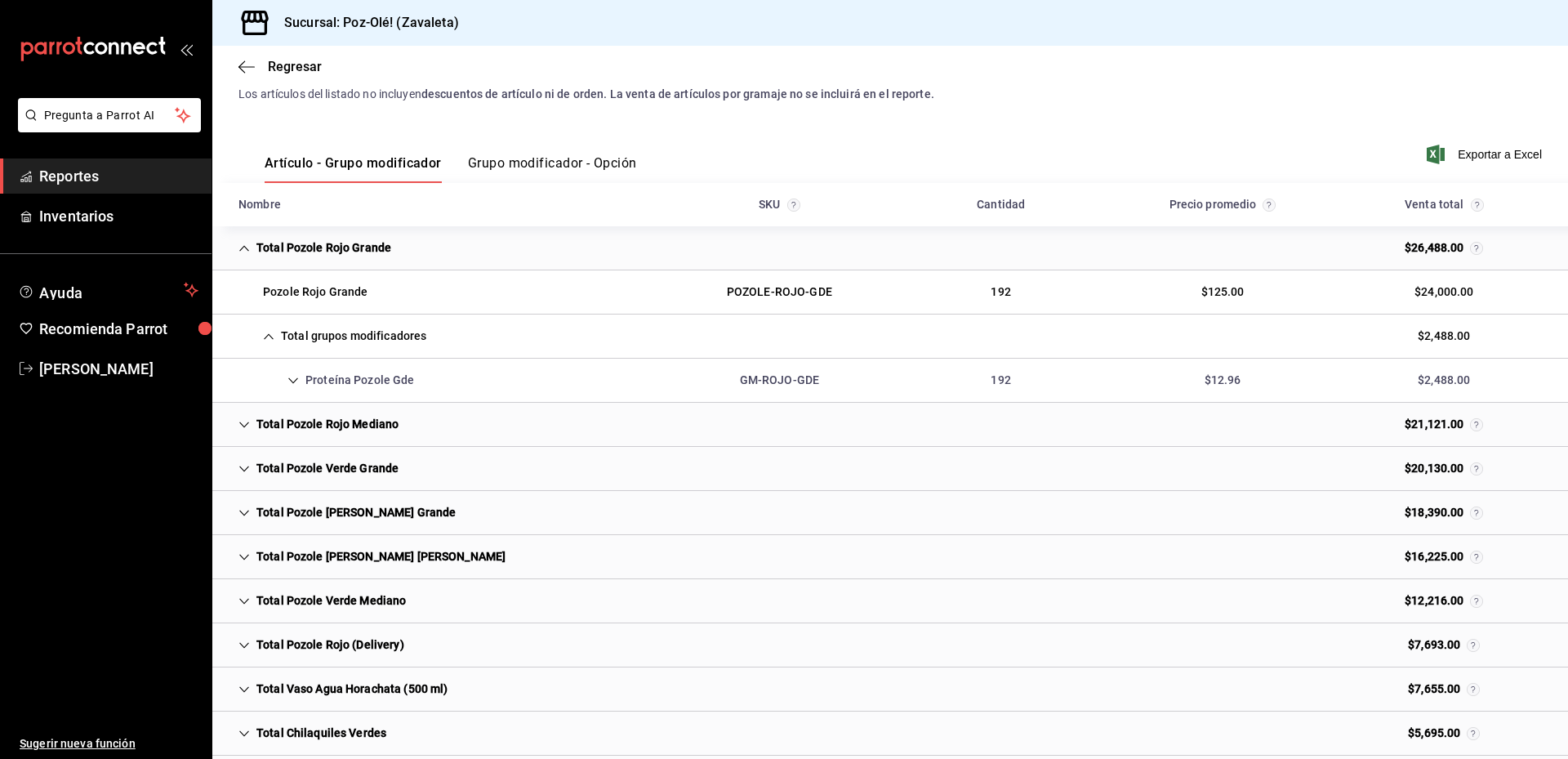
click at [292, 379] on icon "Cell" at bounding box center [293, 380] width 11 height 11
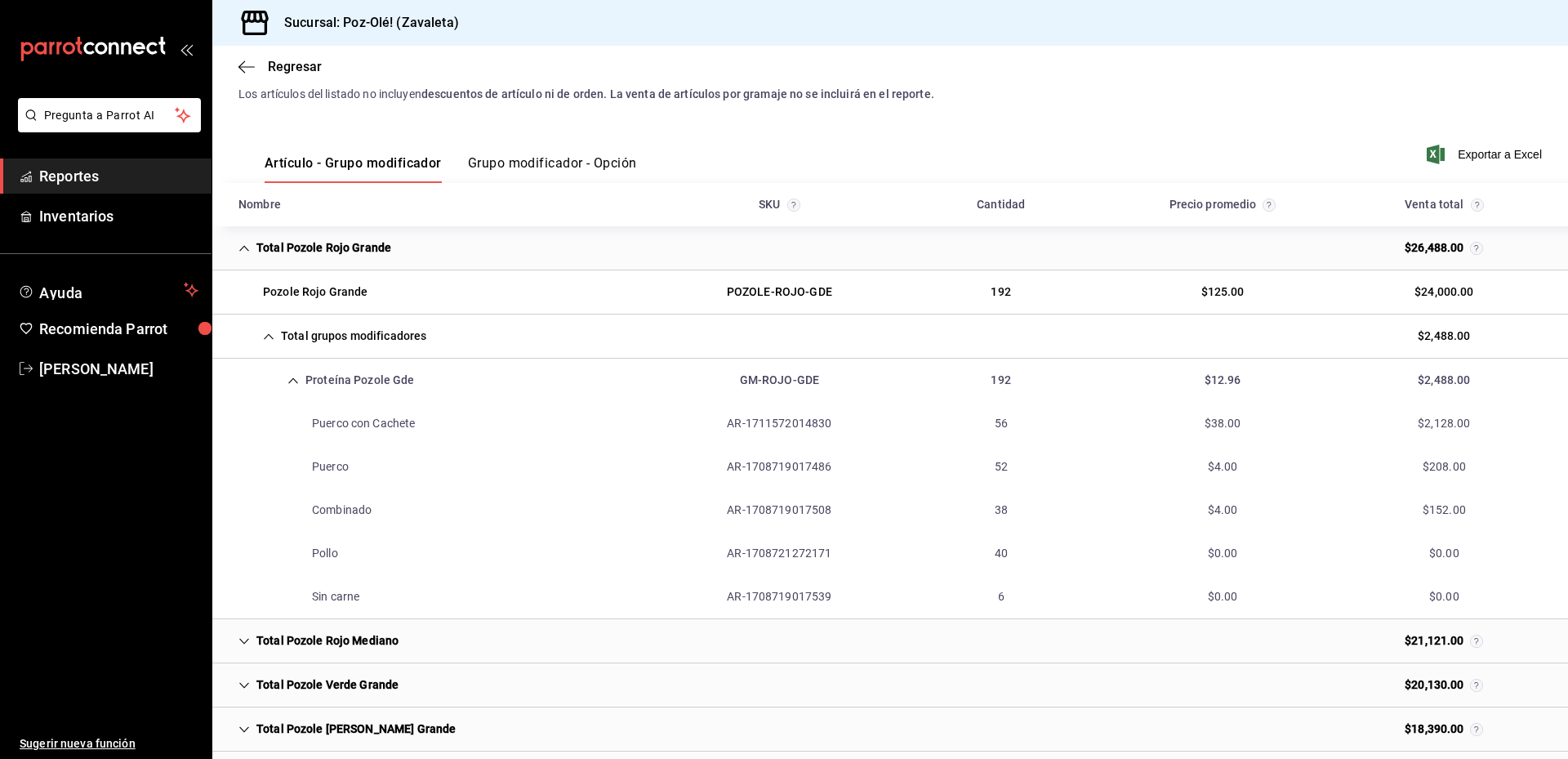
click at [292, 379] on icon "Cell" at bounding box center [293, 380] width 11 height 11
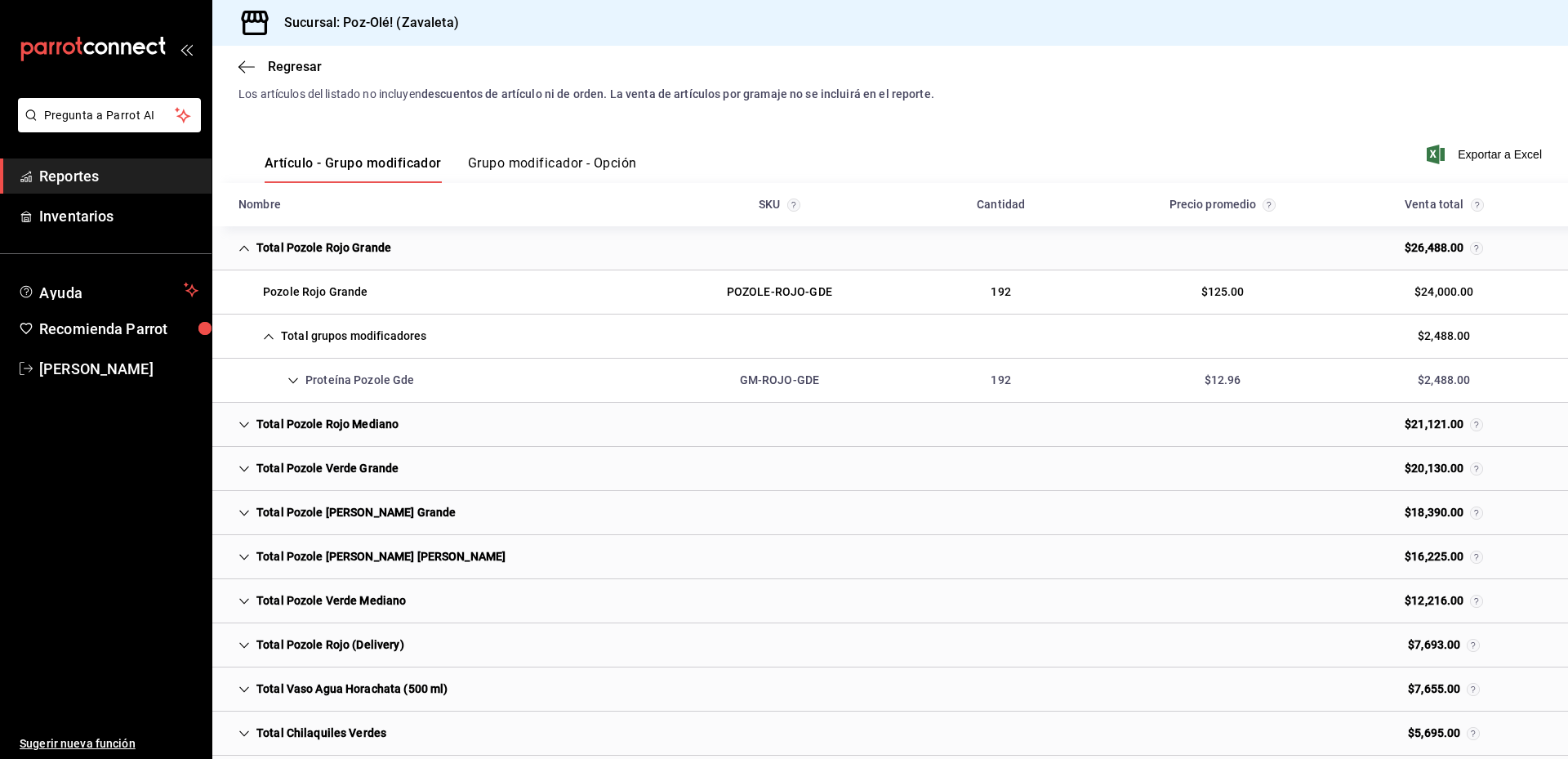
click at [267, 332] on icon "Cell" at bounding box center [269, 337] width 11 height 11
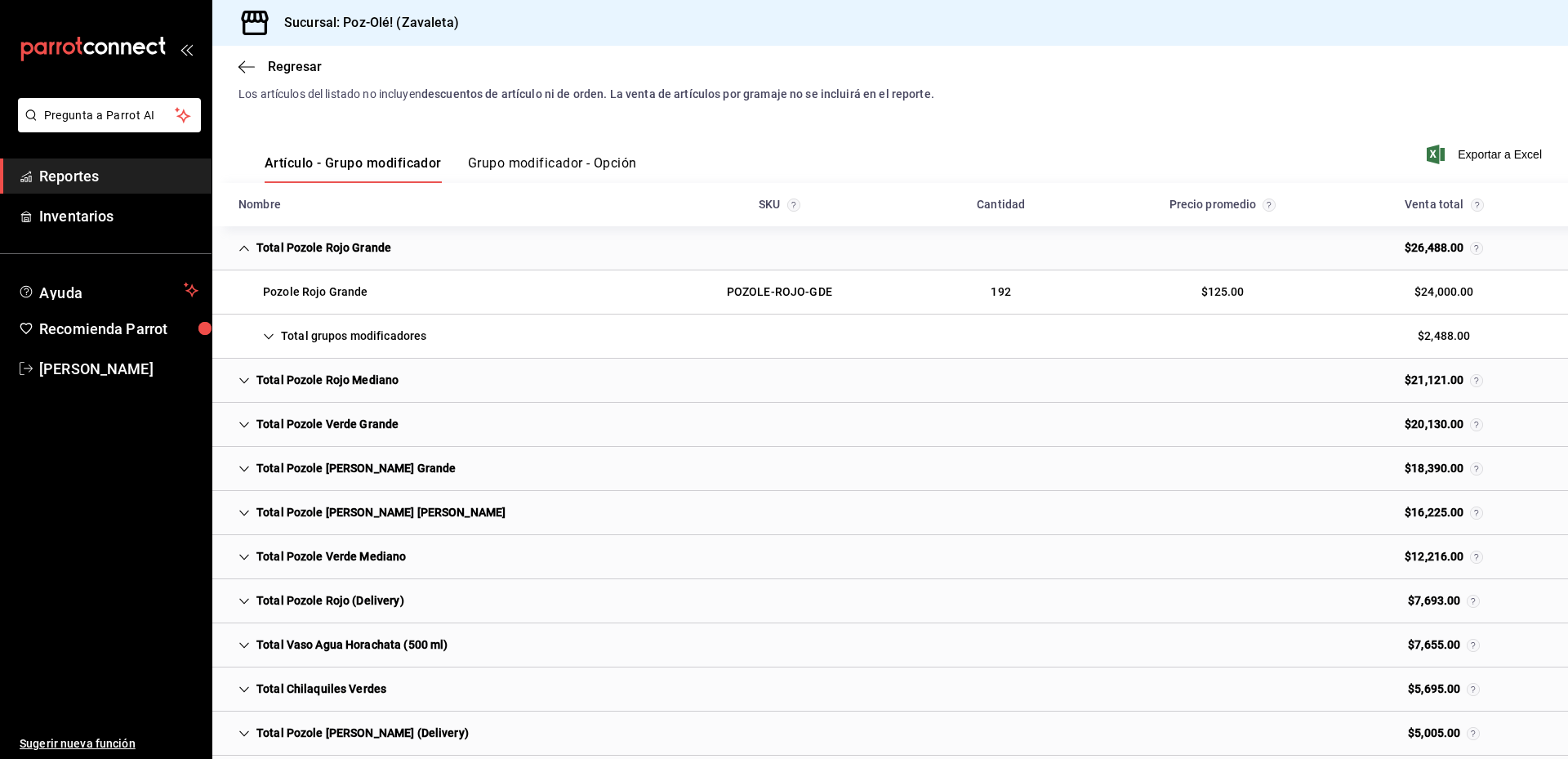
click at [240, 248] on icon "Cell" at bounding box center [244, 248] width 11 height 11
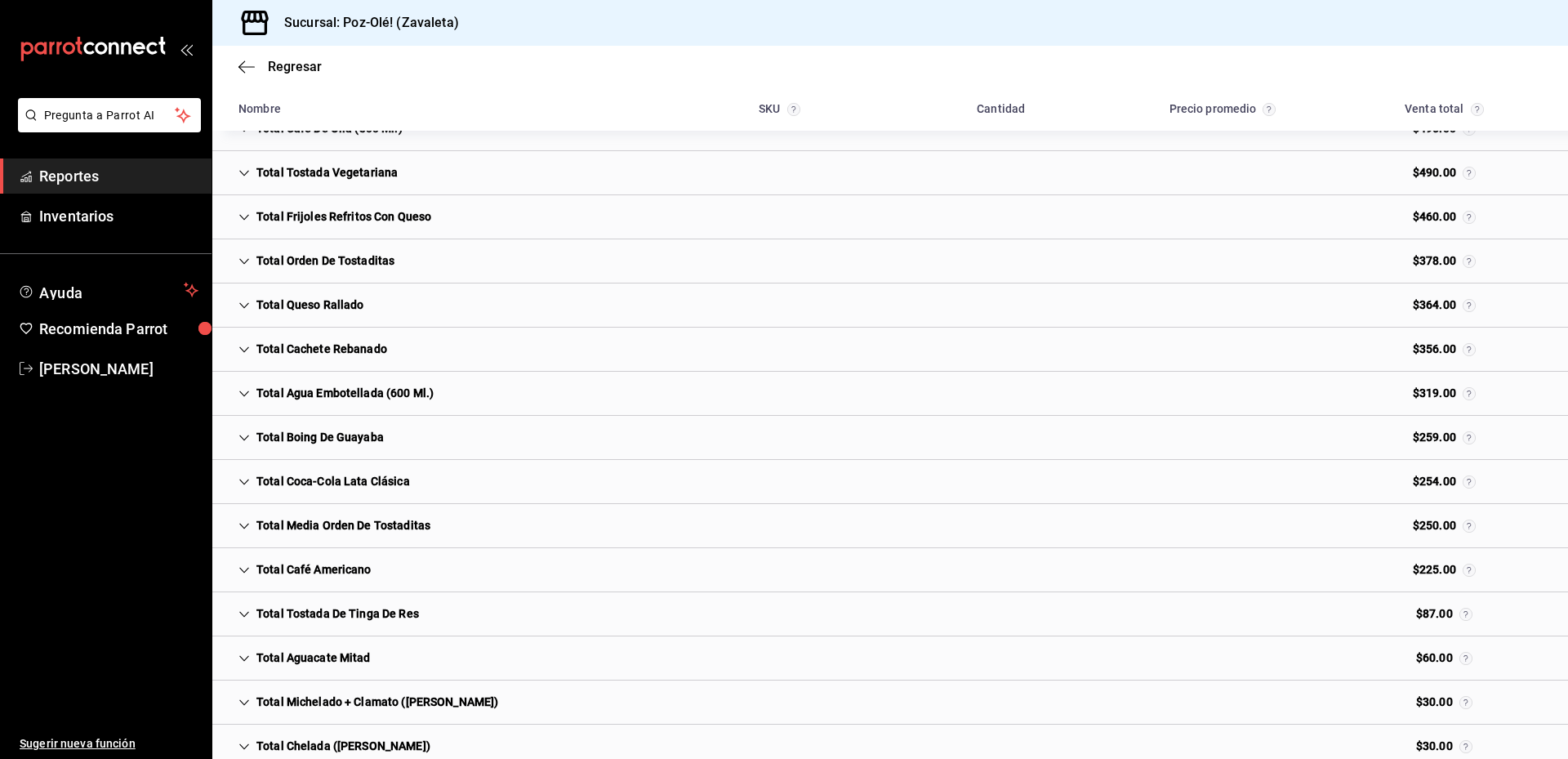
scroll to position [2079, 0]
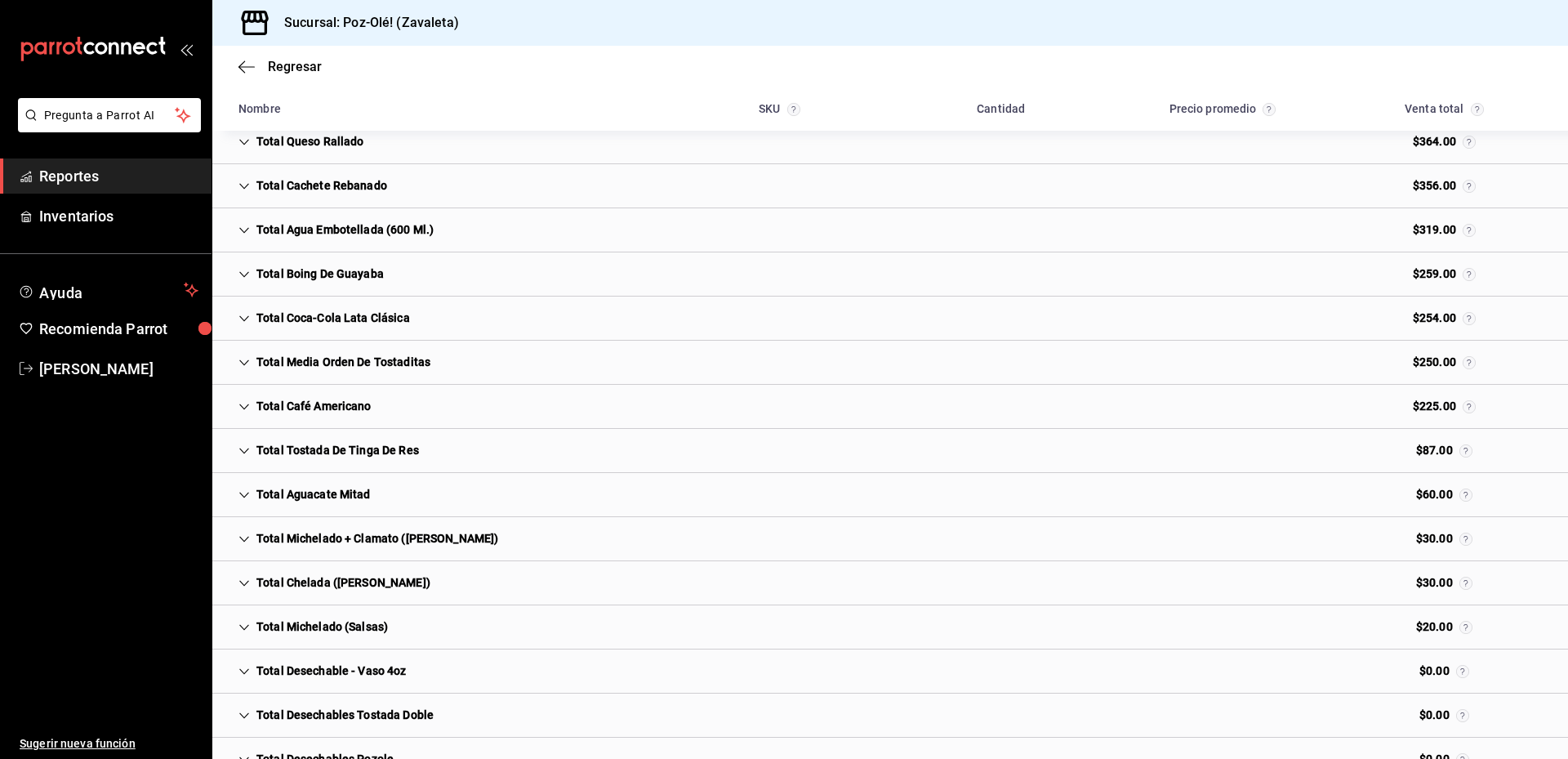
click at [256, 406] on div "Total Café Americano" at bounding box center [305, 406] width 159 height 30
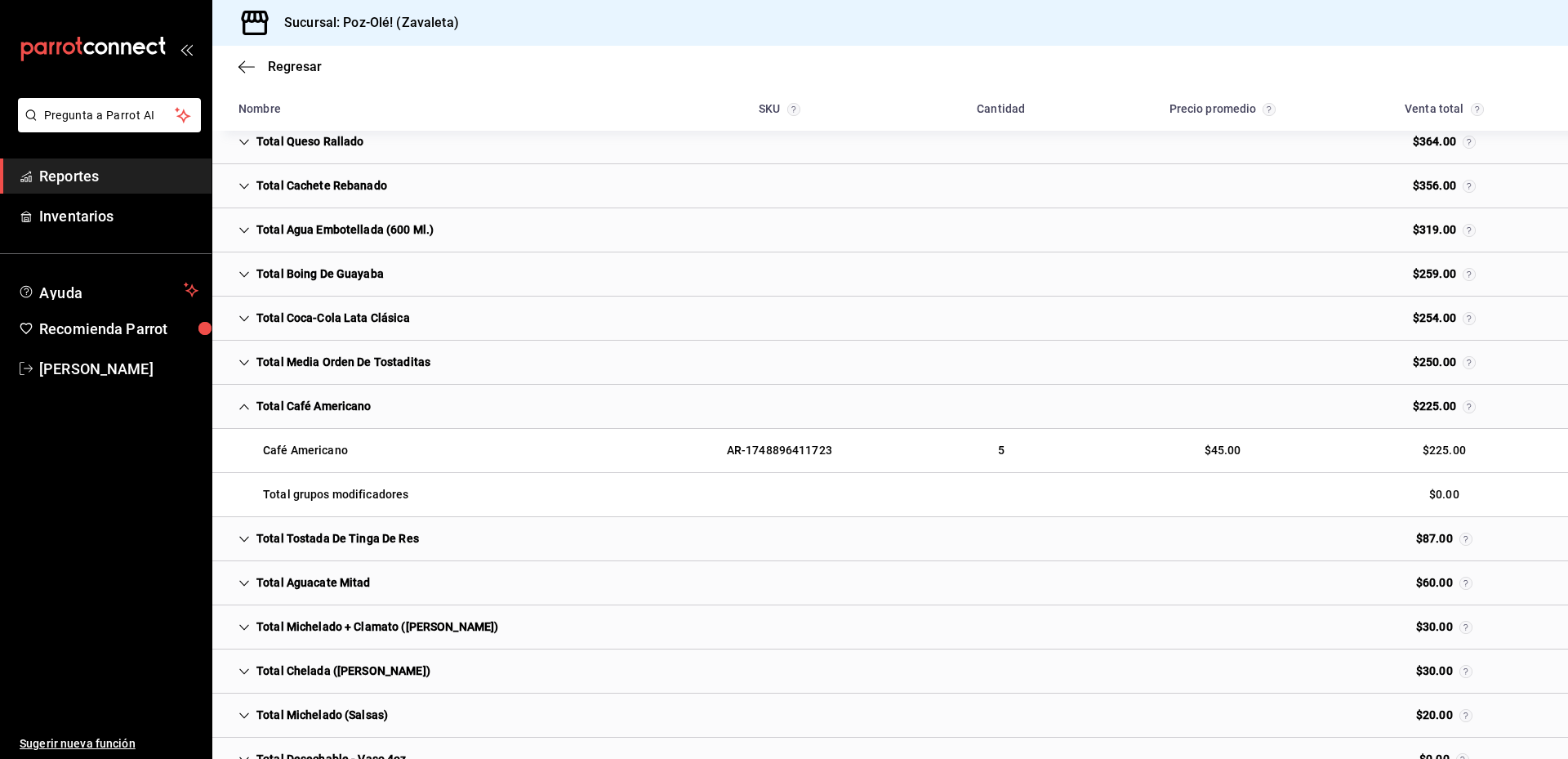
click at [241, 406] on icon "Cell" at bounding box center [244, 407] width 11 height 11
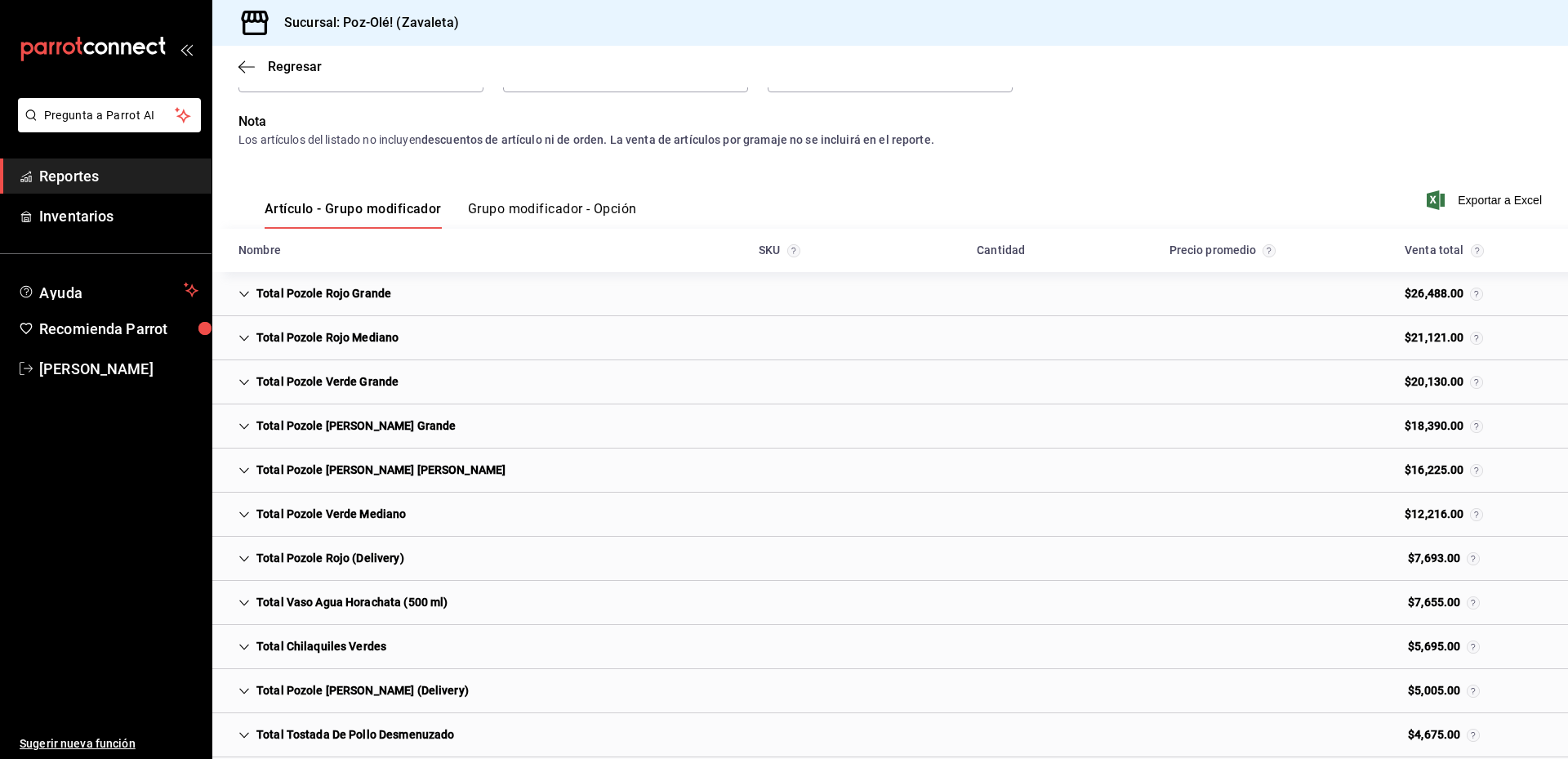
scroll to position [0, 0]
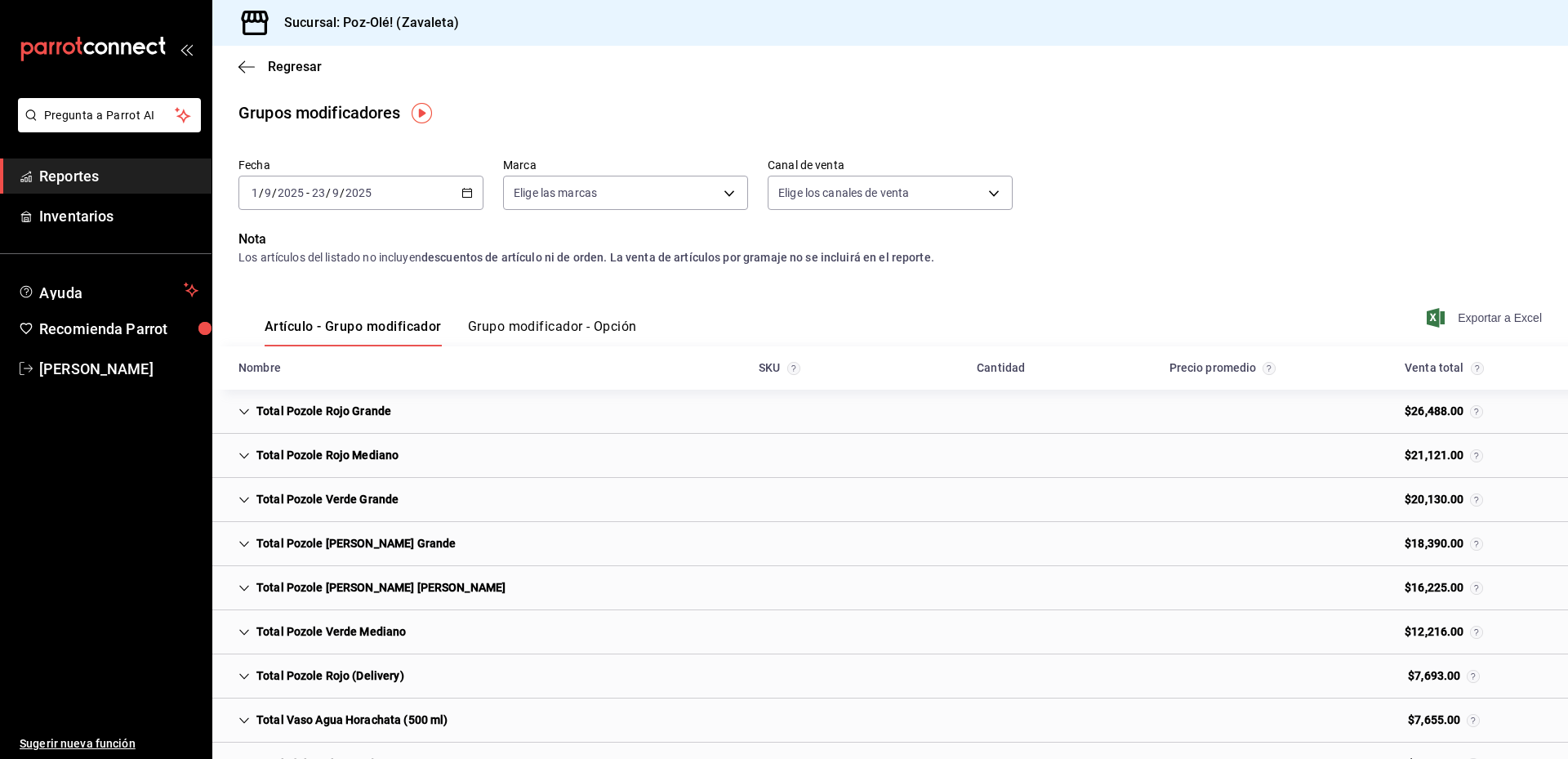
click at [1455, 316] on span "Exportar a Excel" at bounding box center [1485, 318] width 112 height 20
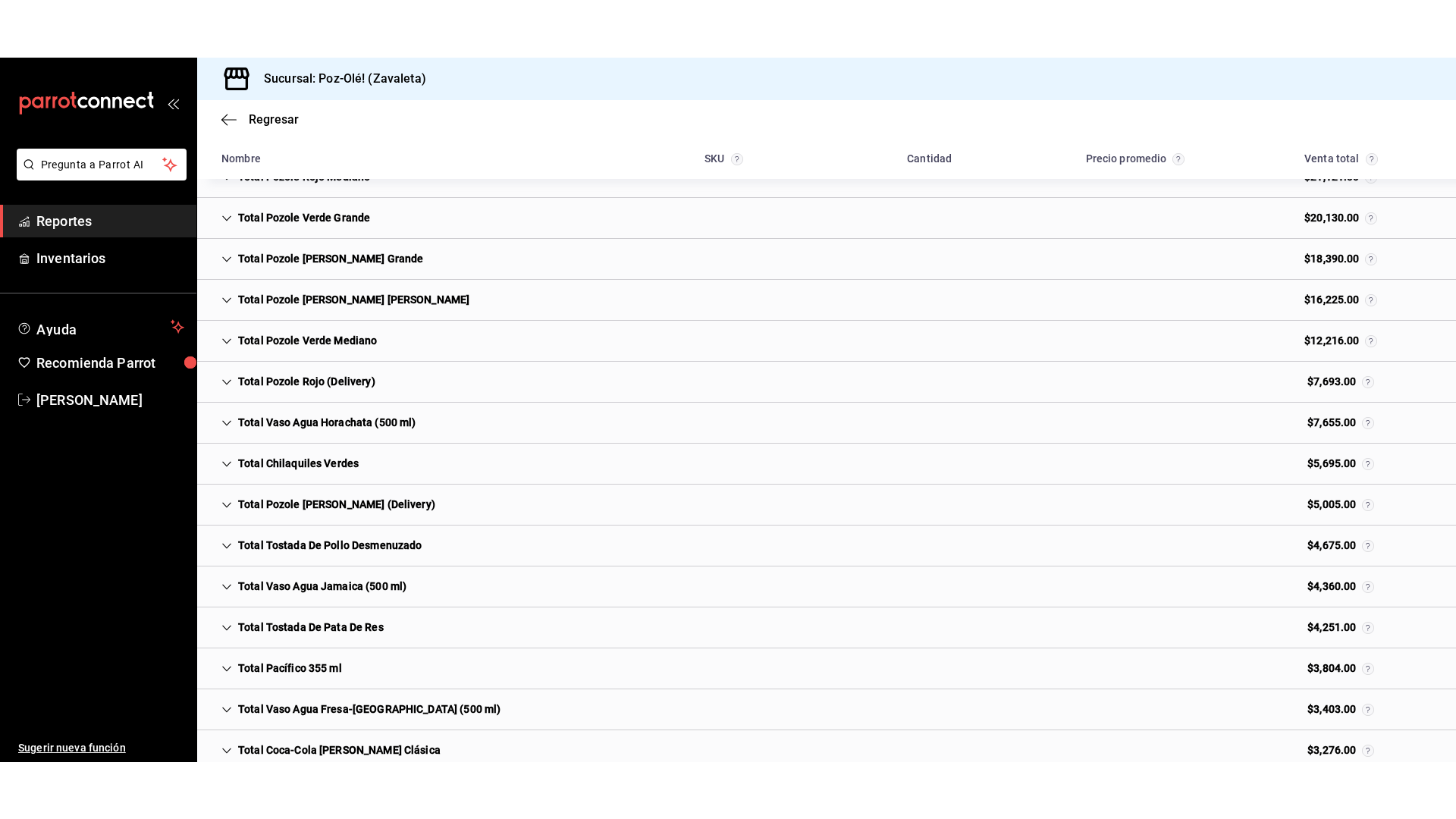
scroll to position [228, 0]
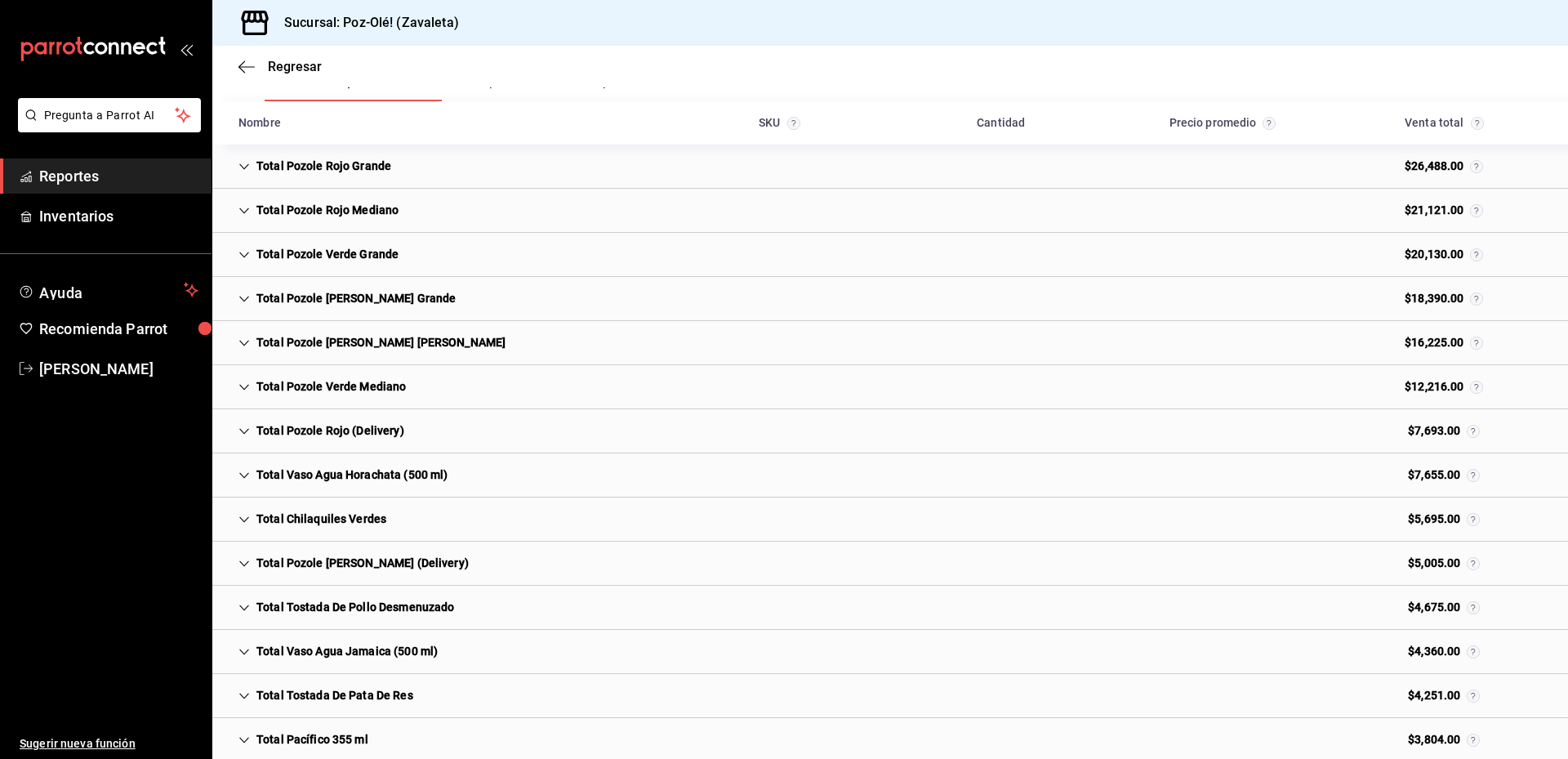
click at [659, 83] on div "Regresar" at bounding box center [890, 66] width 1356 height 42
